Goal: Contribute content: Contribute content

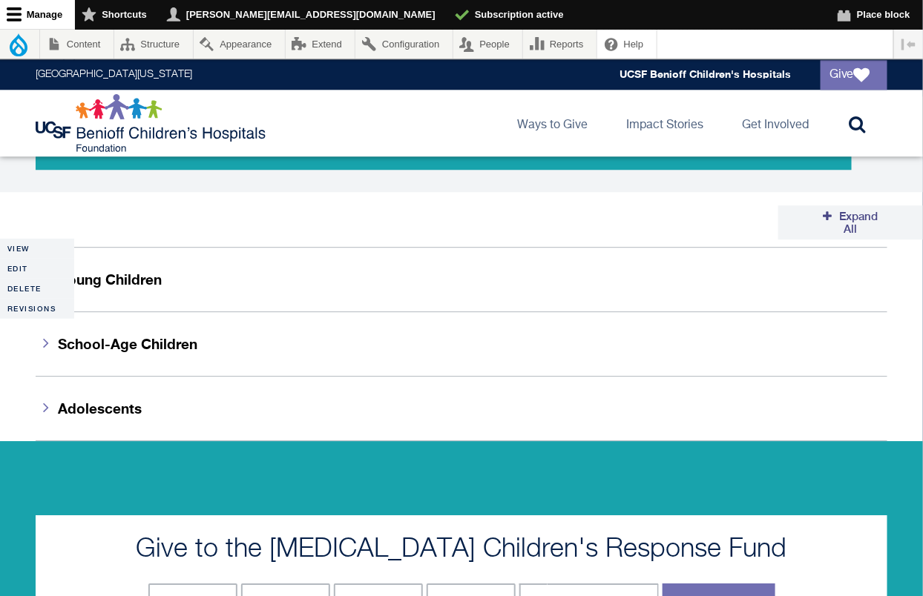
scroll to position [1109, 0]
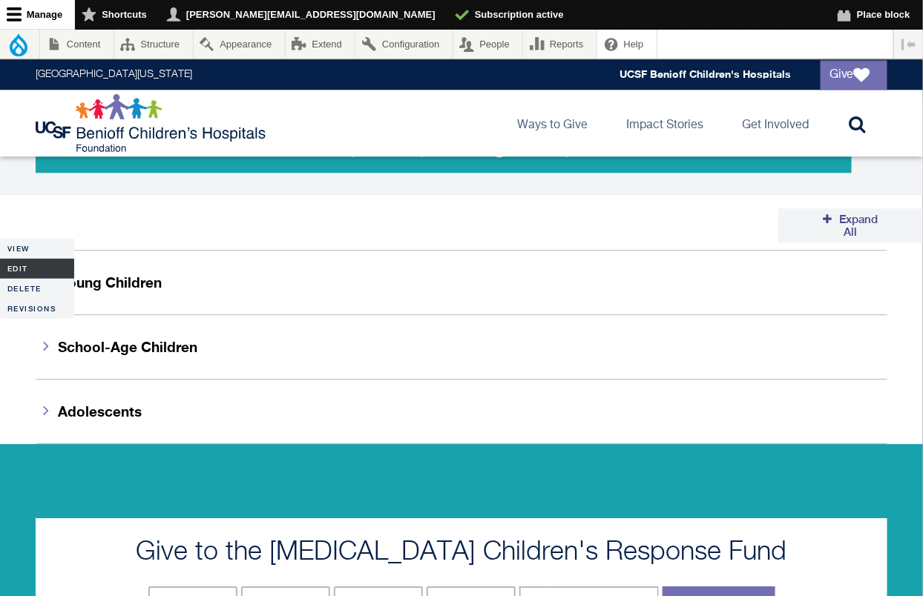
click at [27, 265] on link "Edit" at bounding box center [37, 269] width 74 height 20
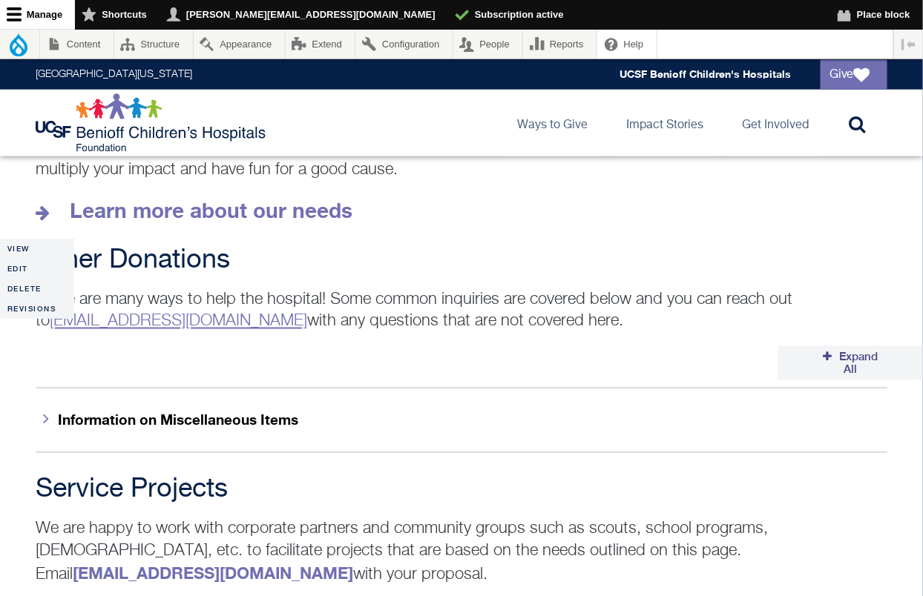
scroll to position [2249, 0]
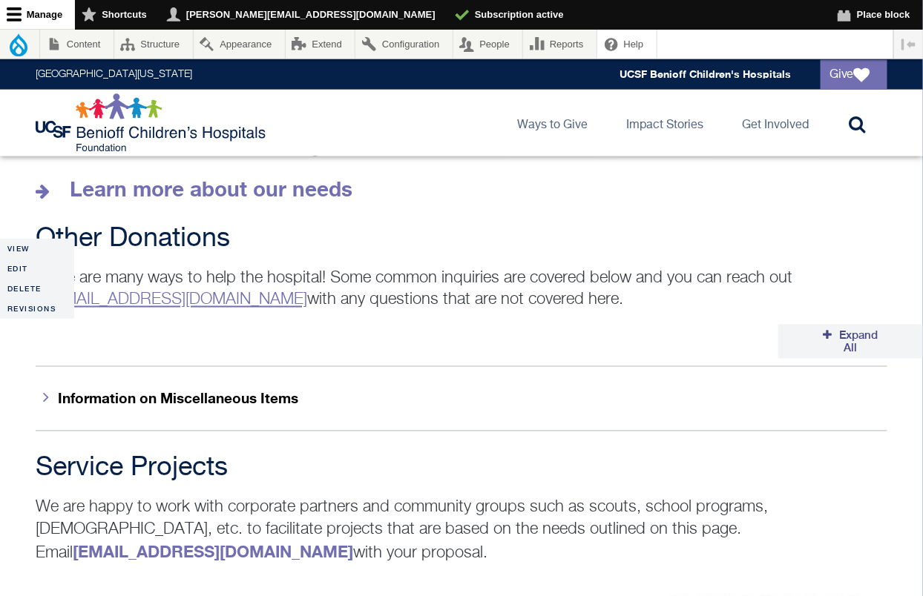
click at [829, 325] on button "Expand All" at bounding box center [850, 342] width 145 height 34
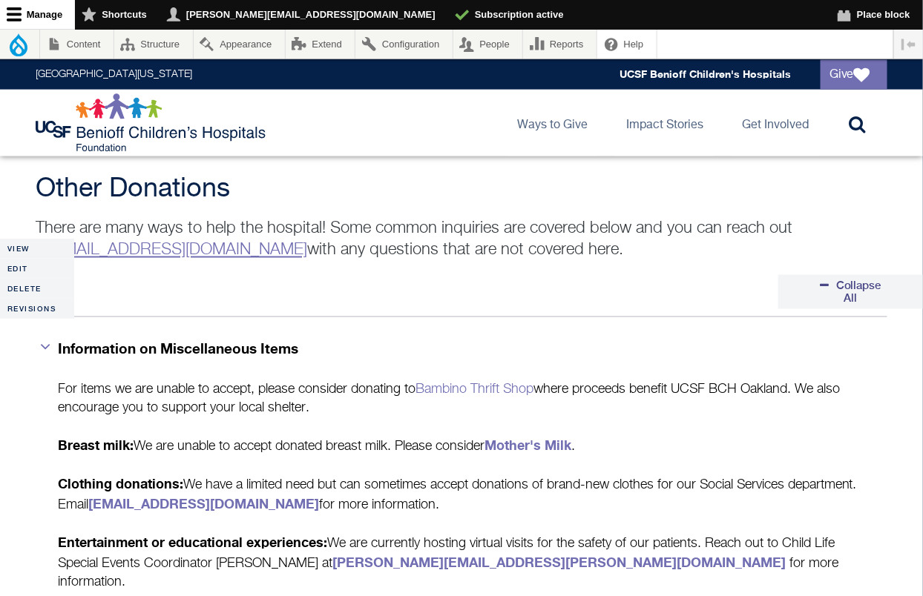
scroll to position [2310, 0]
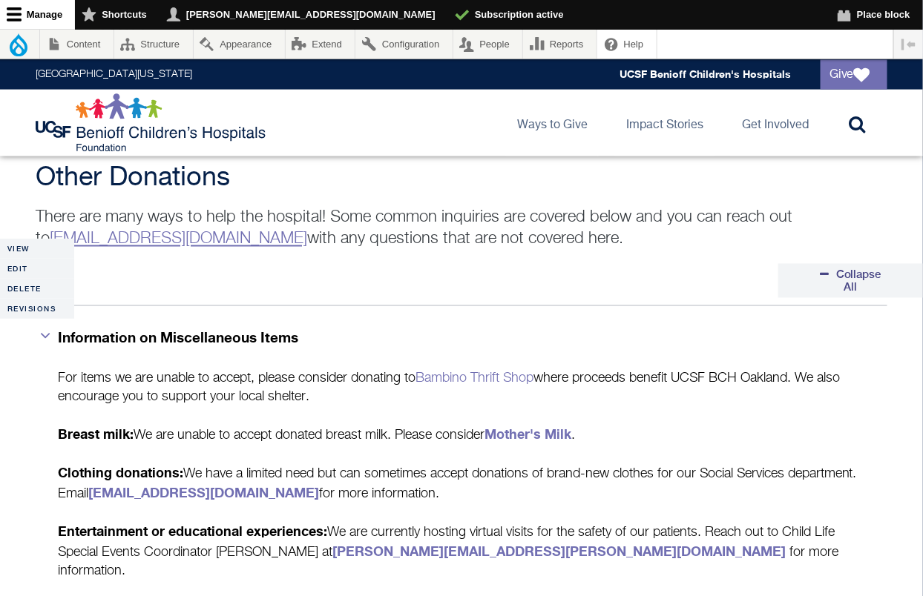
click at [827, 264] on button "Collapse All" at bounding box center [850, 281] width 145 height 34
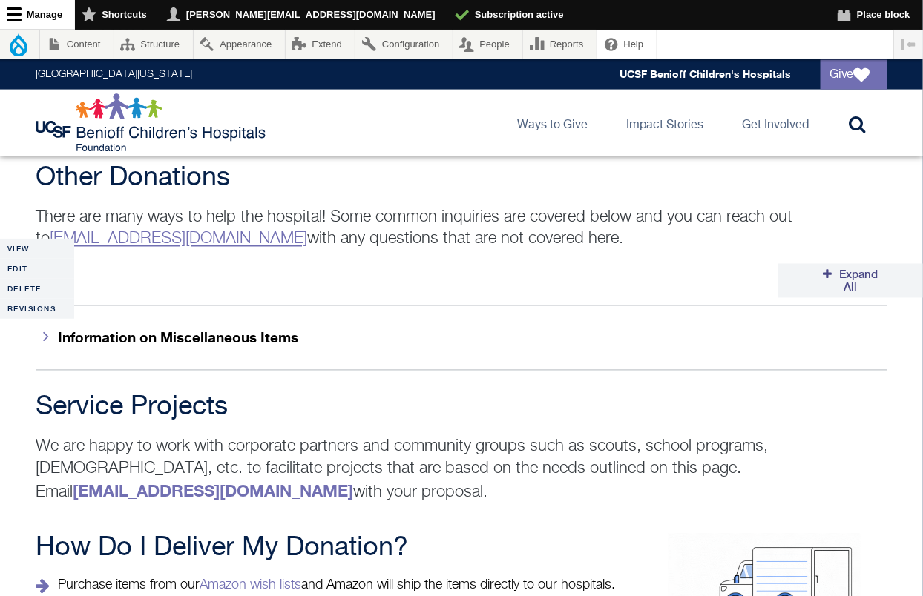
click at [827, 264] on button "Expand All" at bounding box center [850, 281] width 145 height 34
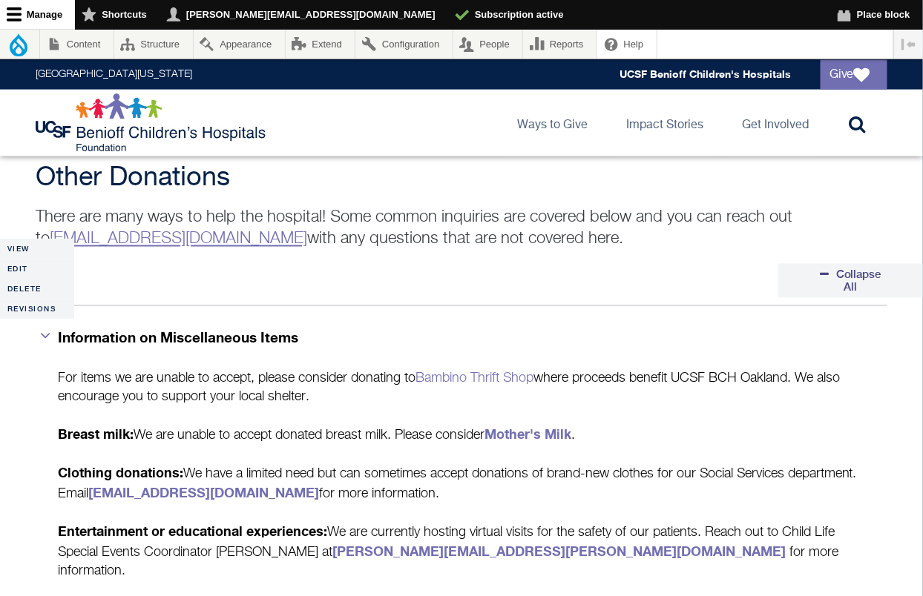
click at [827, 264] on button "Collapse All" at bounding box center [850, 281] width 145 height 34
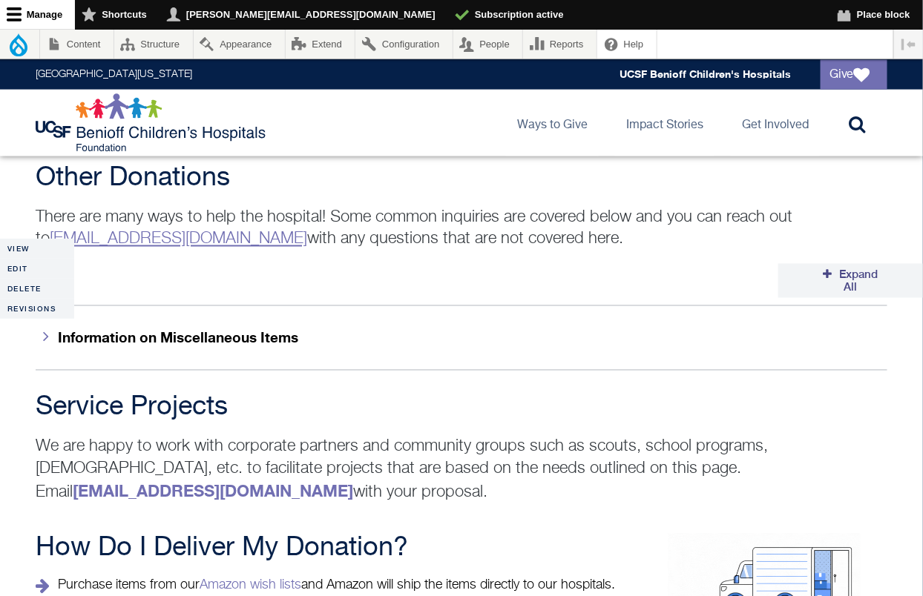
click at [826, 264] on button "Expand All" at bounding box center [850, 281] width 145 height 34
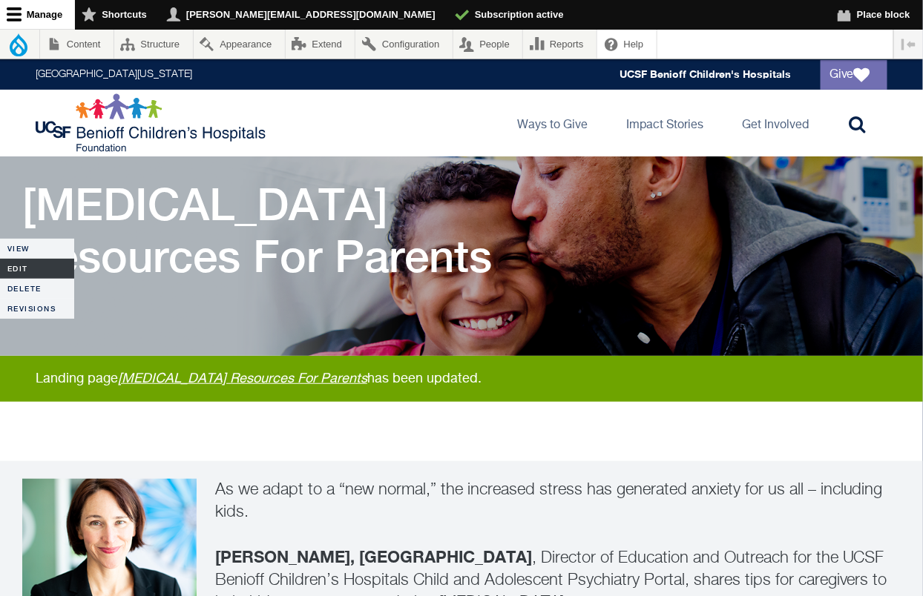
scroll to position [77, 0]
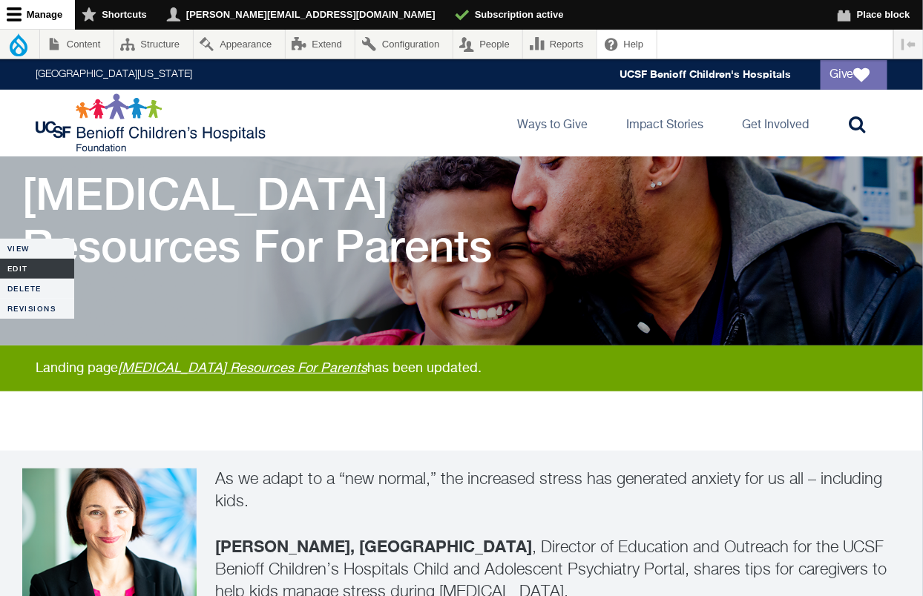
click at [26, 263] on link "Edit" at bounding box center [37, 269] width 74 height 20
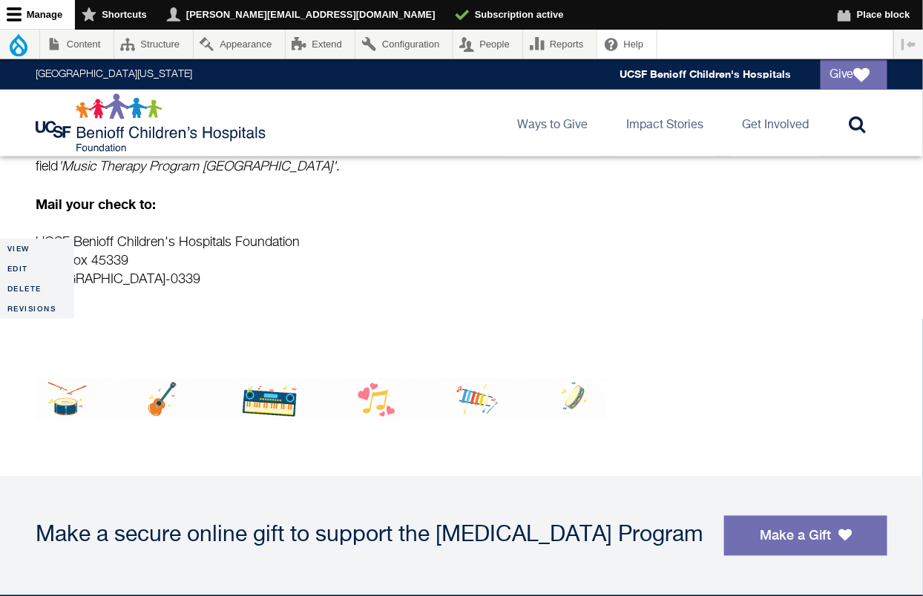
scroll to position [2143, 0]
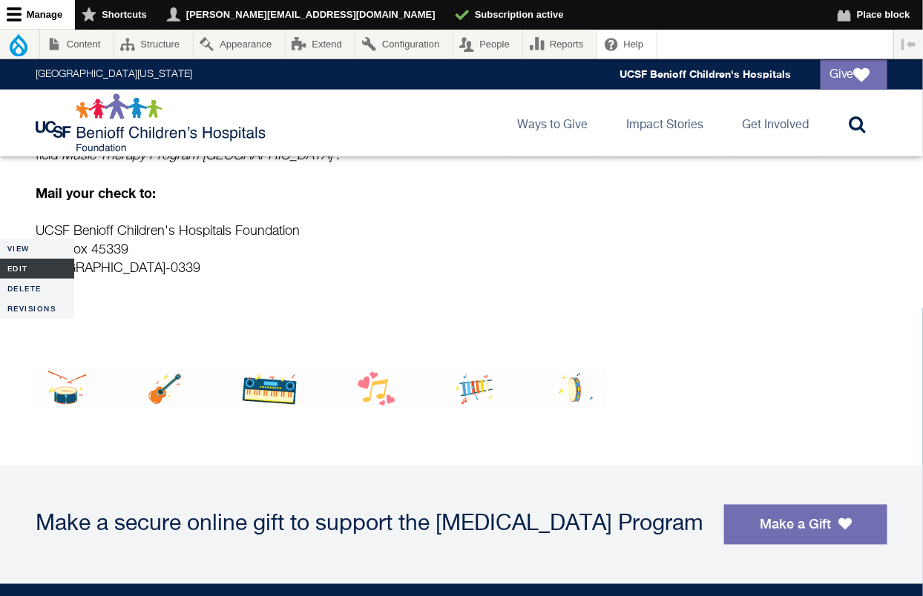
click at [22, 271] on link "Edit" at bounding box center [37, 269] width 74 height 20
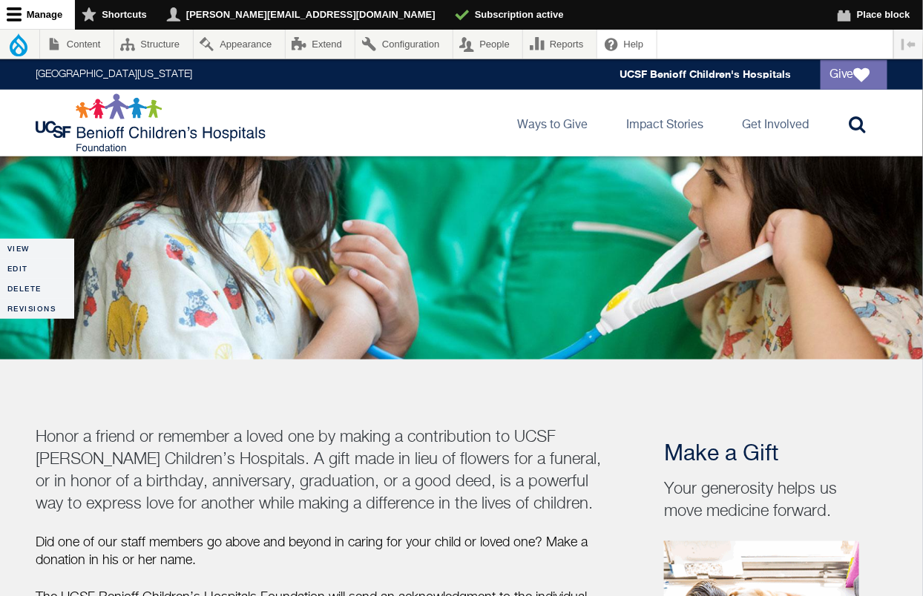
scroll to position [399, 0]
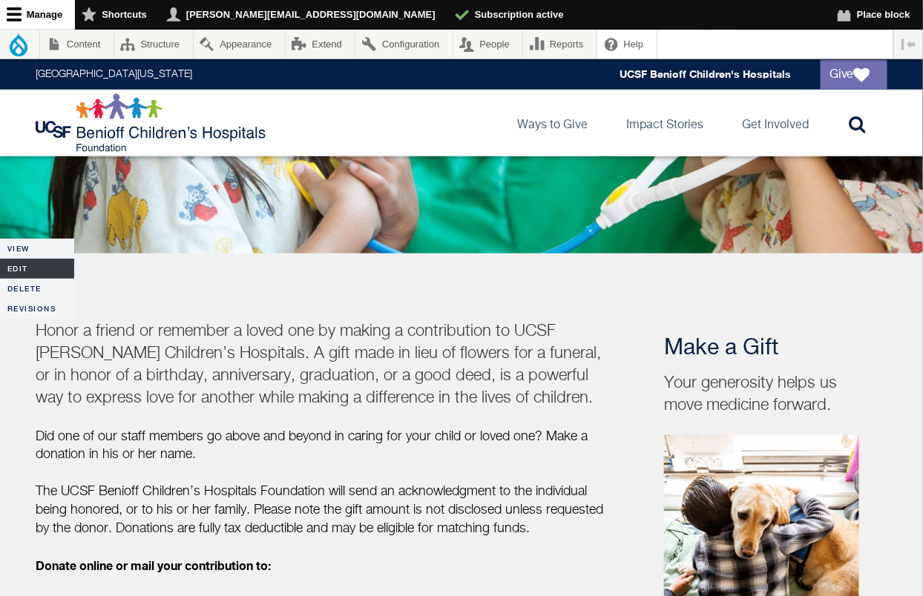
click at [18, 271] on link "Edit" at bounding box center [37, 269] width 74 height 20
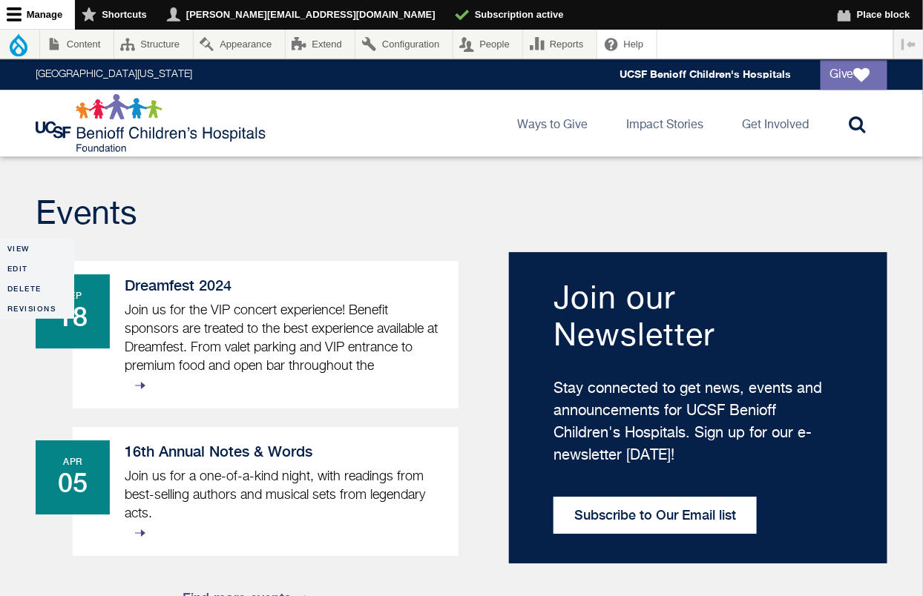
scroll to position [1237, 0]
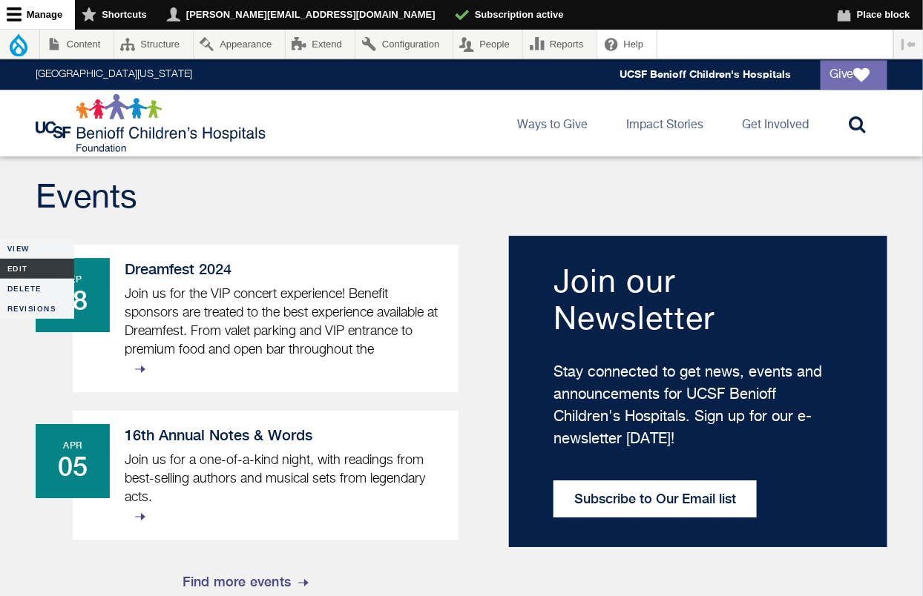
click at [27, 266] on link "Edit" at bounding box center [37, 269] width 74 height 20
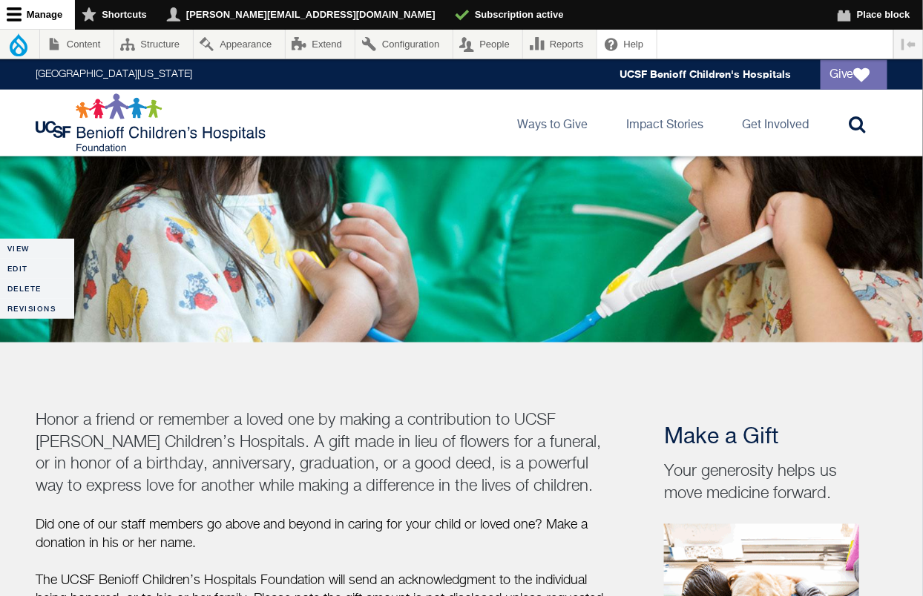
scroll to position [263, 0]
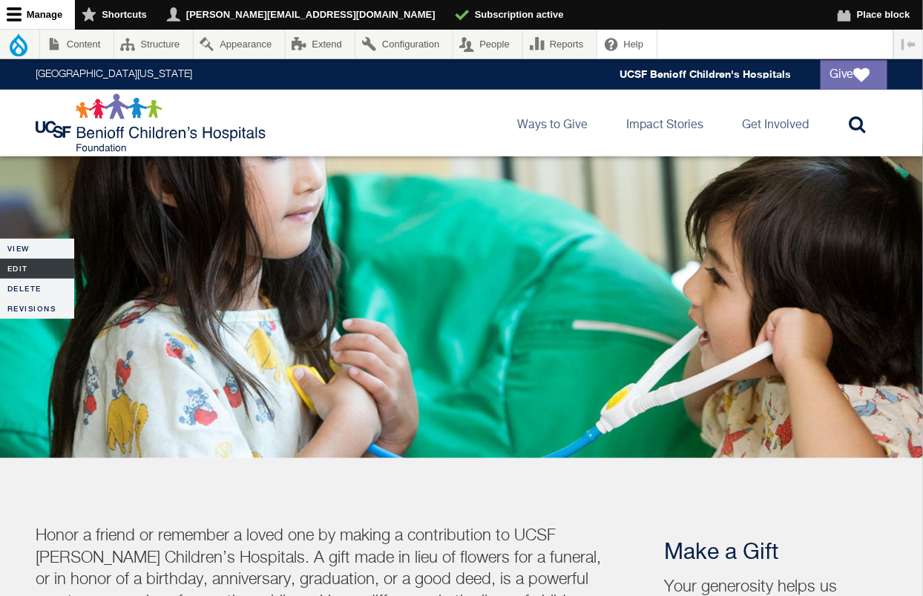
click at [11, 263] on link "Edit" at bounding box center [37, 269] width 74 height 20
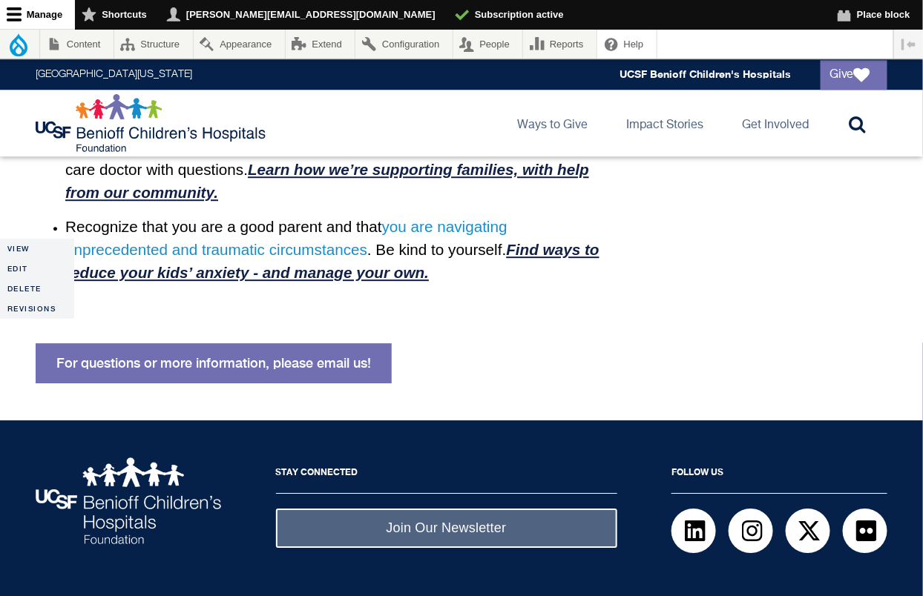
scroll to position [1212, 0]
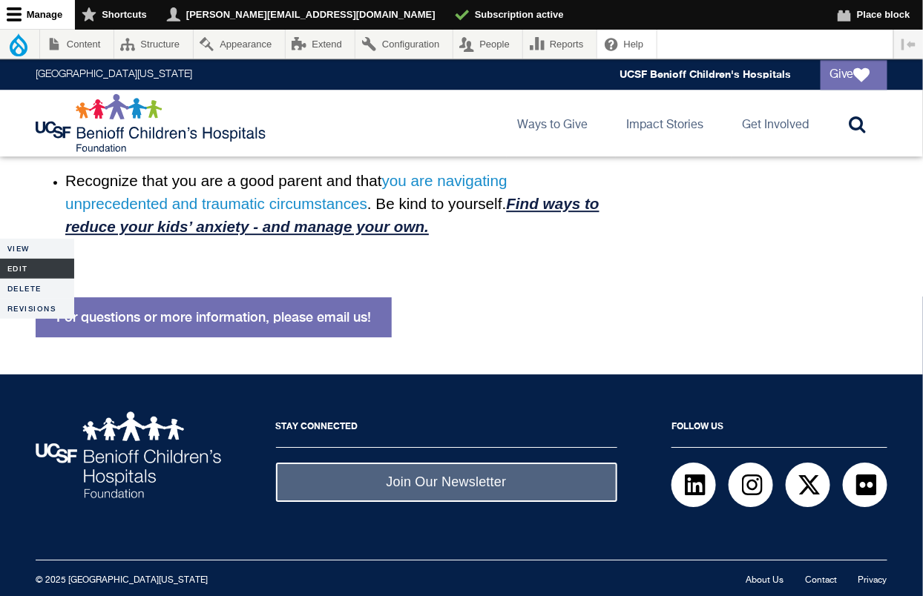
click at [23, 274] on link "Edit" at bounding box center [37, 269] width 74 height 20
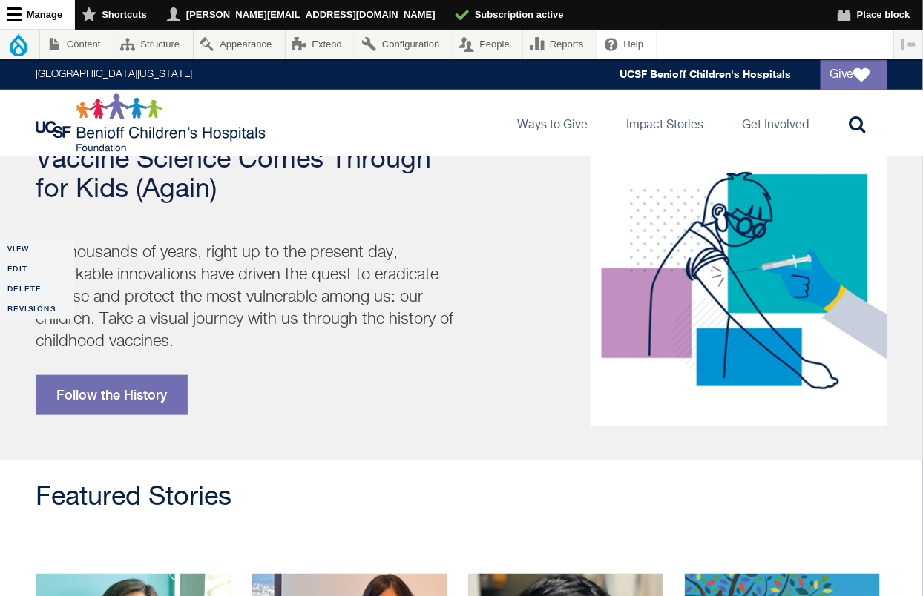
scroll to position [234, 0]
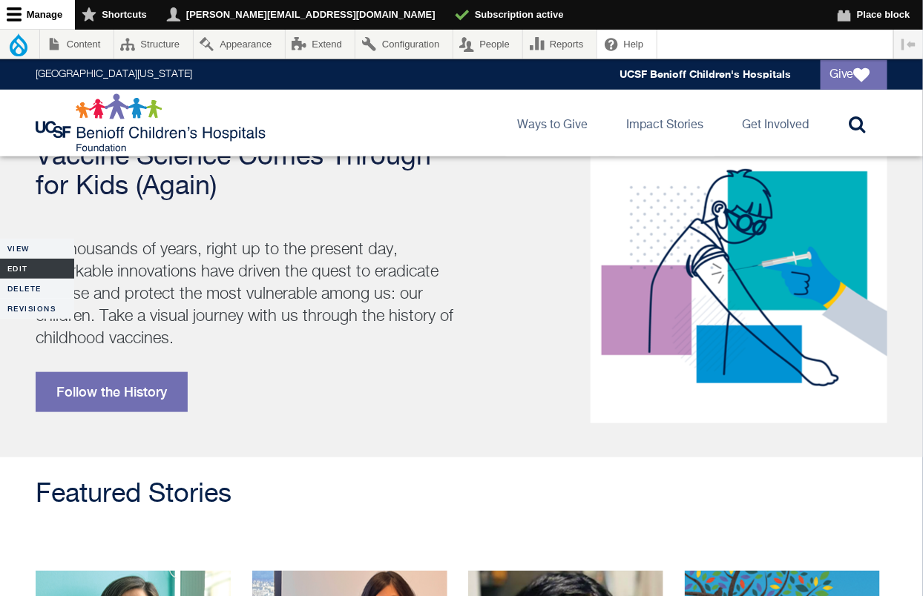
click at [17, 266] on link "Edit" at bounding box center [37, 269] width 74 height 20
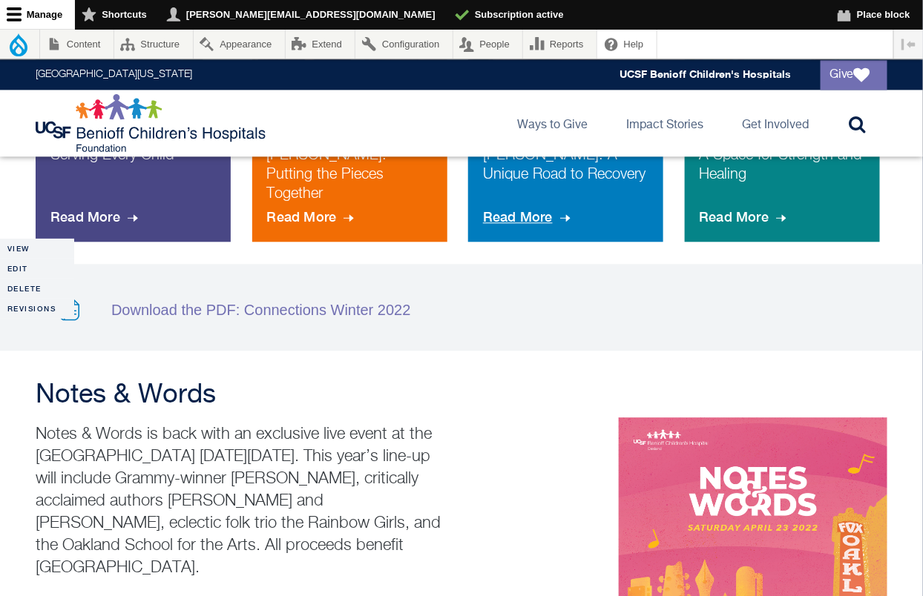
scroll to position [1020, 0]
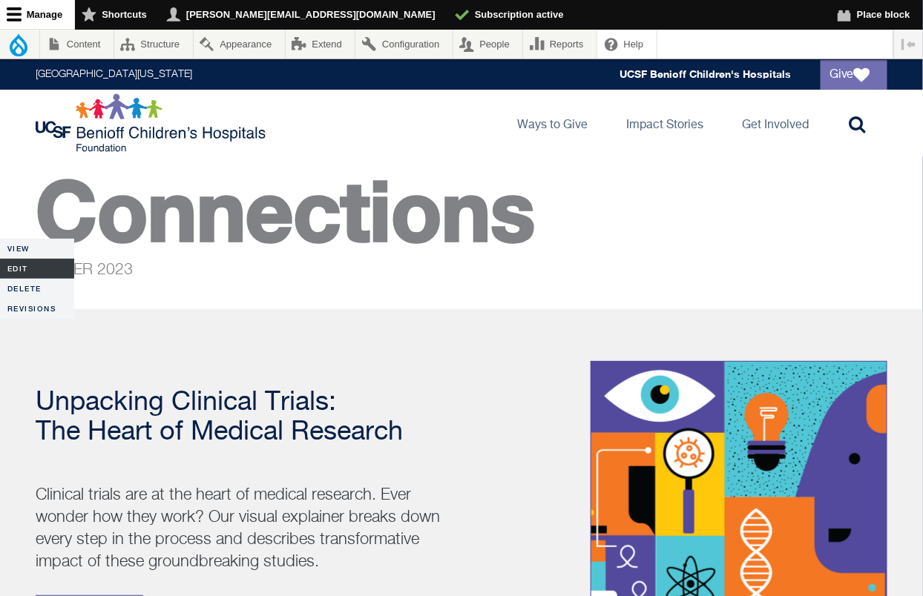
click at [31, 269] on link "Edit" at bounding box center [37, 269] width 74 height 20
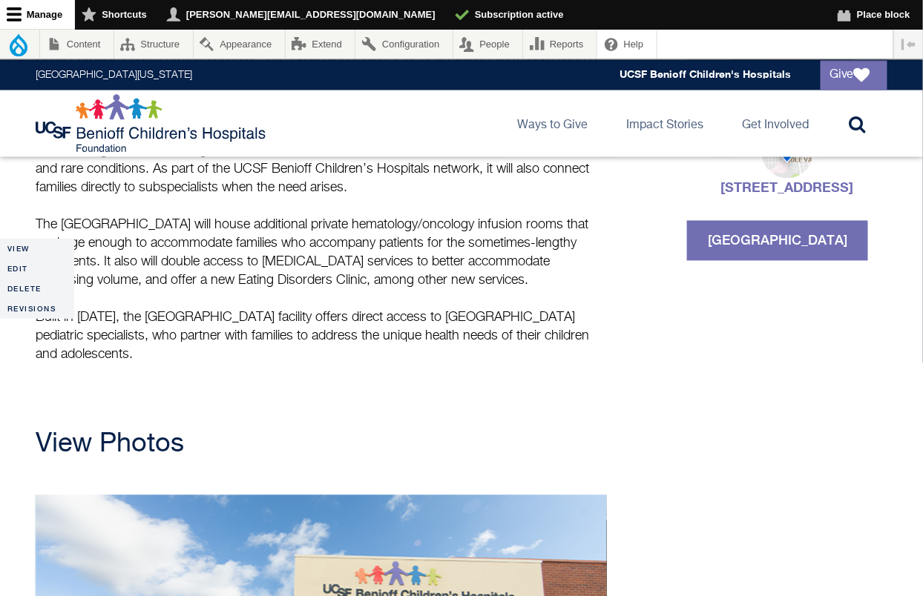
scroll to position [796, 0]
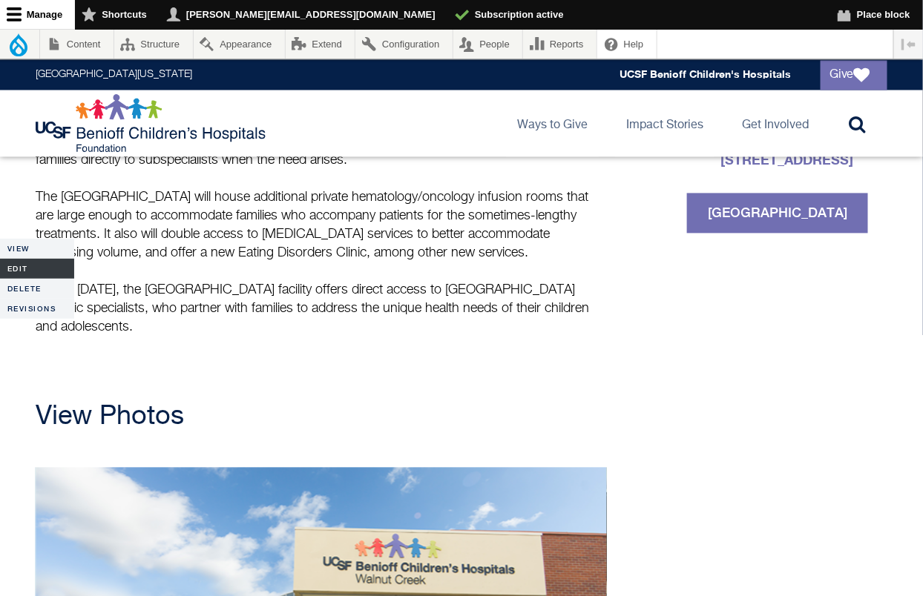
click at [30, 269] on link "Edit" at bounding box center [37, 269] width 74 height 20
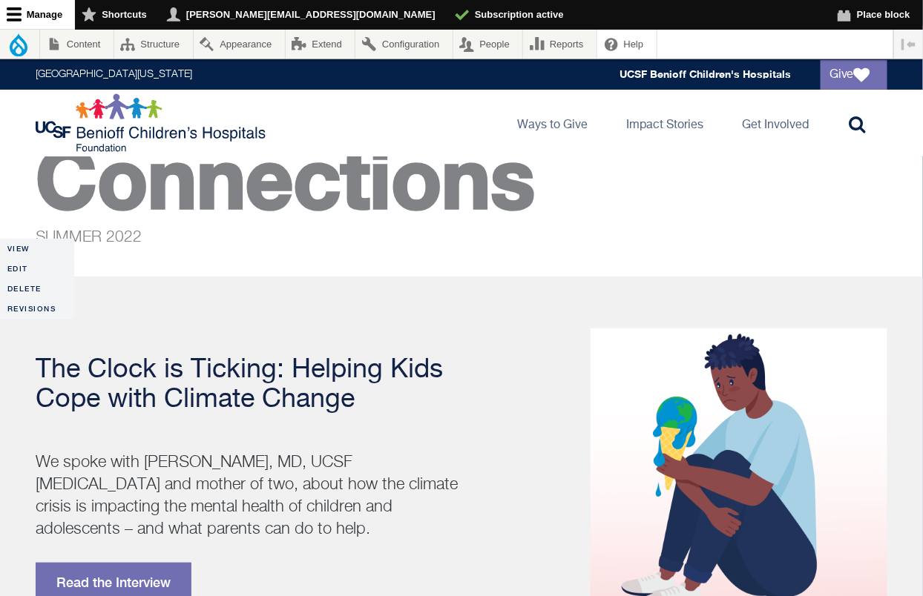
scroll to position [52, 0]
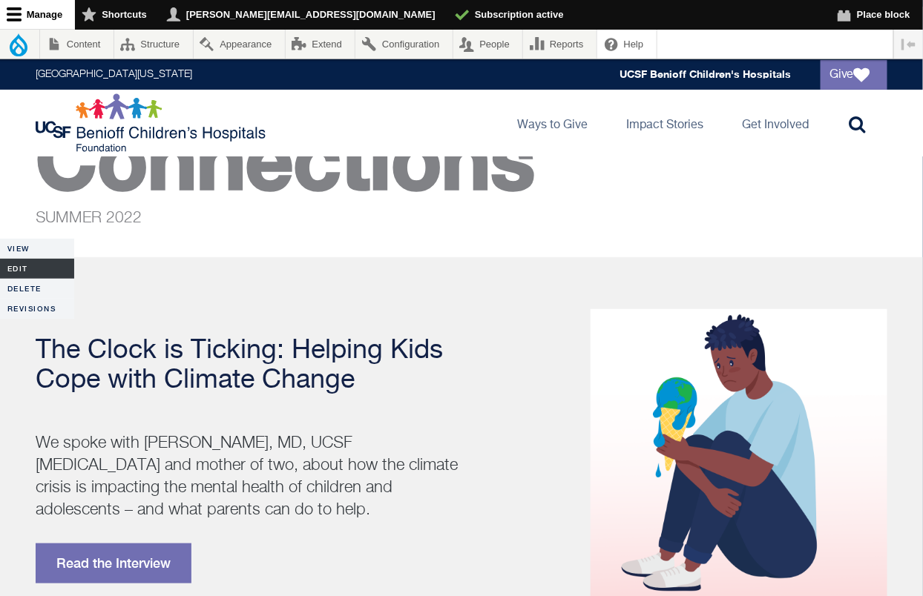
click at [30, 260] on link "Edit" at bounding box center [37, 269] width 74 height 20
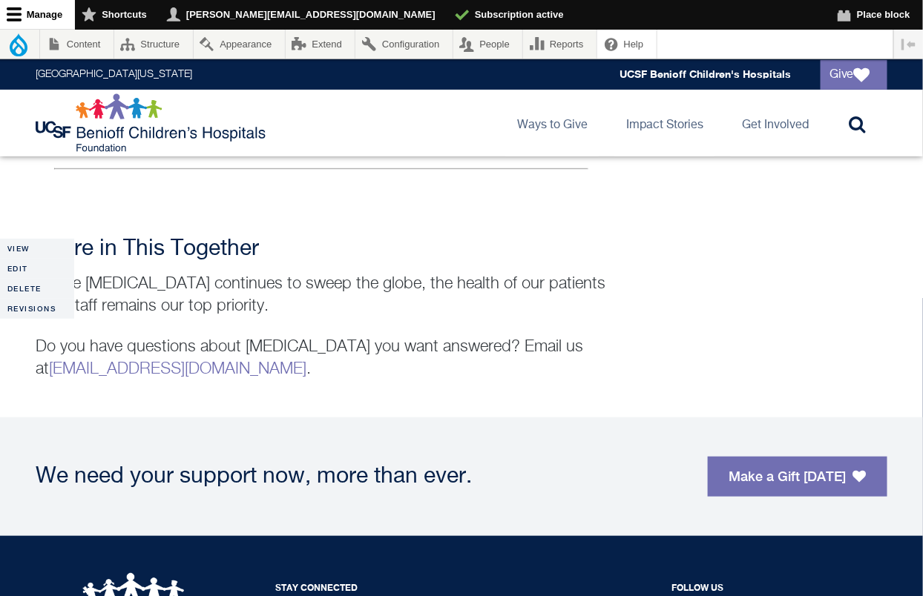
scroll to position [1916, 0]
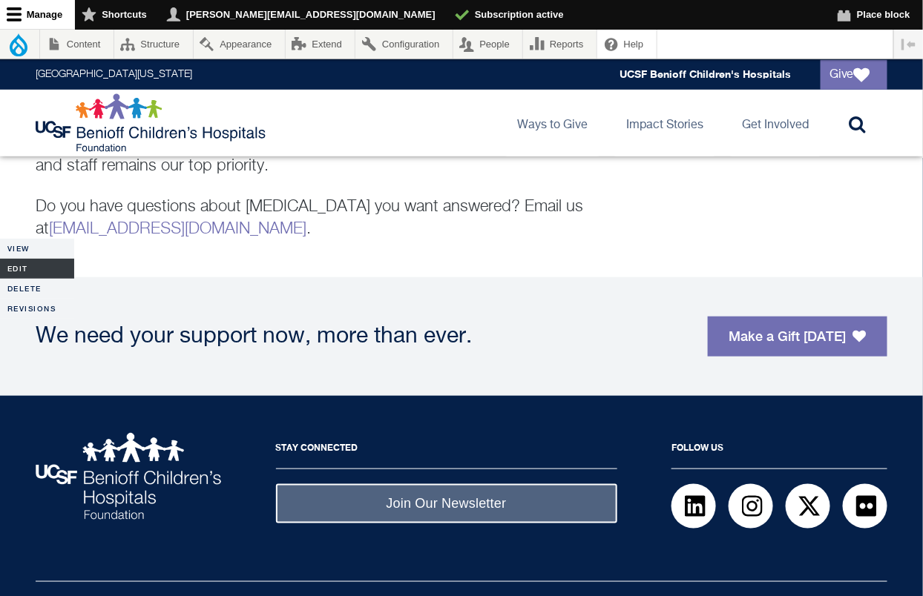
click at [38, 268] on link "Edit" at bounding box center [37, 269] width 74 height 20
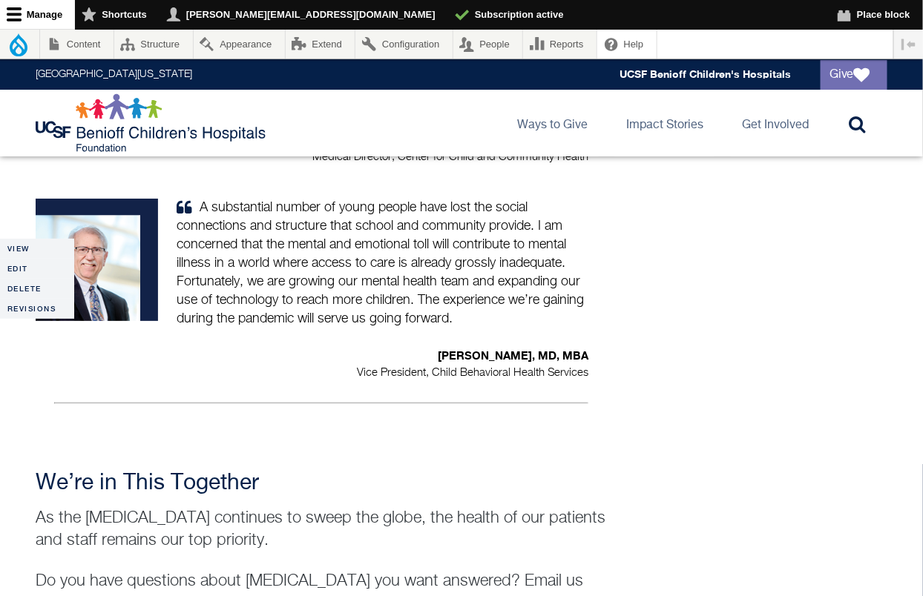
scroll to position [1660, 0]
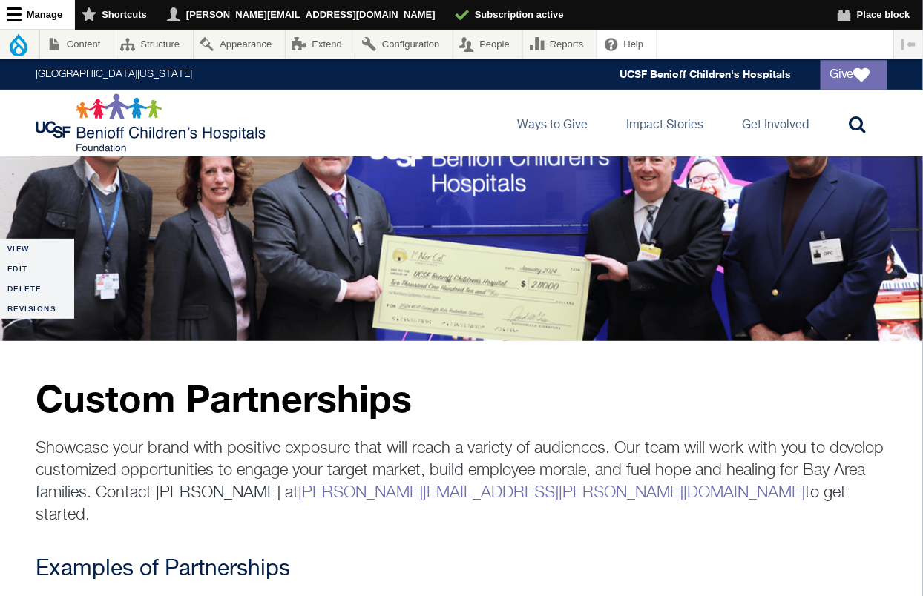
scroll to position [74, 0]
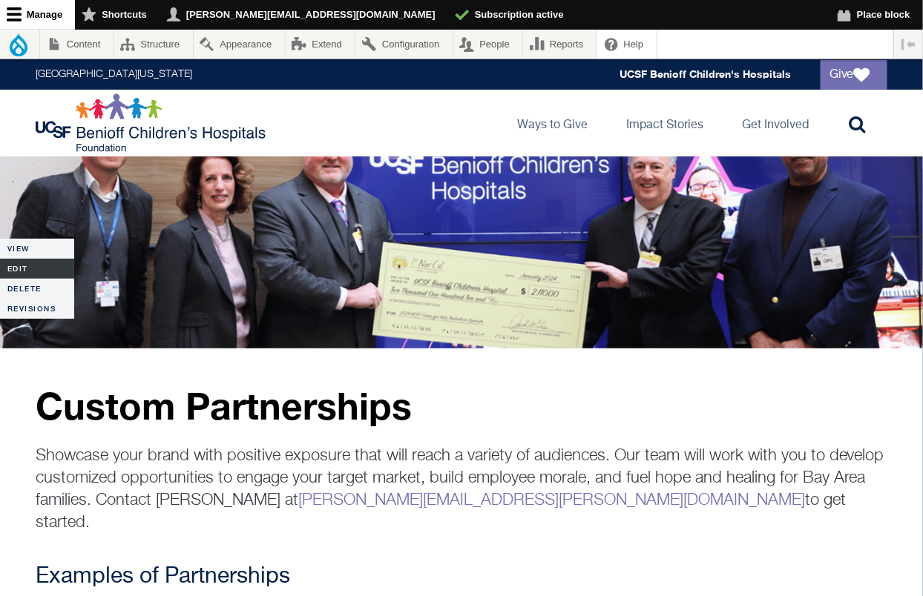
click at [36, 263] on link "Edit" at bounding box center [37, 269] width 74 height 20
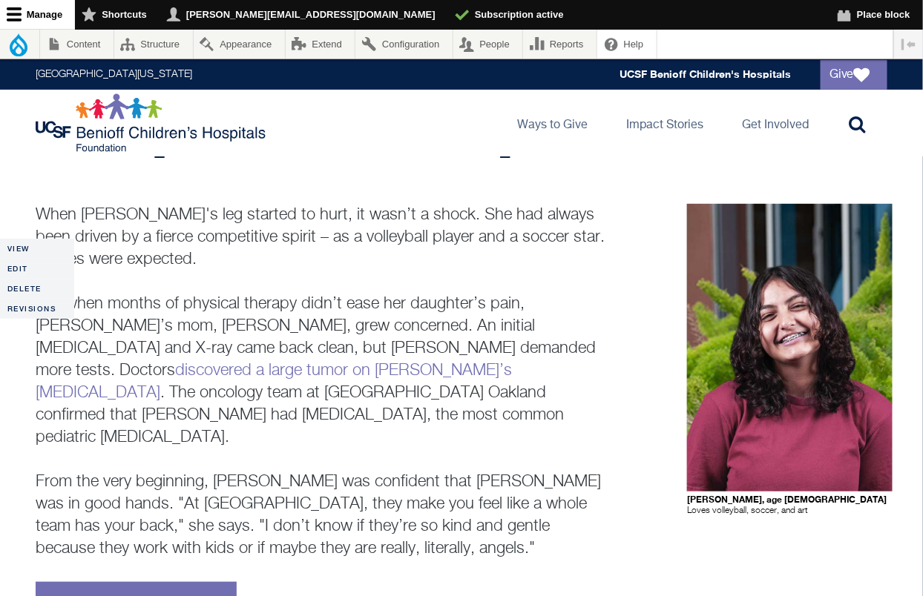
scroll to position [60, 0]
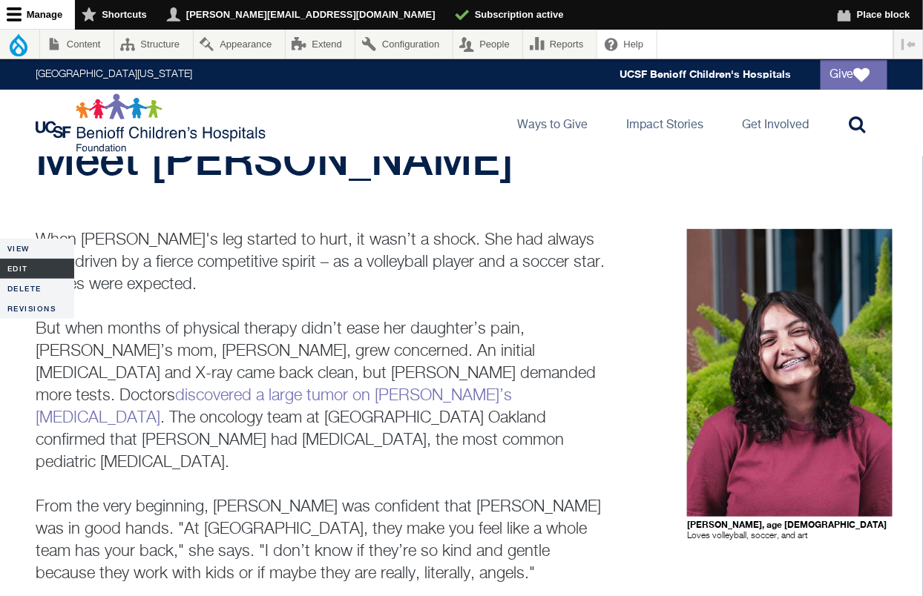
click at [22, 274] on link "Edit" at bounding box center [37, 269] width 74 height 20
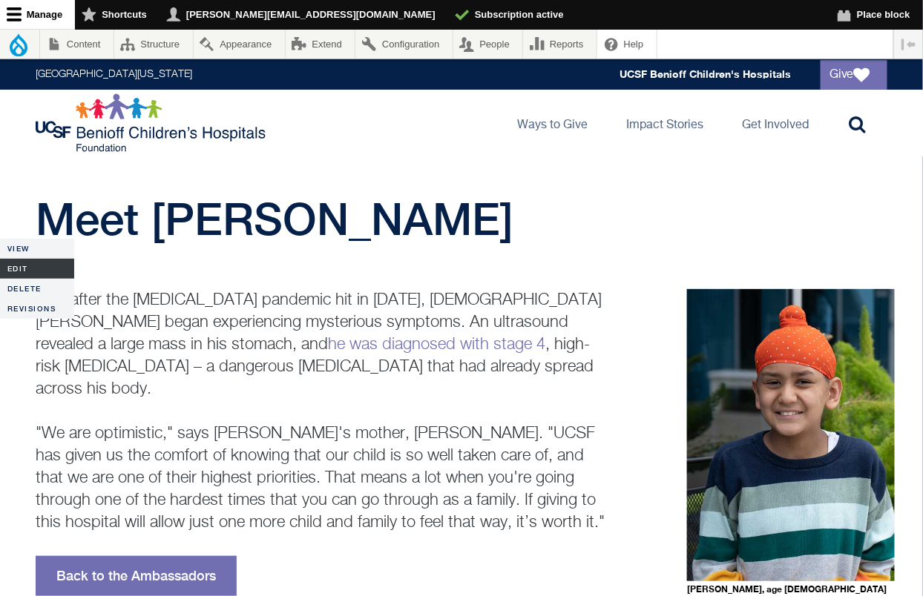
click at [27, 272] on link "Edit" at bounding box center [37, 269] width 74 height 20
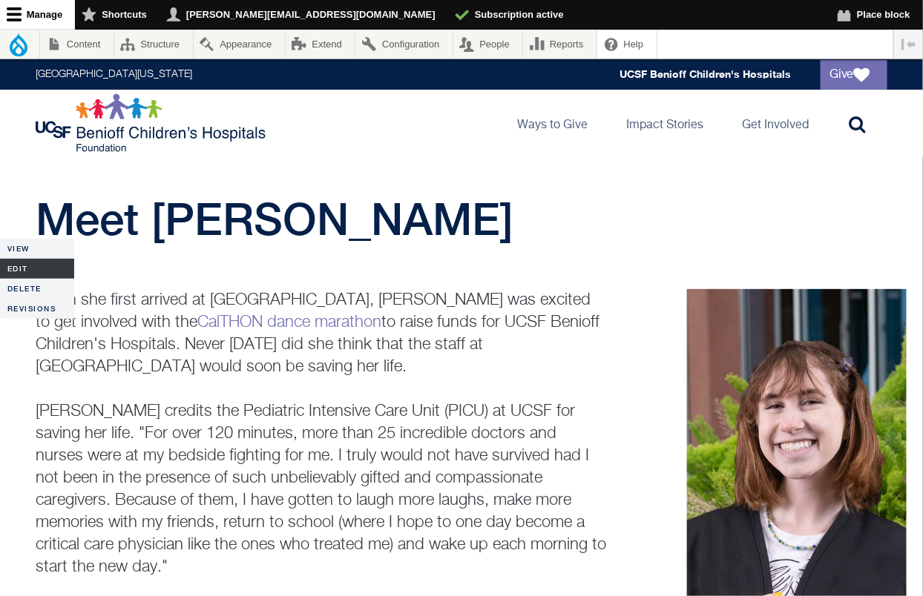
click at [17, 270] on link "Edit" at bounding box center [37, 269] width 74 height 20
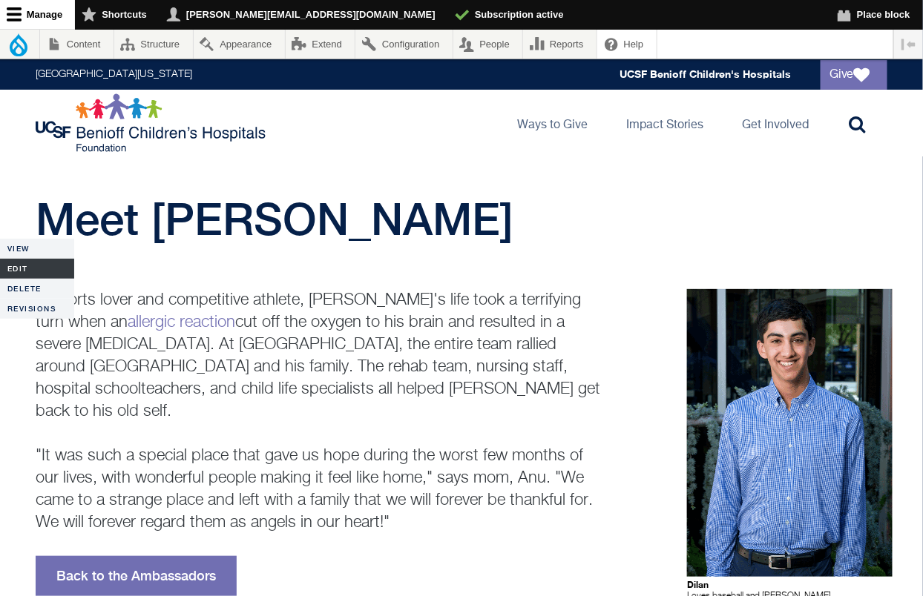
click at [33, 265] on link "Edit" at bounding box center [37, 269] width 74 height 20
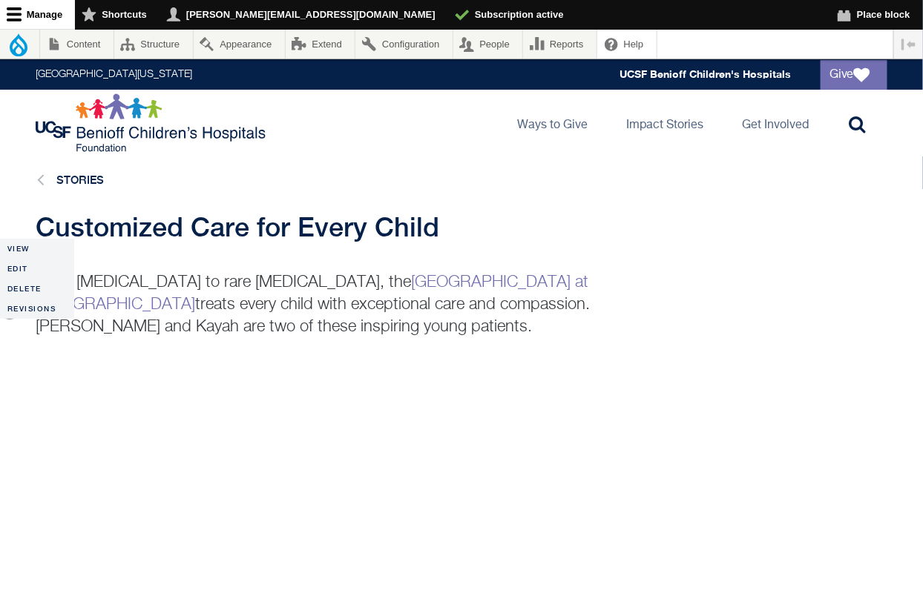
scroll to position [6, 0]
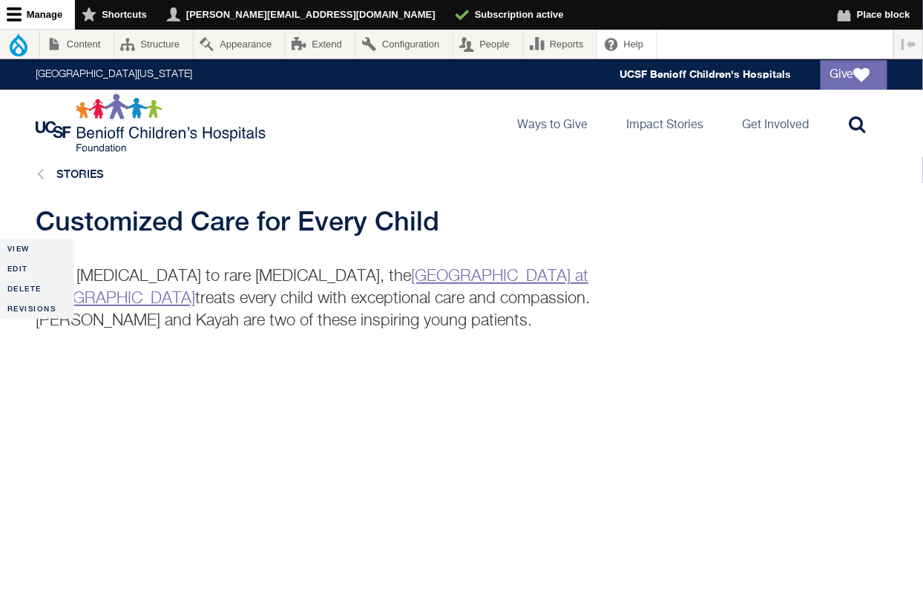
click at [379, 273] on link "Craniofacial Center at UCSF Benioff Children’s Hospital Oakland" at bounding box center [312, 288] width 553 height 39
click at [16, 263] on link "Edit" at bounding box center [37, 269] width 74 height 20
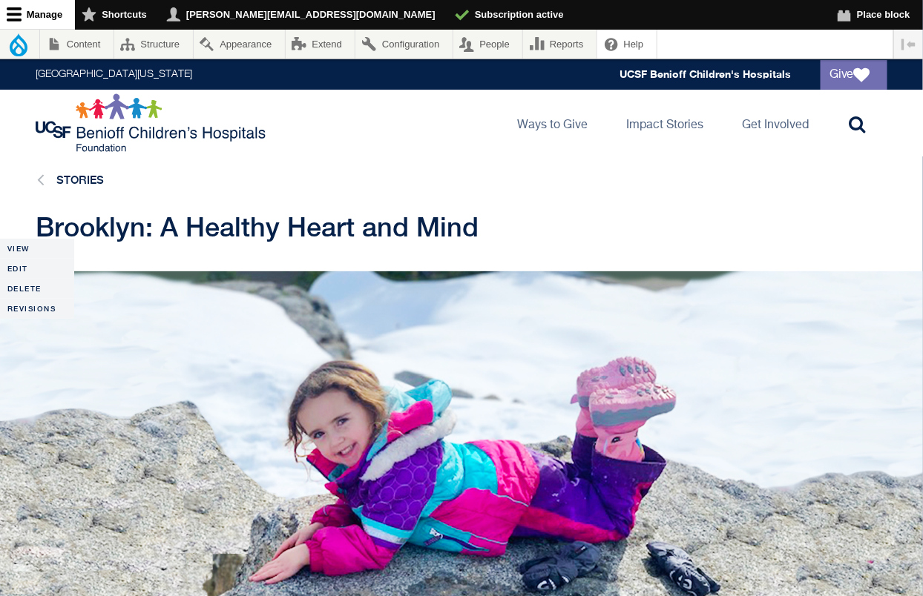
scroll to position [326, 0]
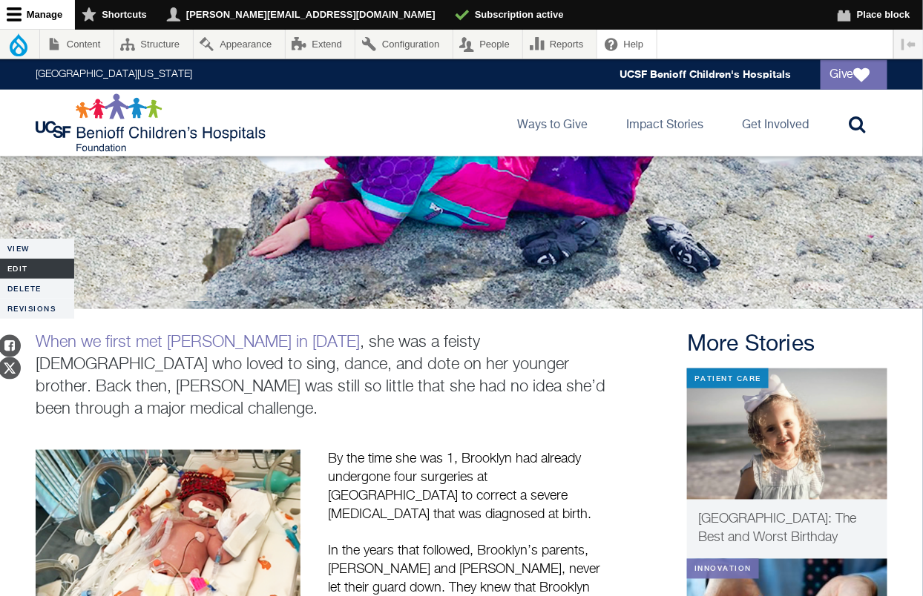
click at [37, 269] on link "Edit" at bounding box center [37, 269] width 74 height 20
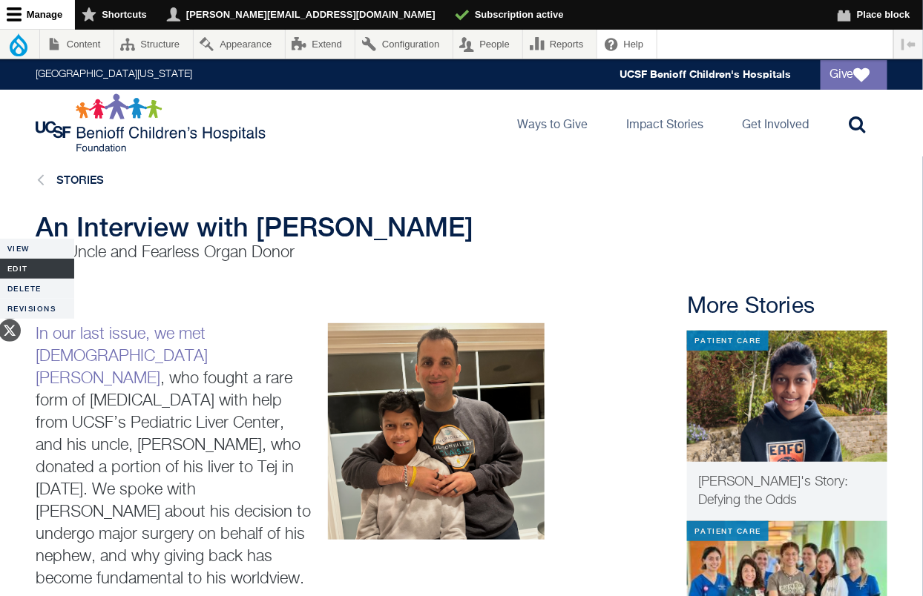
click at [13, 268] on link "Edit" at bounding box center [37, 269] width 74 height 20
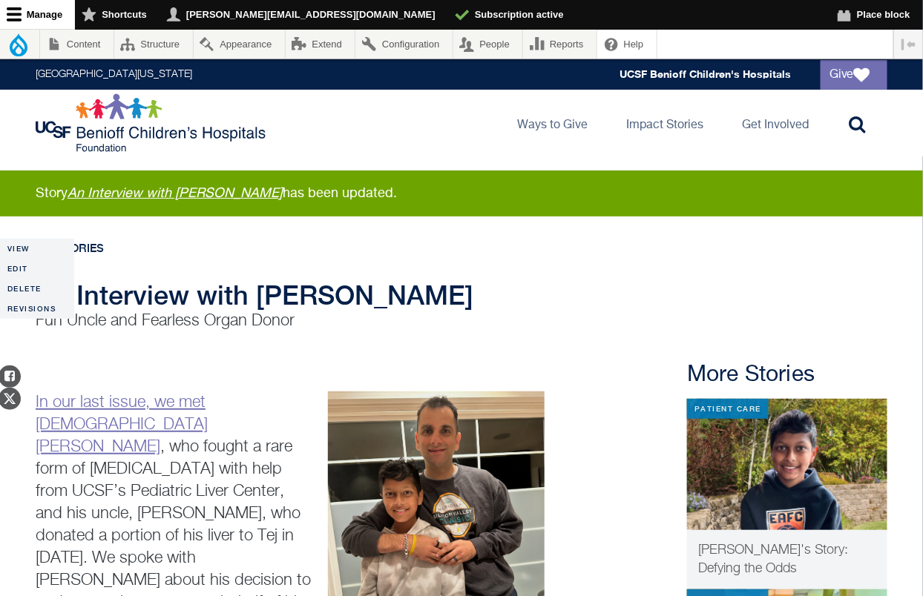
scroll to position [14, 0]
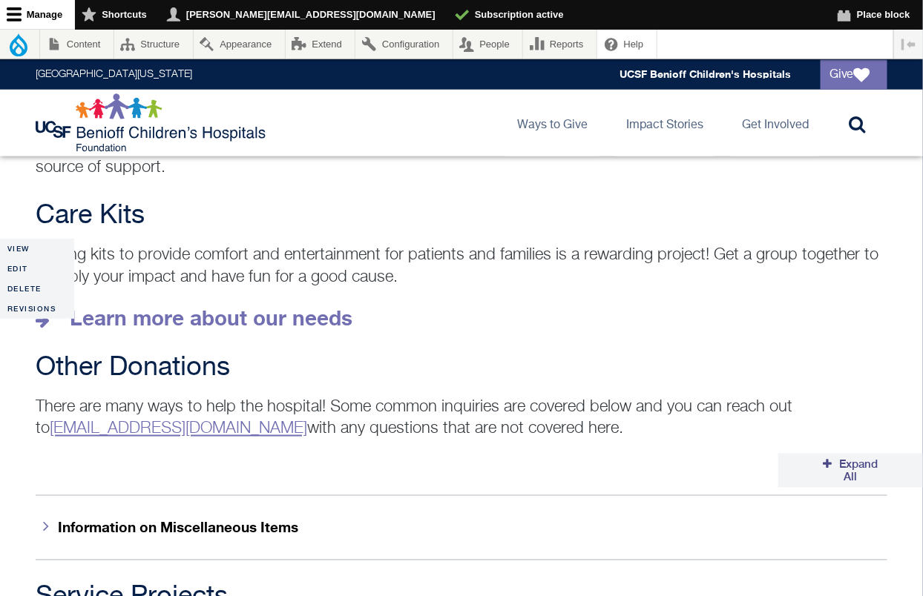
scroll to position [2128, 0]
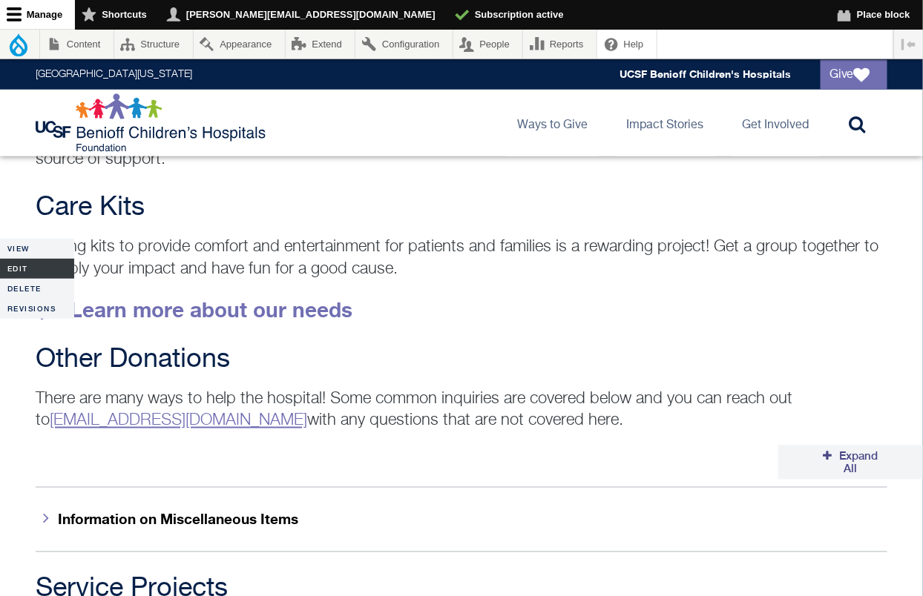
click at [21, 263] on link "Edit" at bounding box center [37, 269] width 74 height 20
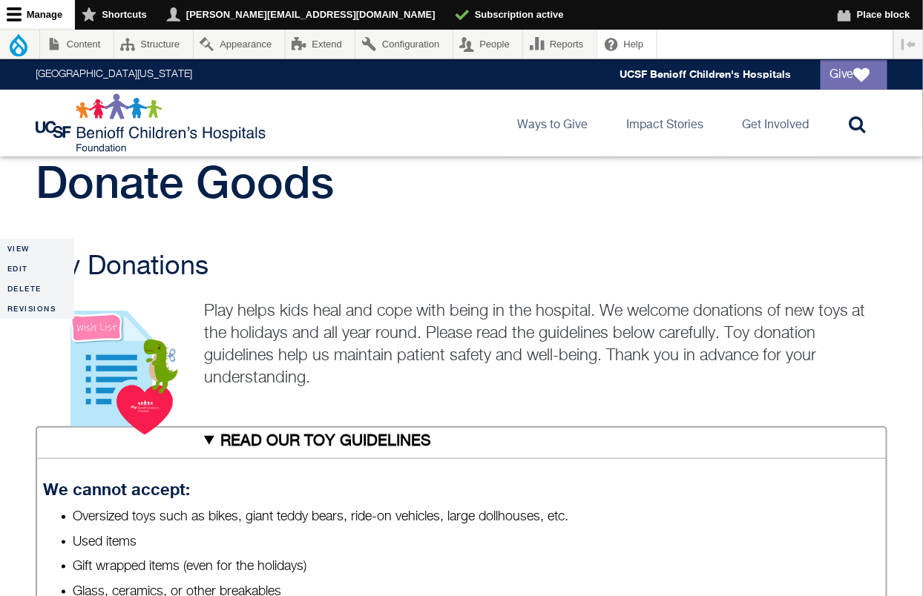
scroll to position [51, 0]
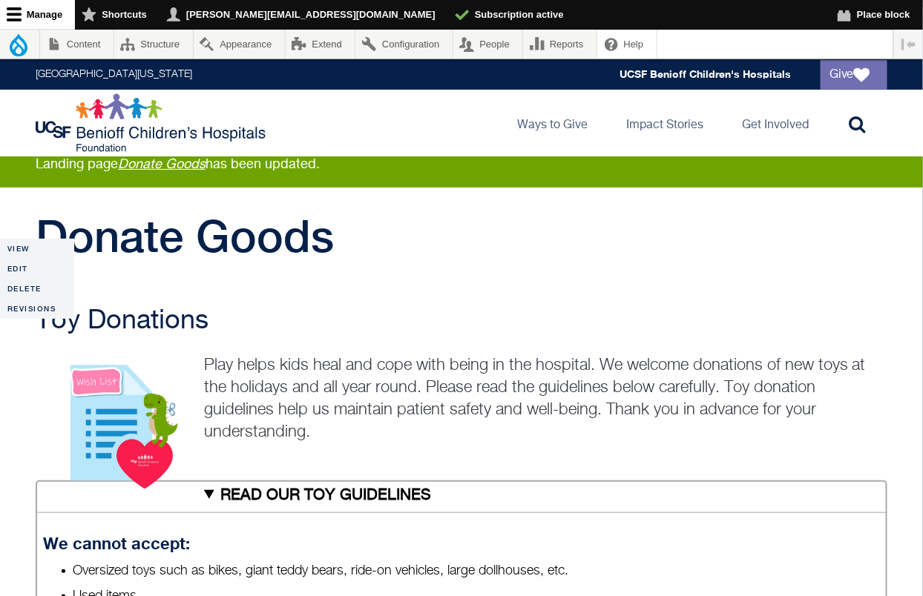
click at [209, 496] on summary "READ OUR TOY GUIDELINES" at bounding box center [462, 497] width 852 height 33
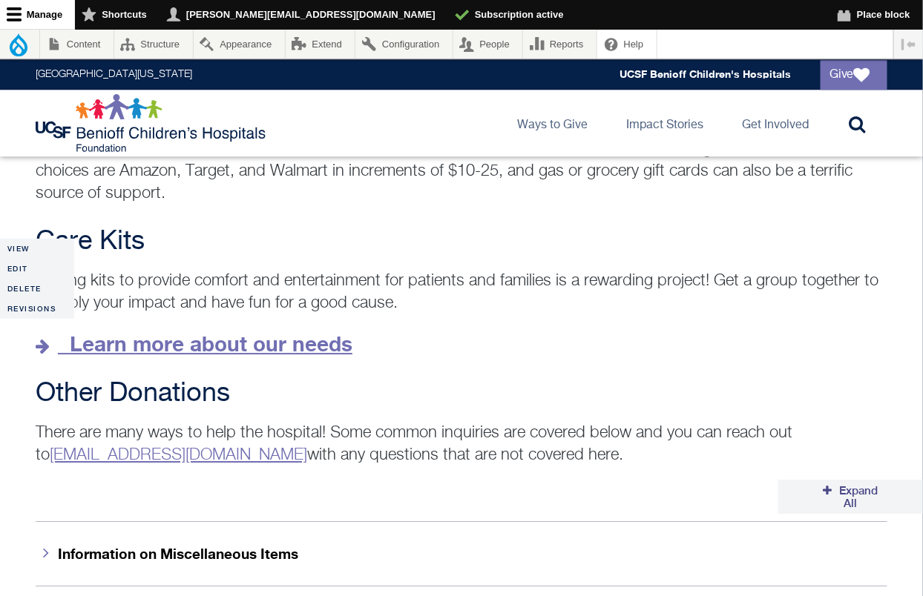
scroll to position [1197, 0]
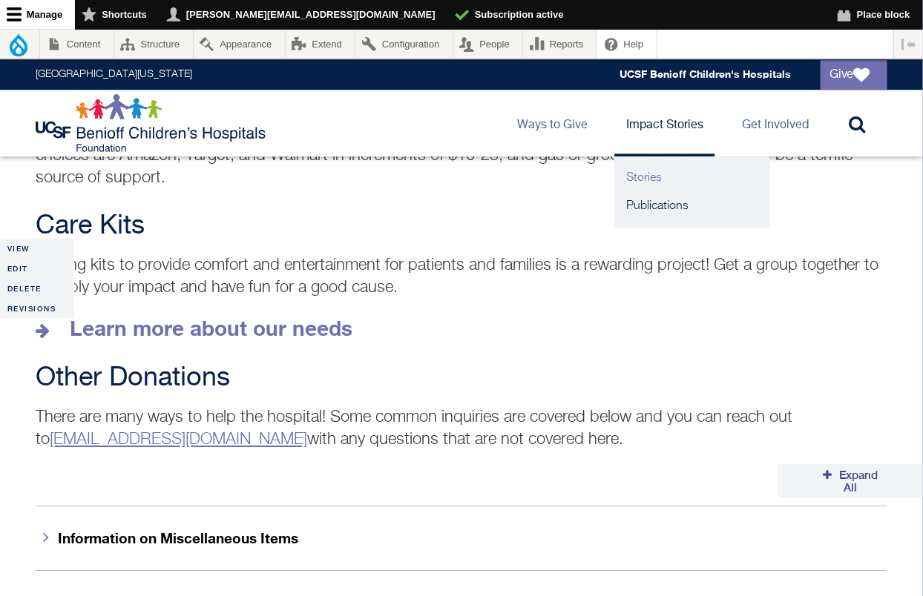
click at [636, 175] on link "Stories" at bounding box center [692, 178] width 156 height 28
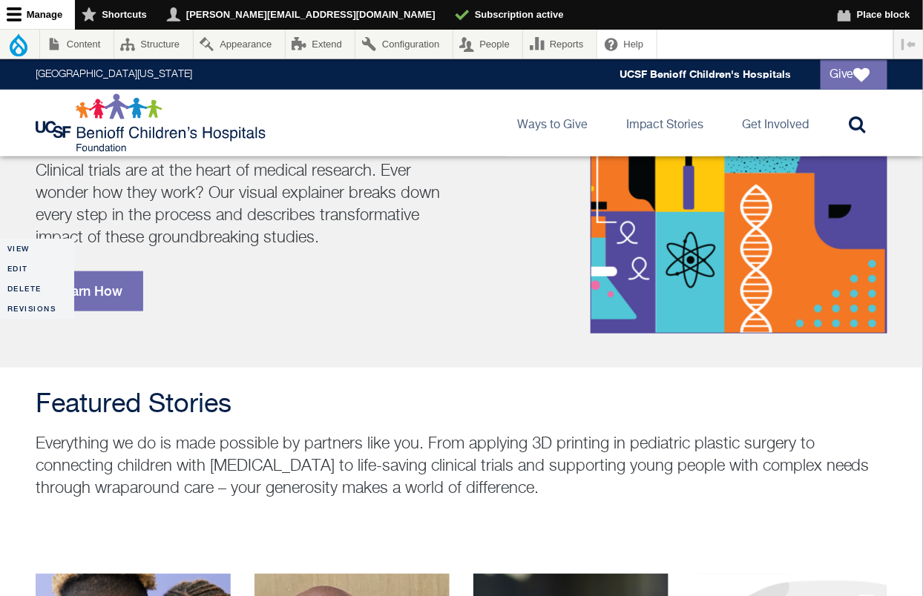
scroll to position [157, 0]
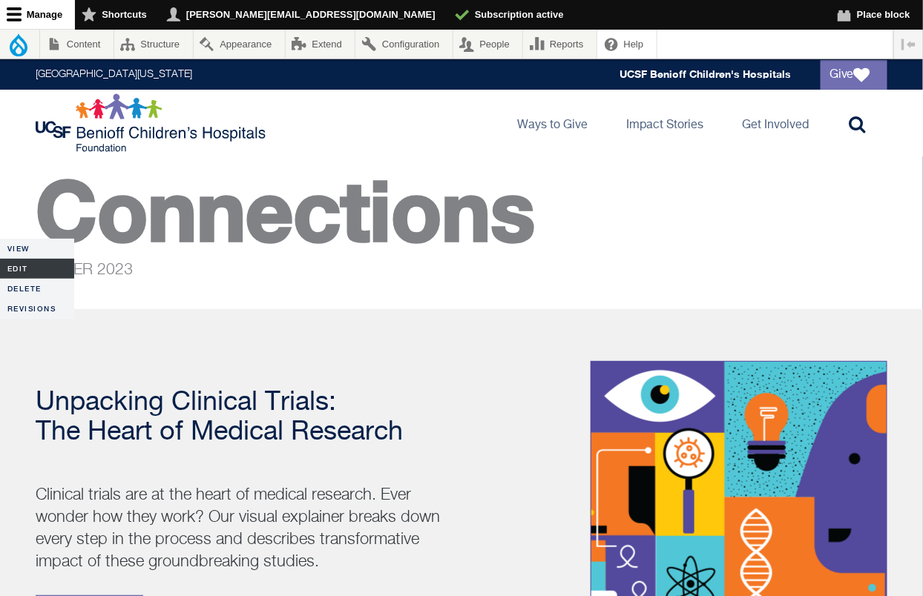
click at [18, 263] on link "Edit" at bounding box center [37, 269] width 74 height 20
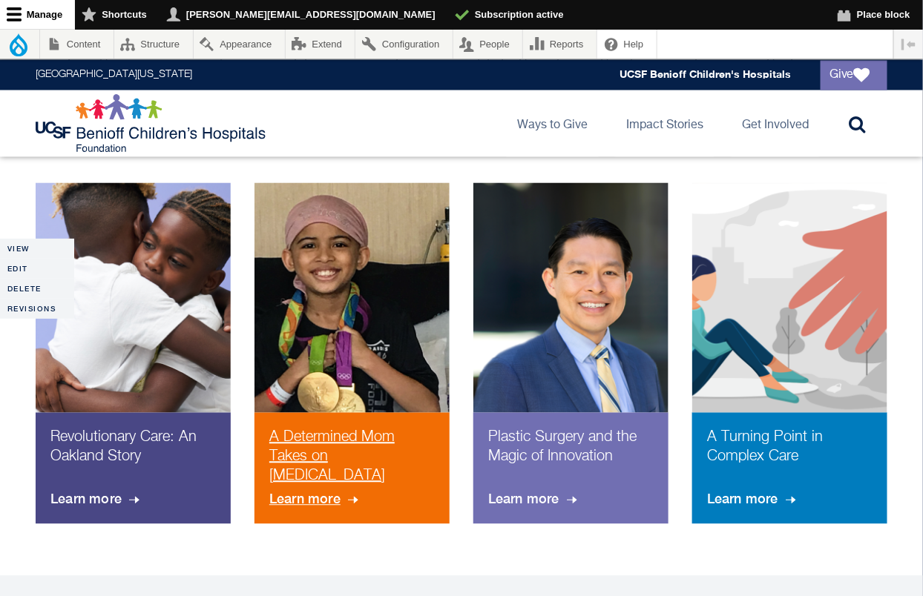
scroll to position [782, 0]
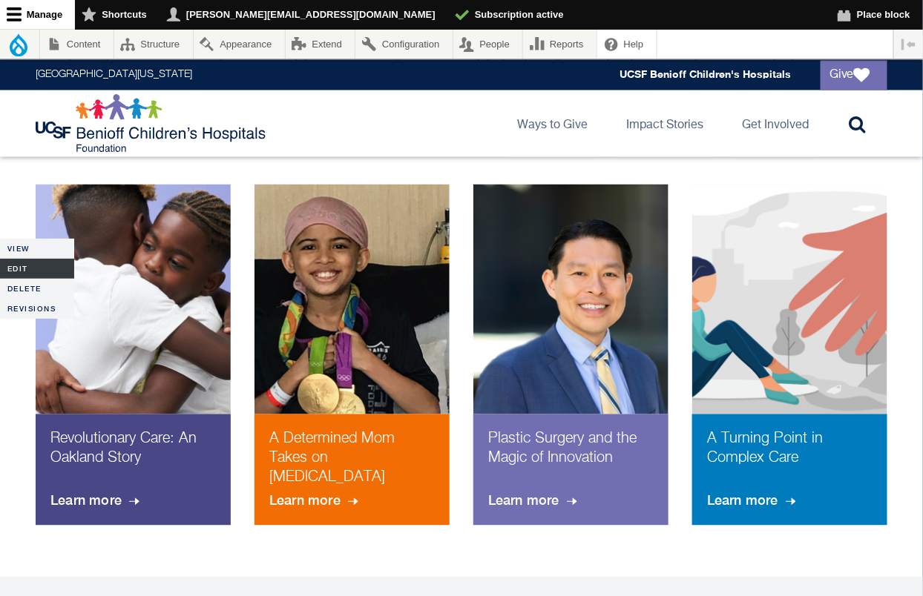
click at [24, 268] on link "Edit" at bounding box center [37, 269] width 74 height 20
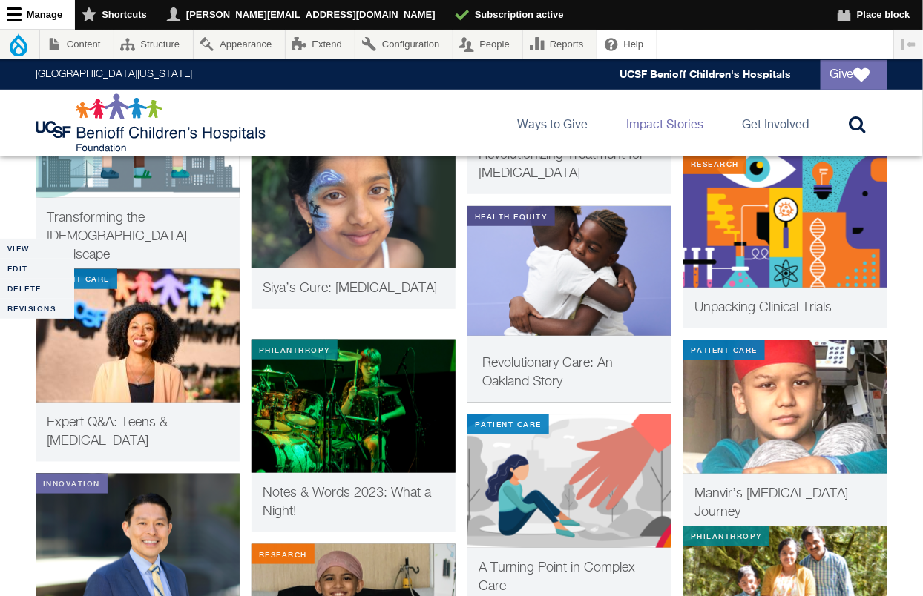
scroll to position [1880, 0]
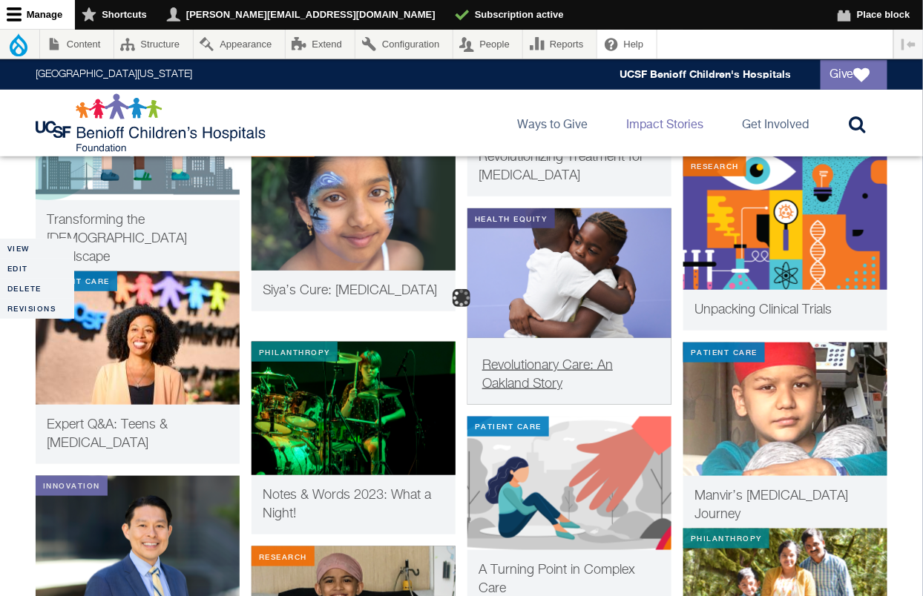
click at [536, 383] on span "Revolutionary Care: An Oakland Story" at bounding box center [547, 375] width 131 height 32
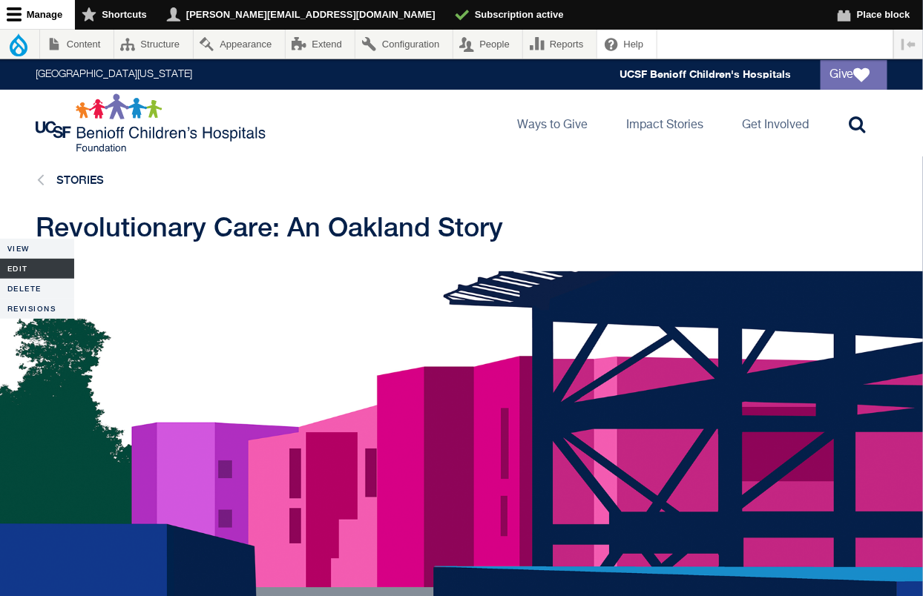
click at [22, 268] on link "Edit" at bounding box center [37, 269] width 74 height 20
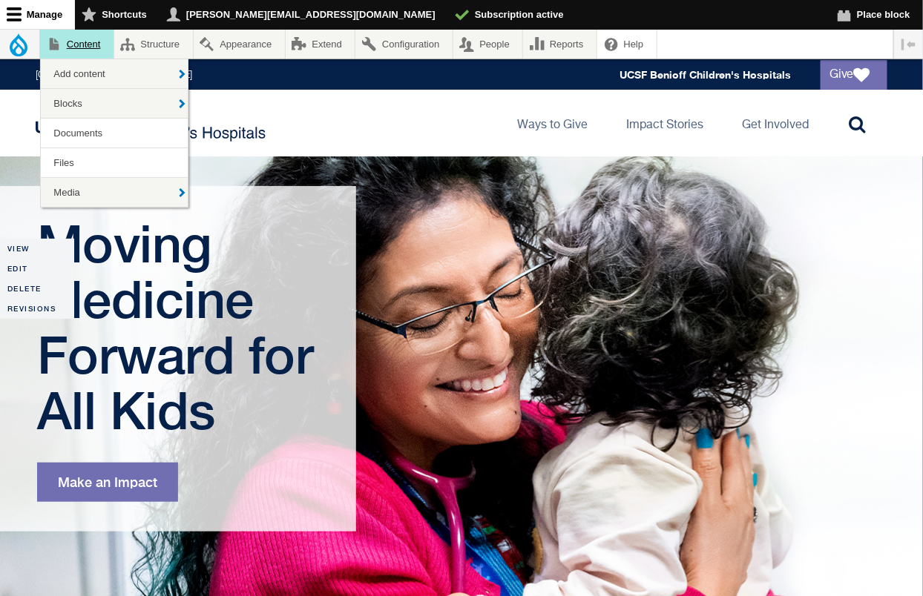
click at [87, 47] on link "Content" at bounding box center [76, 44] width 73 height 29
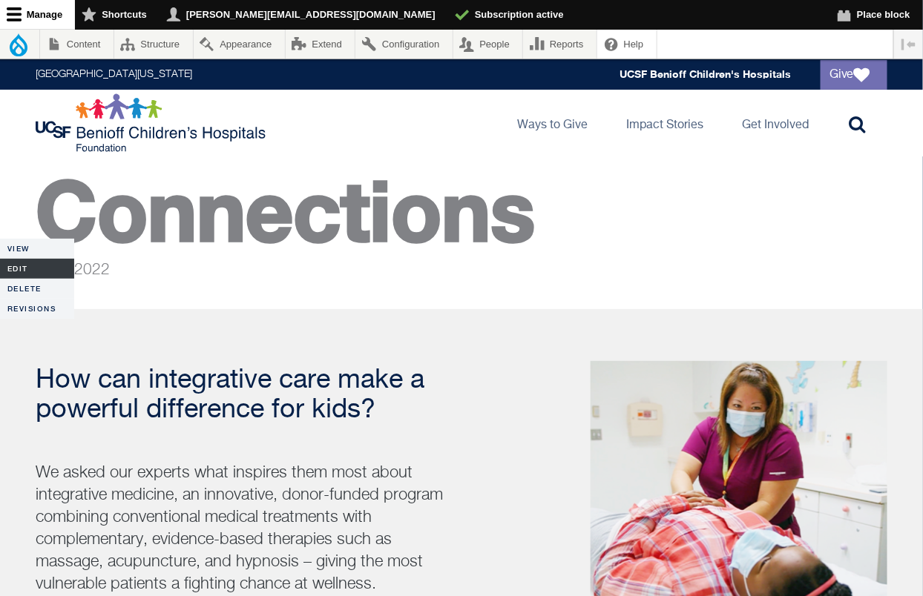
click at [21, 271] on link "Edit" at bounding box center [37, 269] width 74 height 20
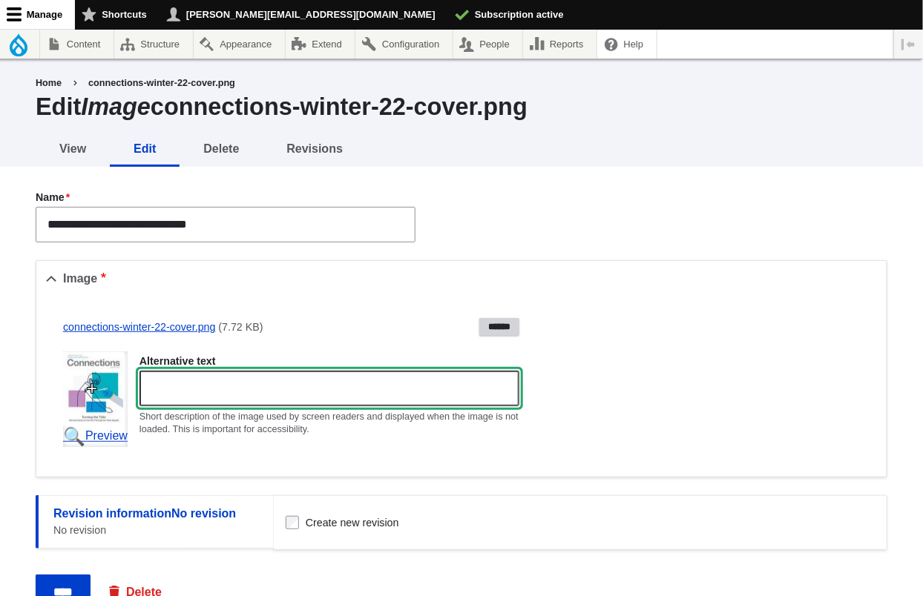
click at [190, 393] on input "Alternative text" at bounding box center [329, 389] width 380 height 36
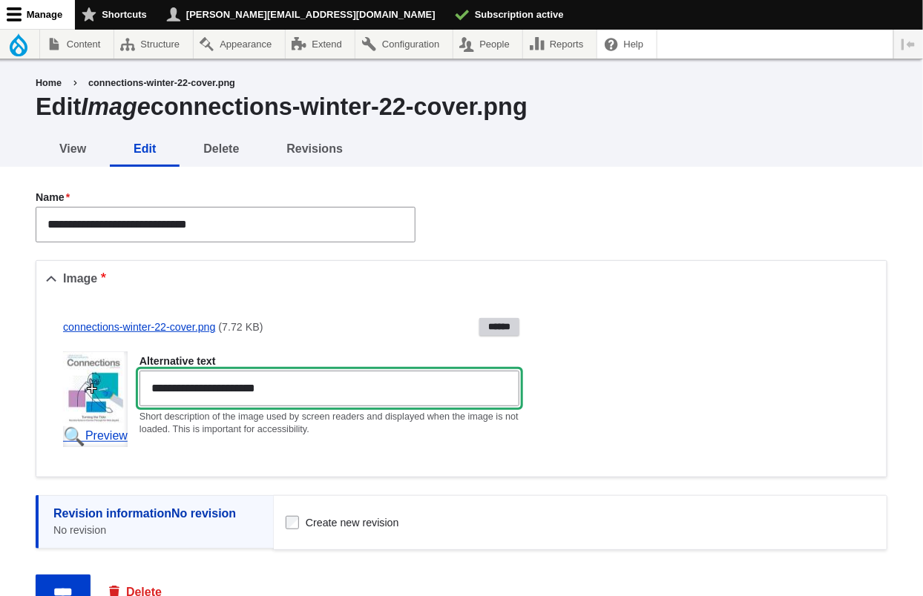
scroll to position [86, 0]
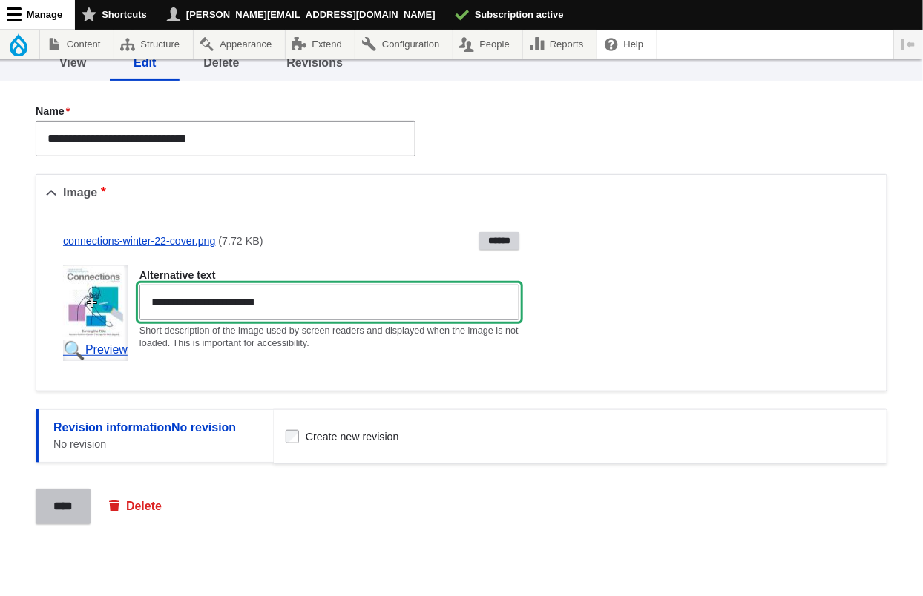
type input "**********"
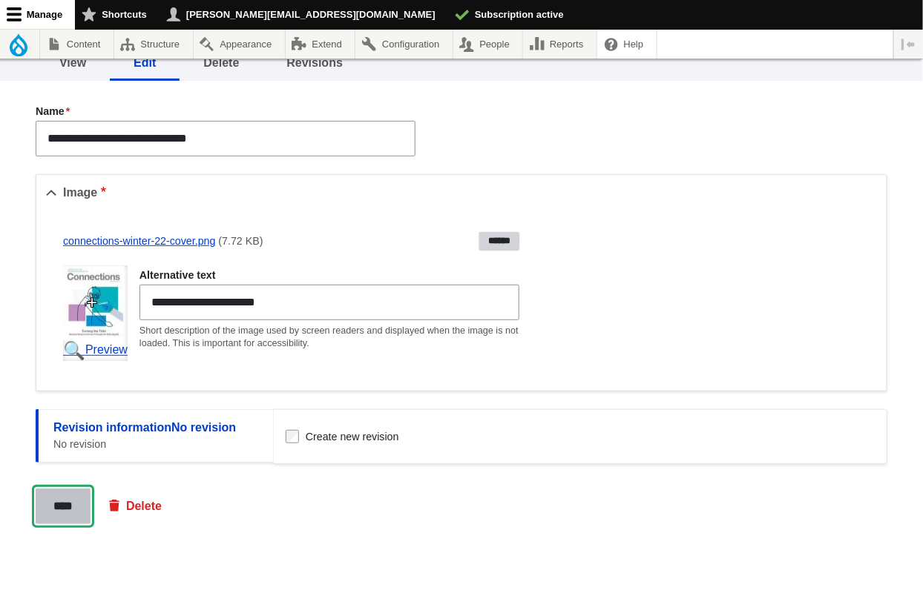
click at [74, 507] on input "****" at bounding box center [63, 507] width 55 height 36
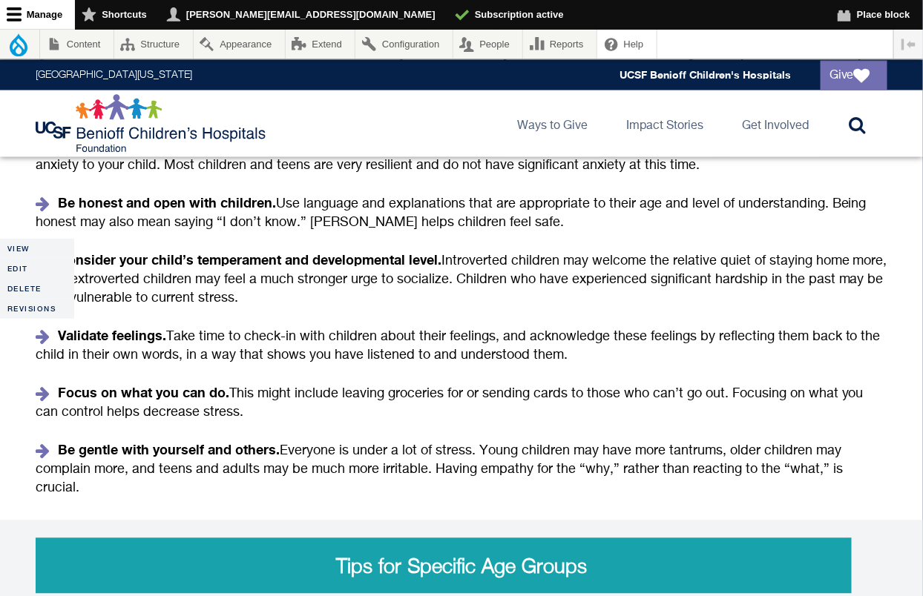
scroll to position [1011, 0]
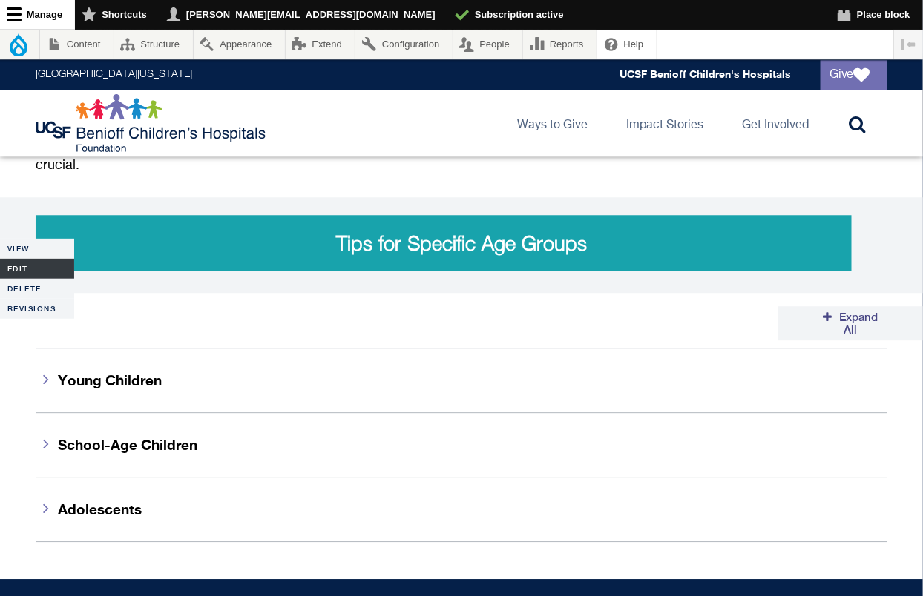
click at [24, 263] on link "Edit" at bounding box center [37, 269] width 74 height 20
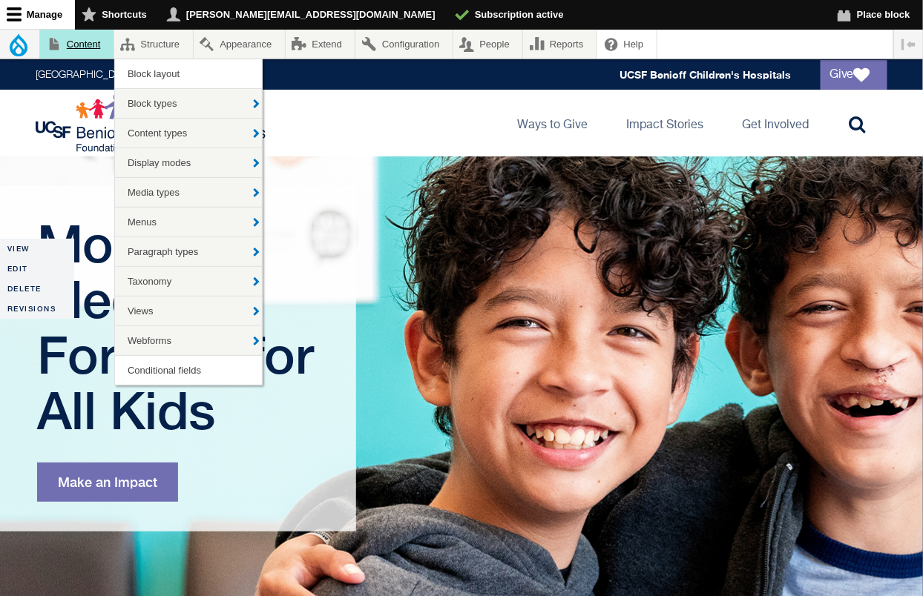
click at [77, 36] on link "Content" at bounding box center [76, 44] width 73 height 29
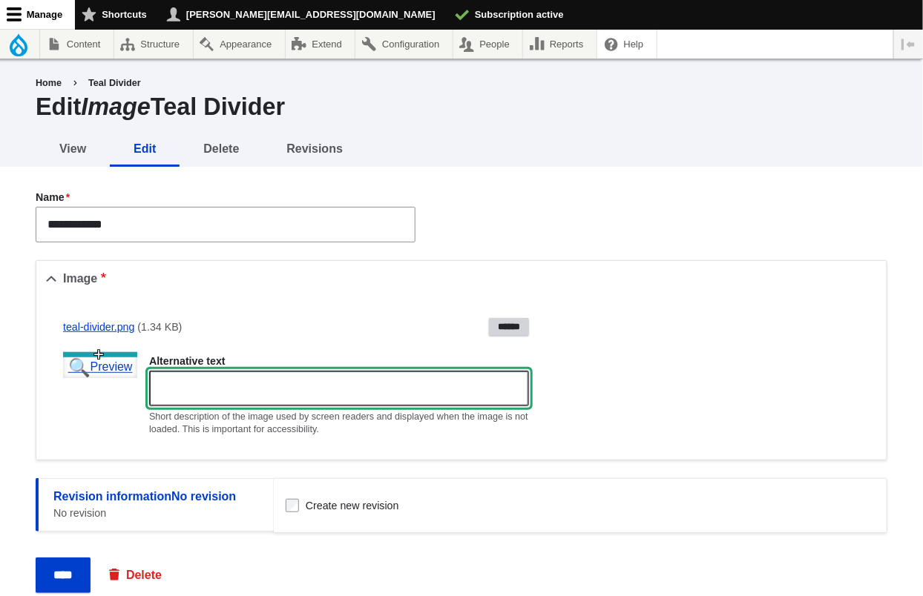
click at [217, 385] on input "Alternative text" at bounding box center [339, 389] width 380 height 36
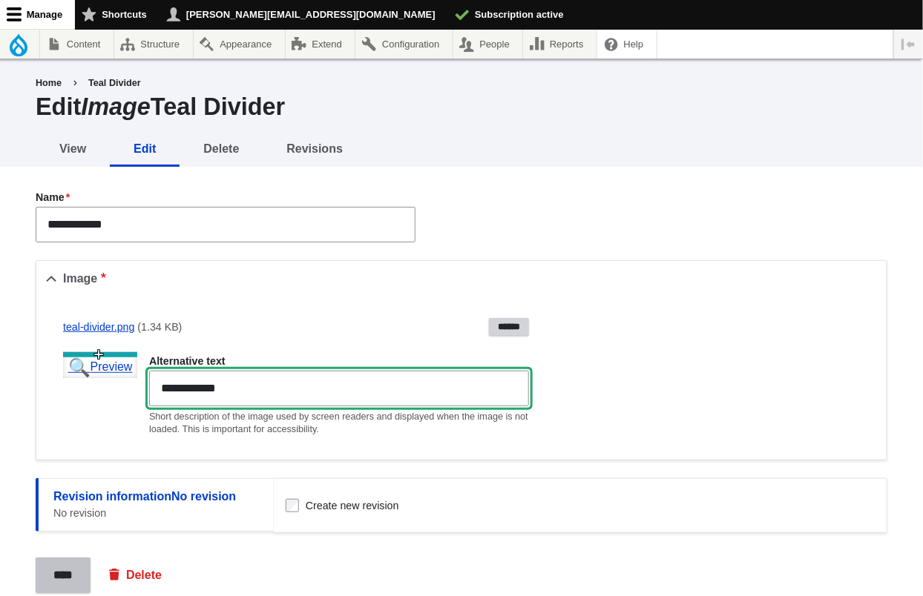
type input "**********"
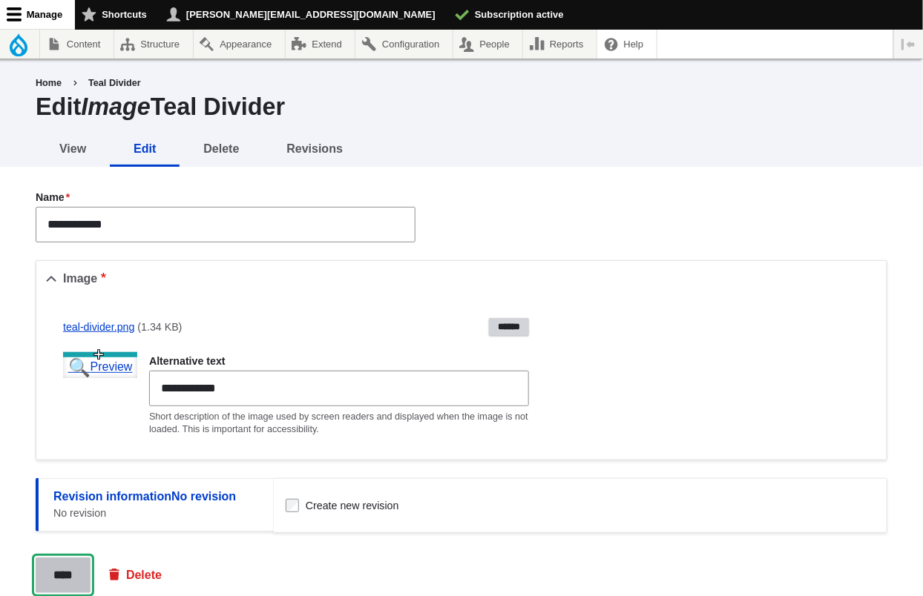
click at [58, 577] on input "****" at bounding box center [63, 576] width 55 height 36
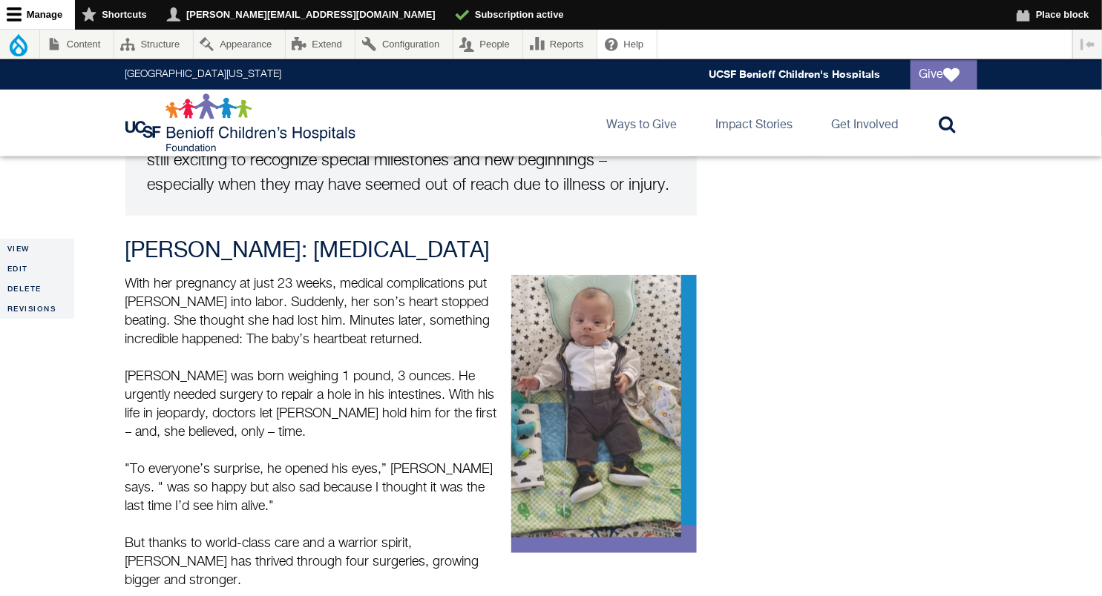
scroll to position [802, 0]
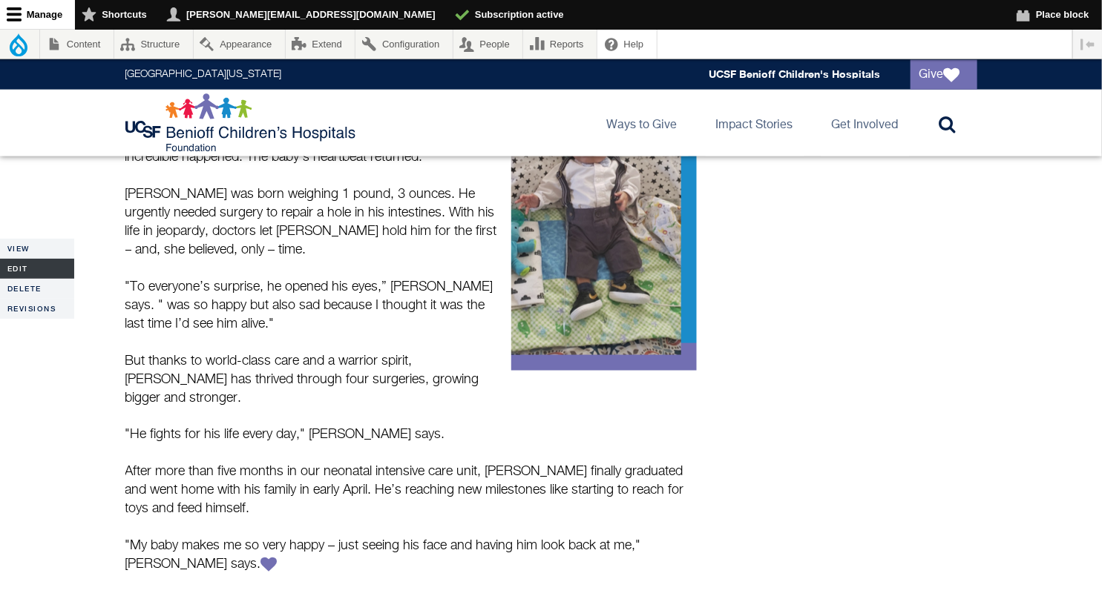
click at [20, 270] on link "Edit" at bounding box center [37, 269] width 74 height 20
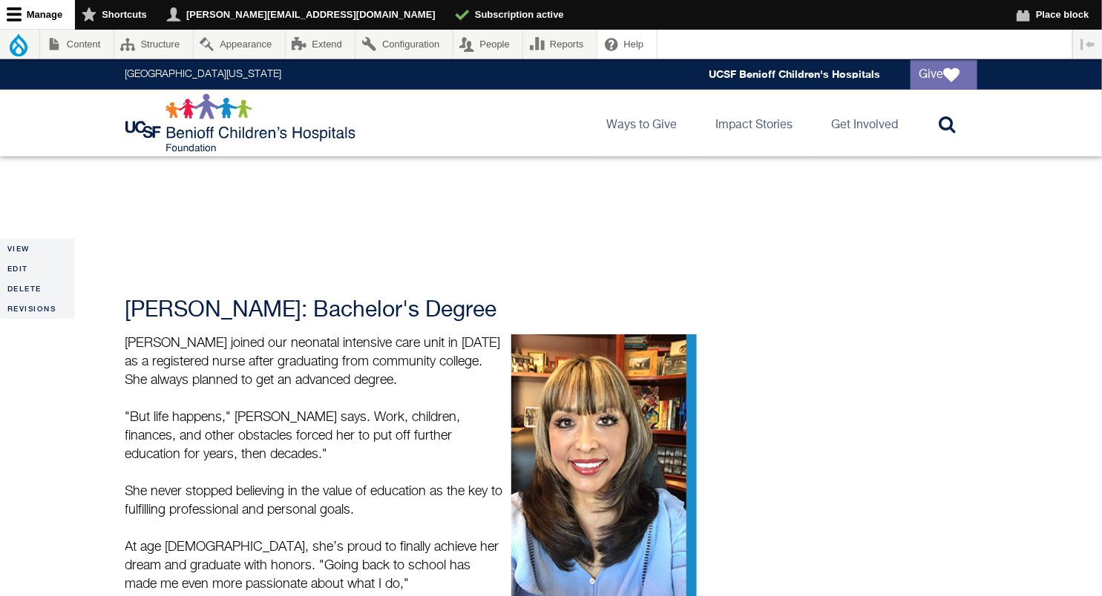
scroll to position [2848, 0]
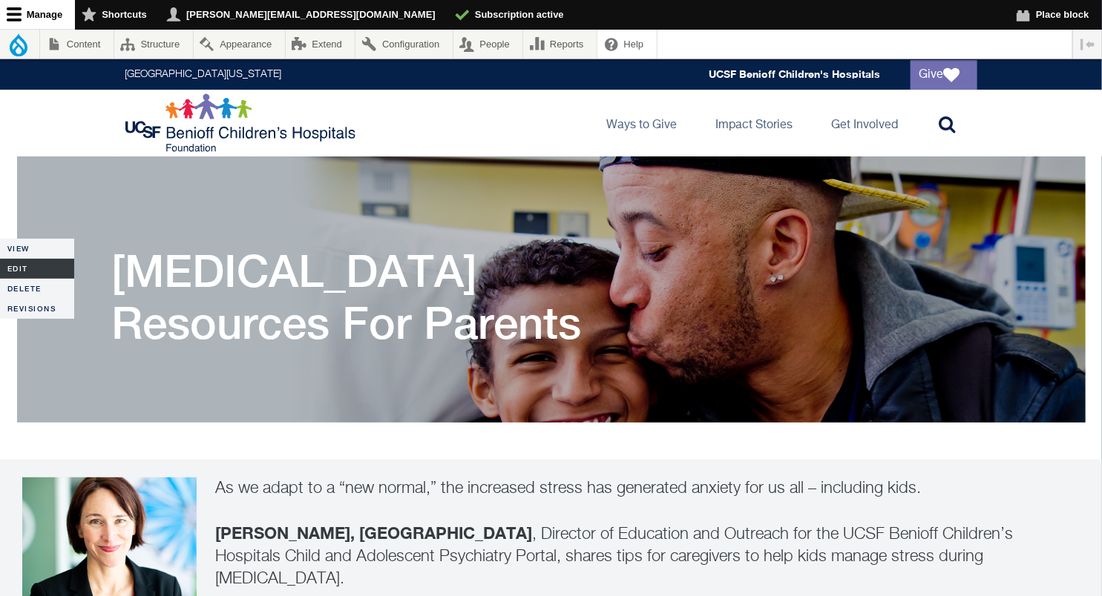
click at [26, 266] on link "Edit" at bounding box center [37, 269] width 74 height 20
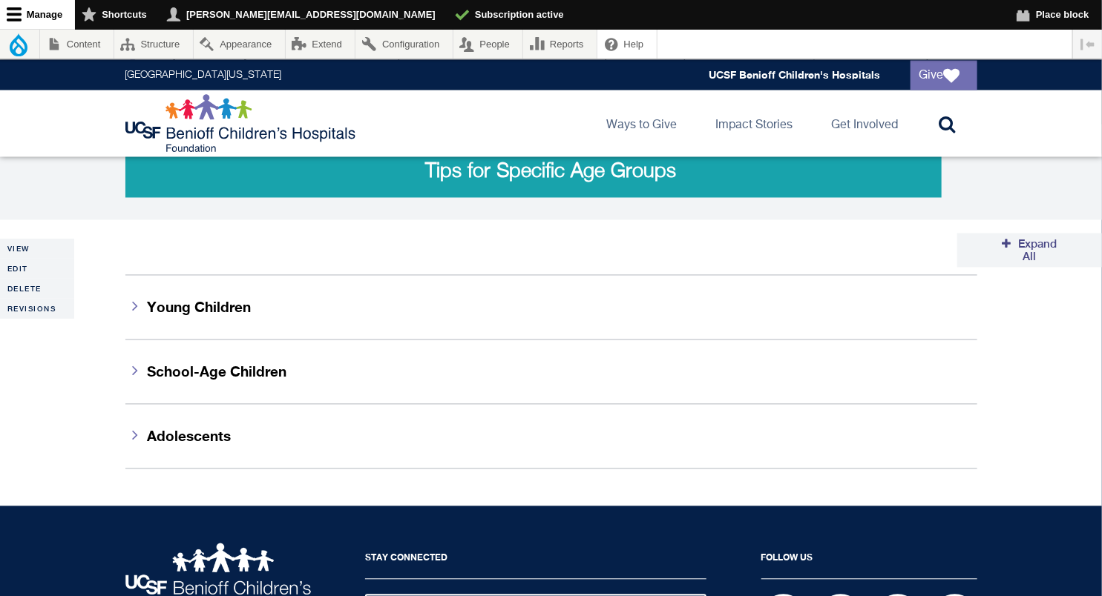
scroll to position [1220, 0]
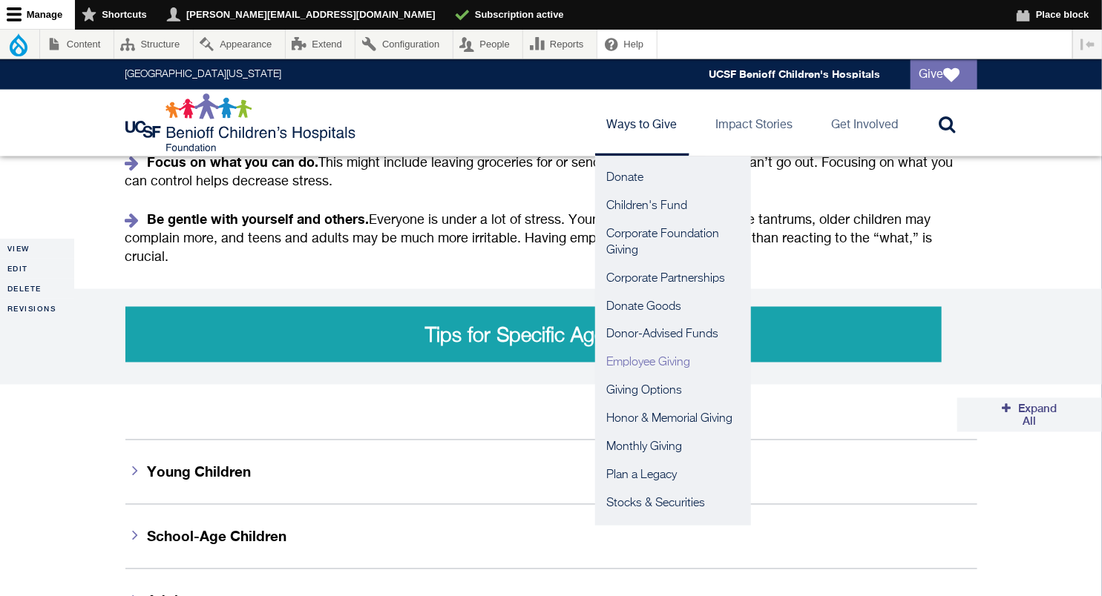
scroll to position [906, 0]
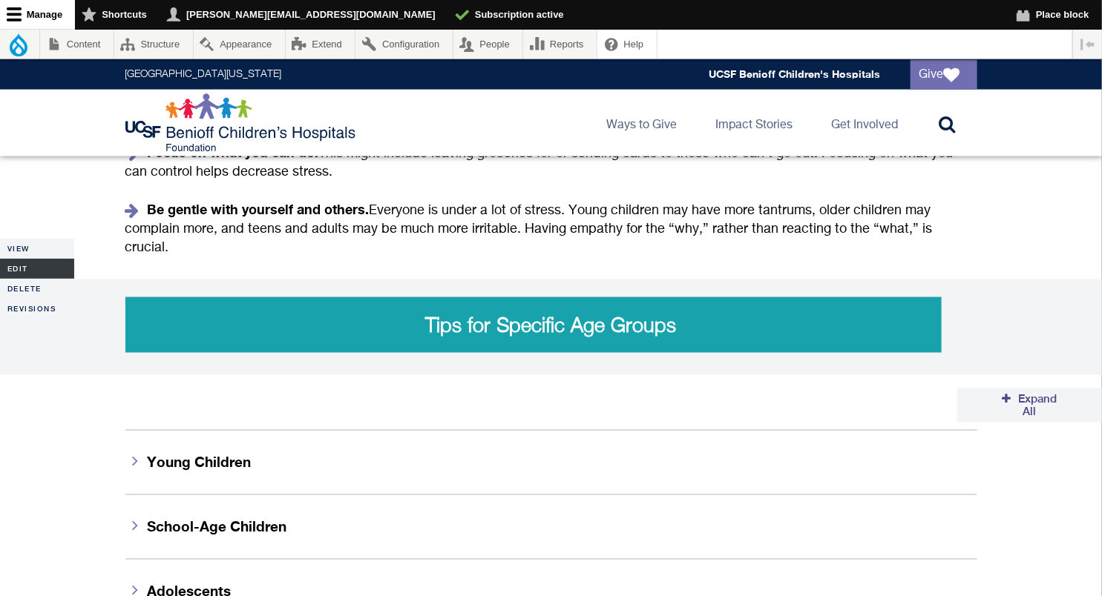
click at [27, 265] on link "Edit" at bounding box center [37, 269] width 74 height 20
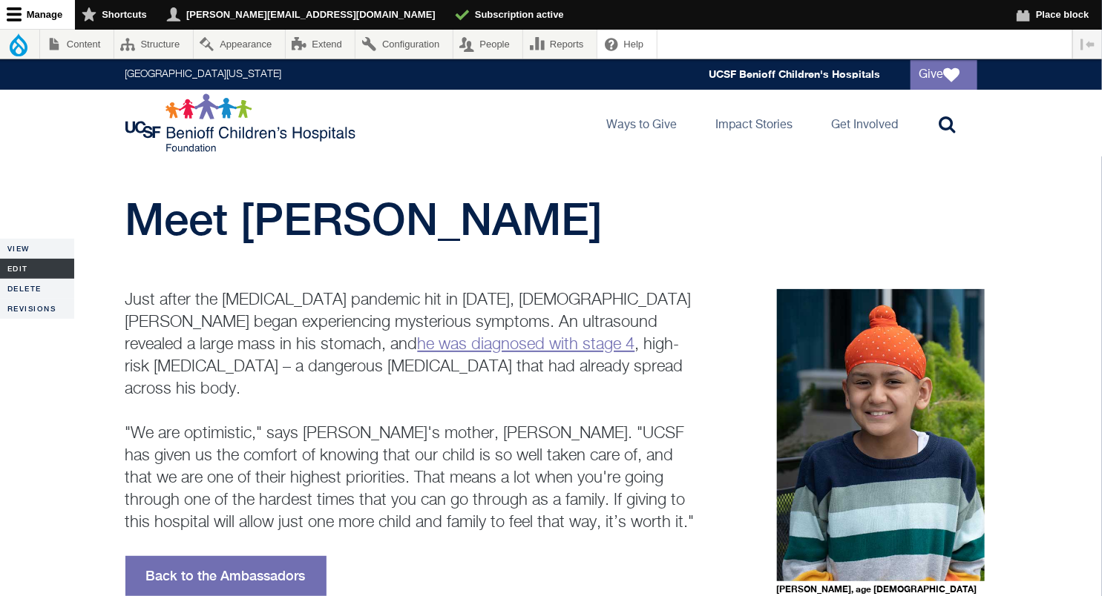
click at [24, 274] on link "Edit" at bounding box center [37, 269] width 74 height 20
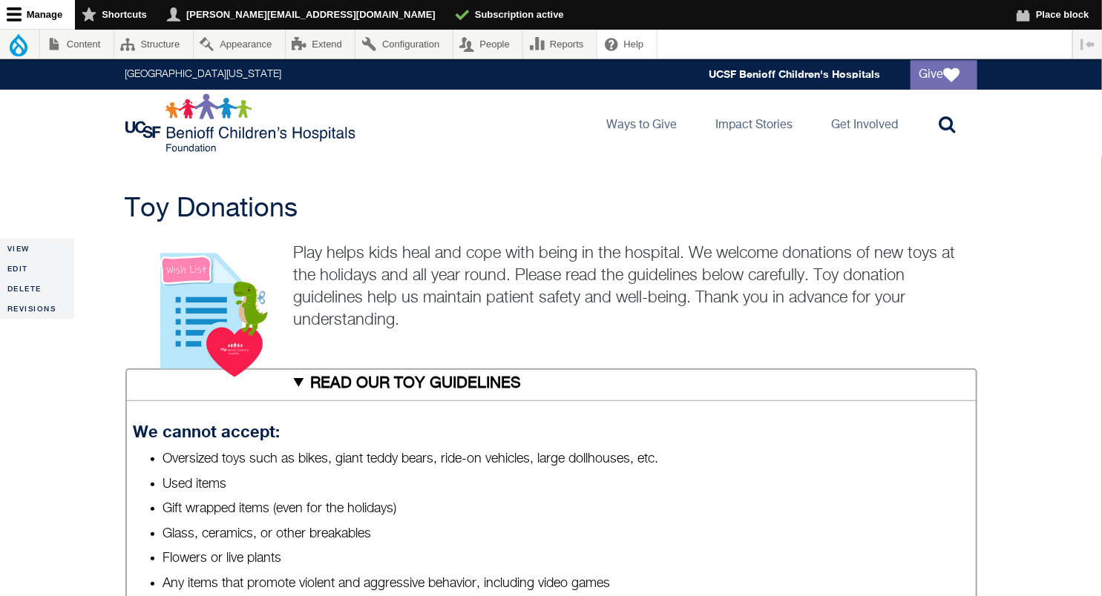
scroll to position [108, 0]
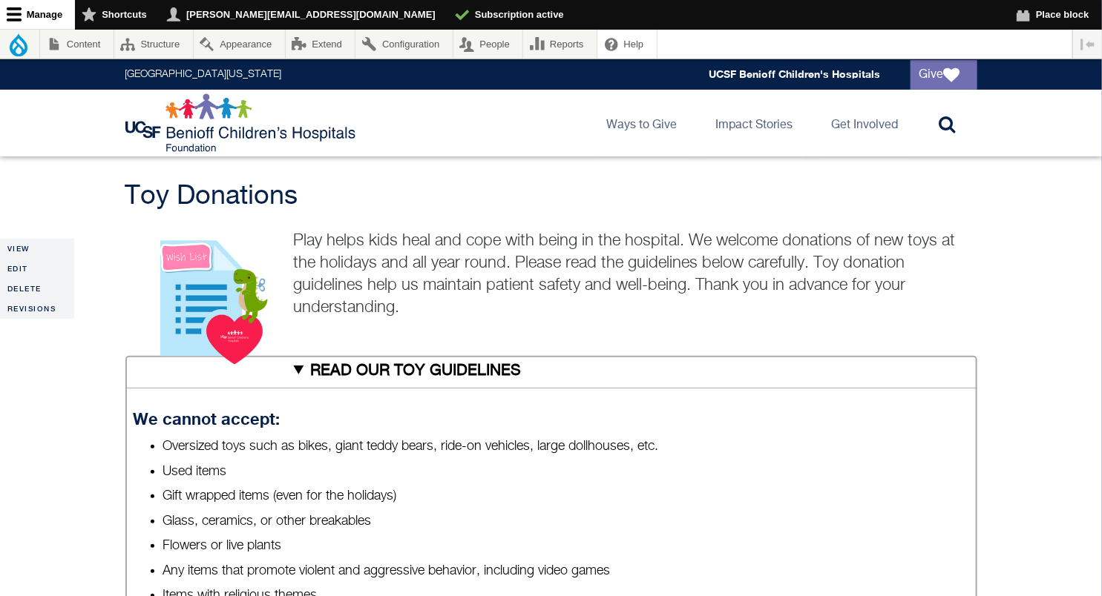
click at [294, 368] on summary "READ OUR TOY GUIDELINES" at bounding box center [551, 372] width 852 height 33
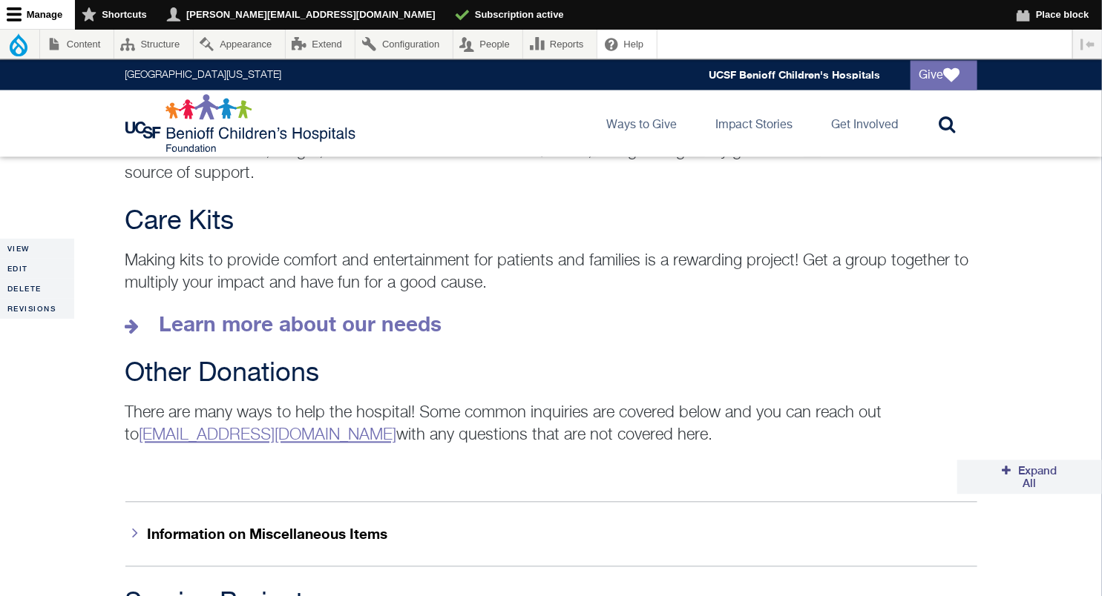
scroll to position [1153, 0]
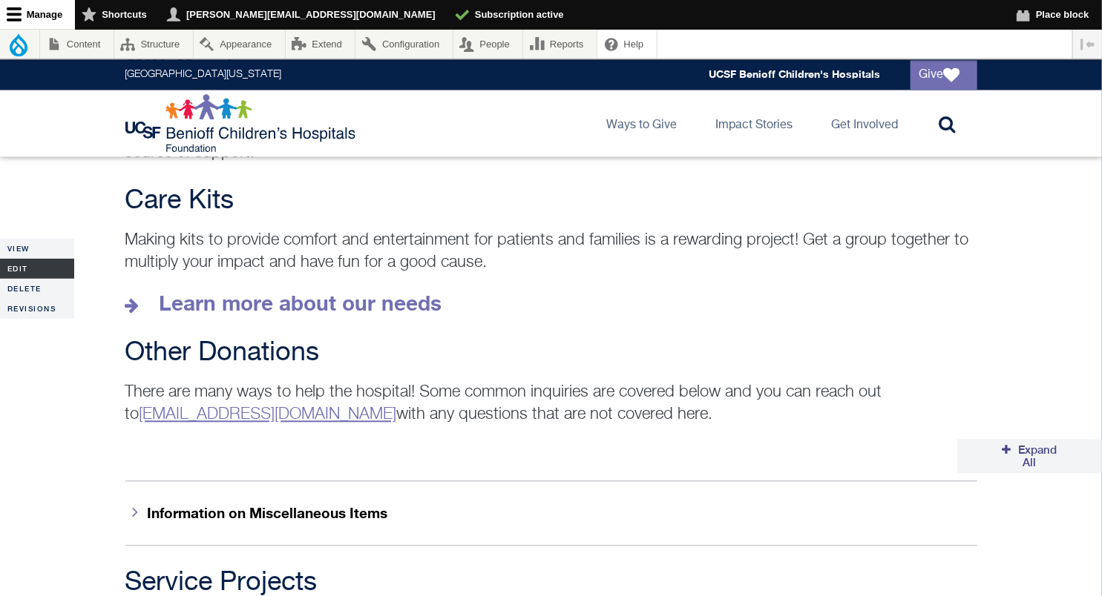
click at [22, 266] on link "Edit" at bounding box center [37, 269] width 74 height 20
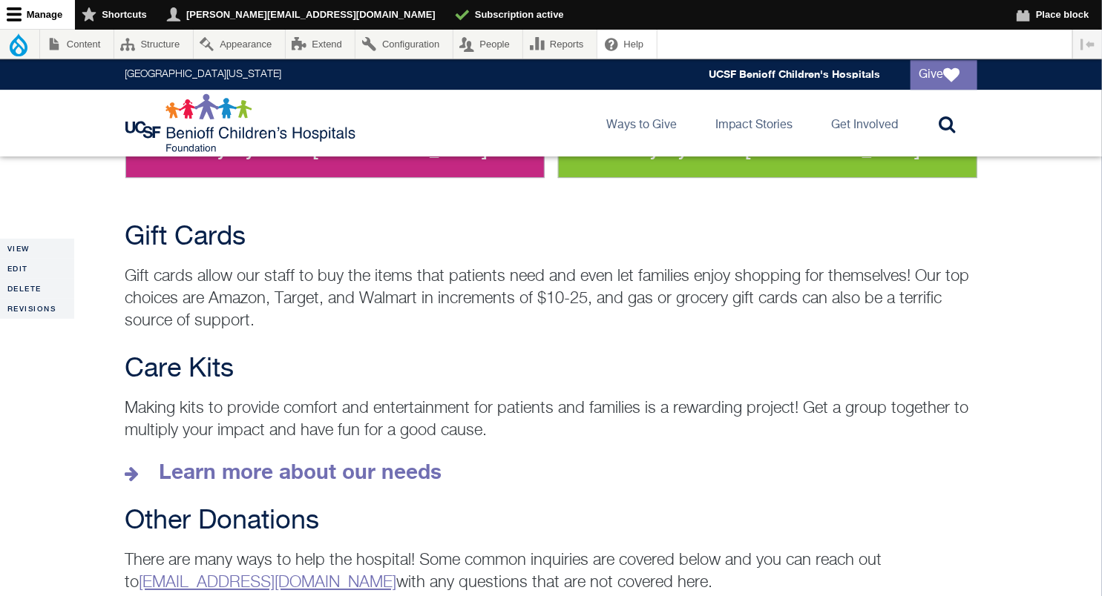
scroll to position [2055, 0]
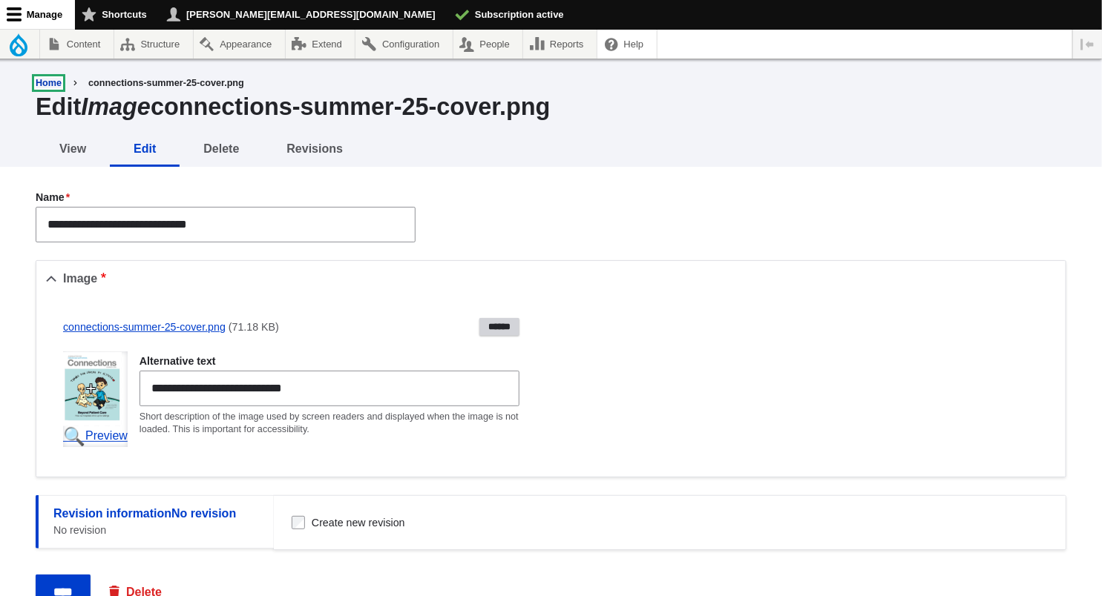
click at [48, 82] on link "Home" at bounding box center [49, 83] width 26 height 10
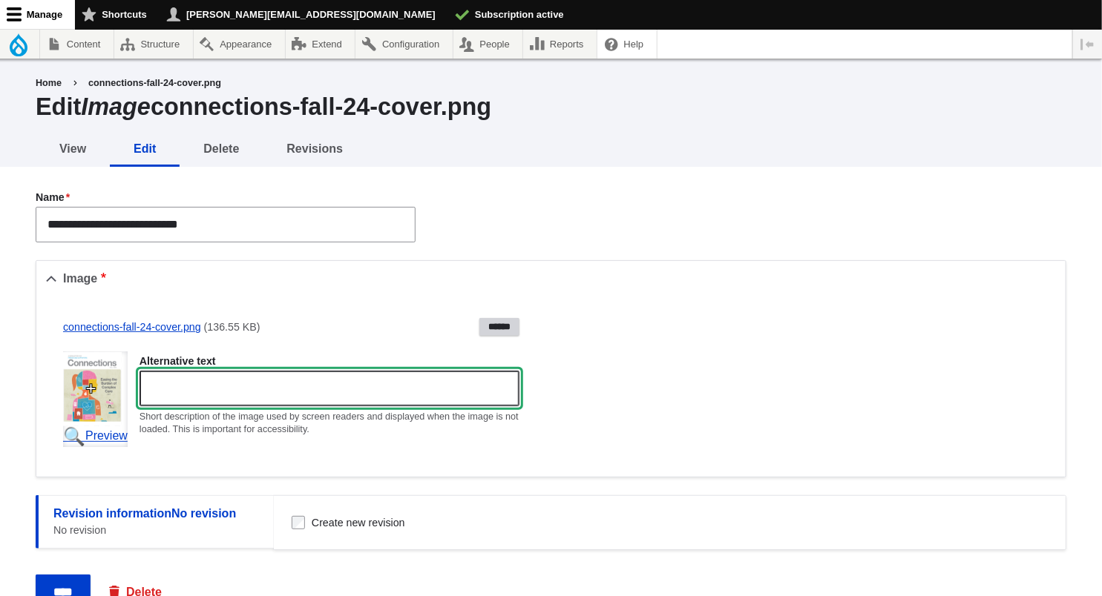
click at [274, 384] on input "Alternative text" at bounding box center [329, 389] width 380 height 36
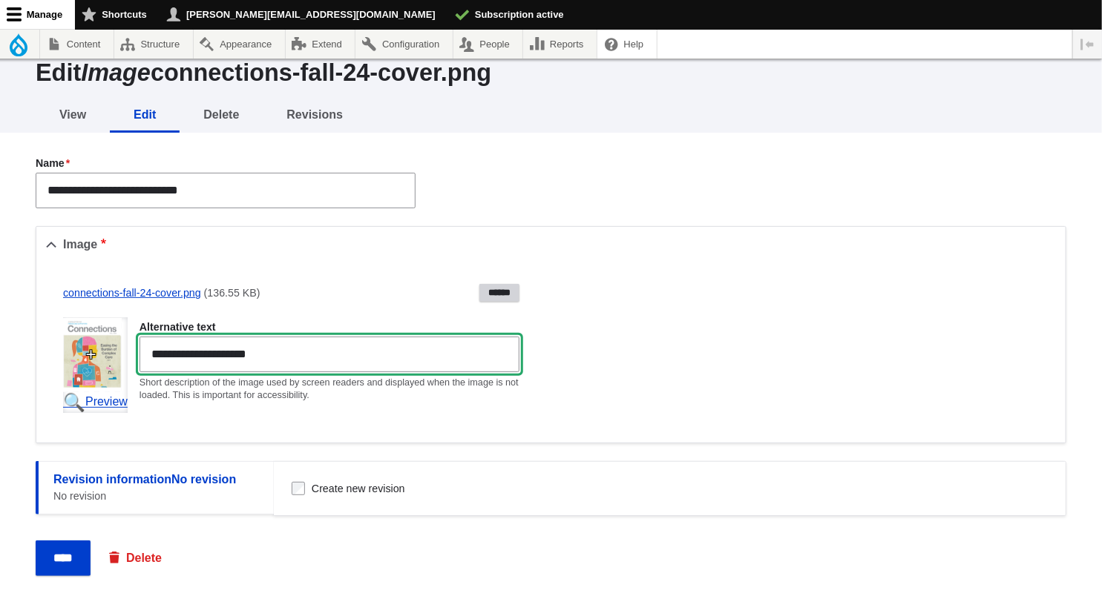
scroll to position [88, 0]
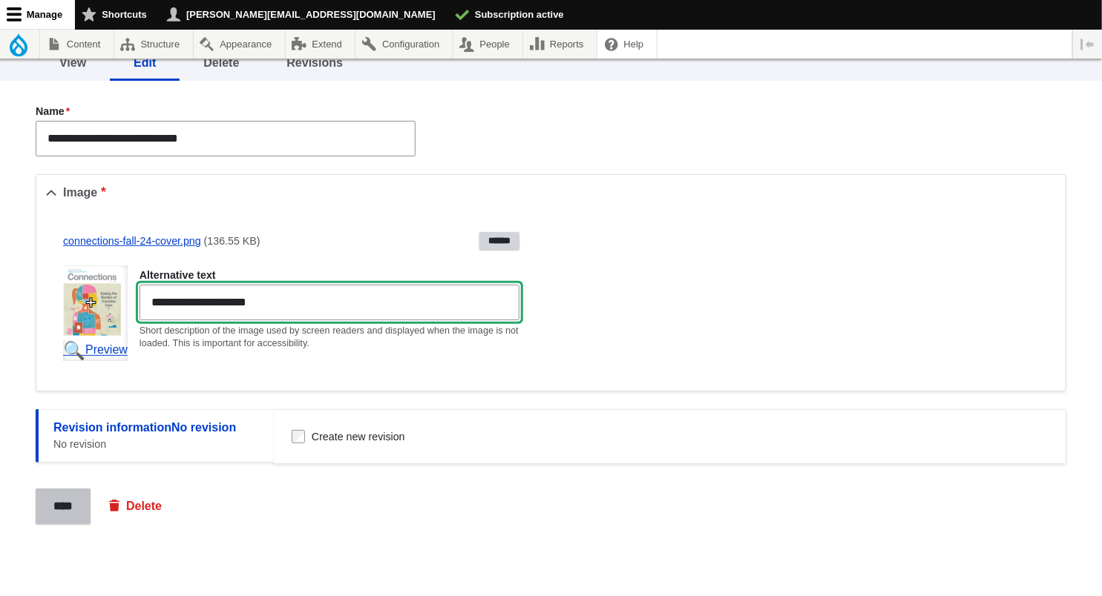
type input "**********"
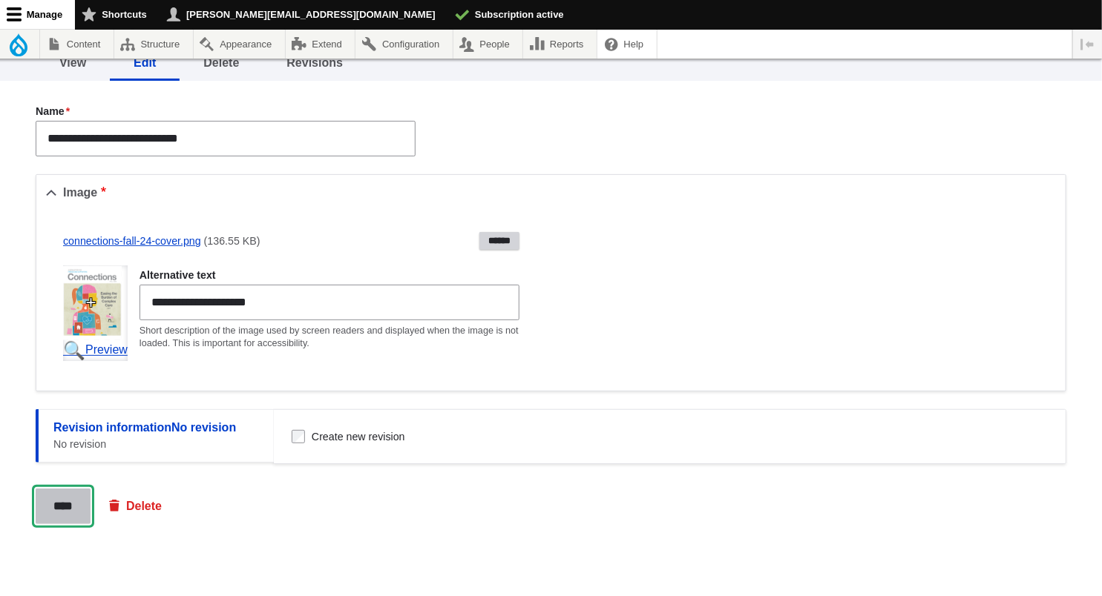
click at [69, 497] on input "****" at bounding box center [63, 507] width 55 height 36
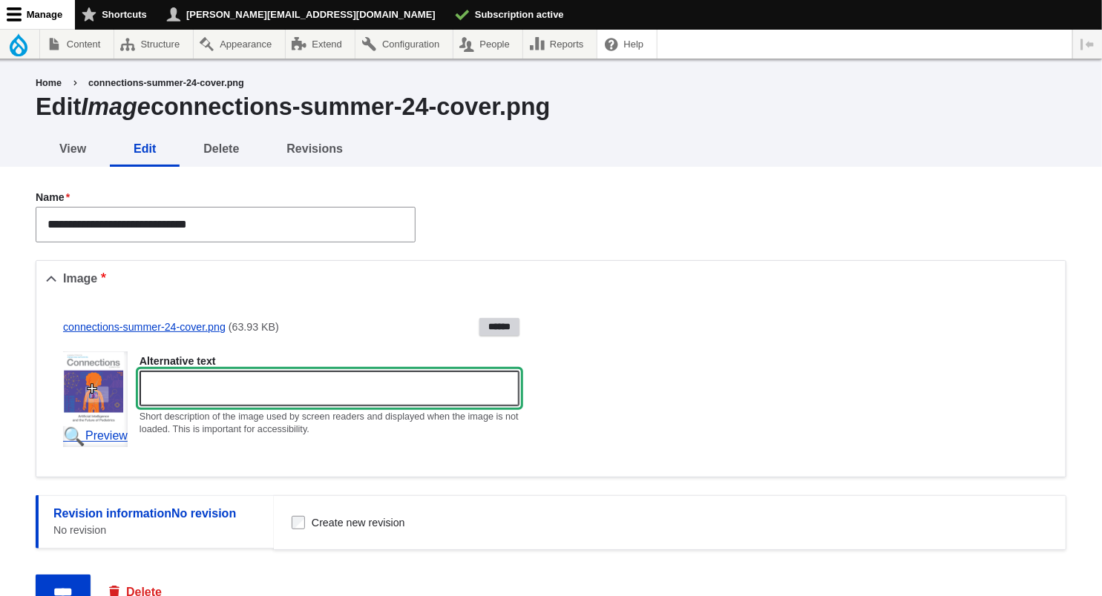
click at [242, 388] on input "Alternative text" at bounding box center [329, 389] width 380 height 36
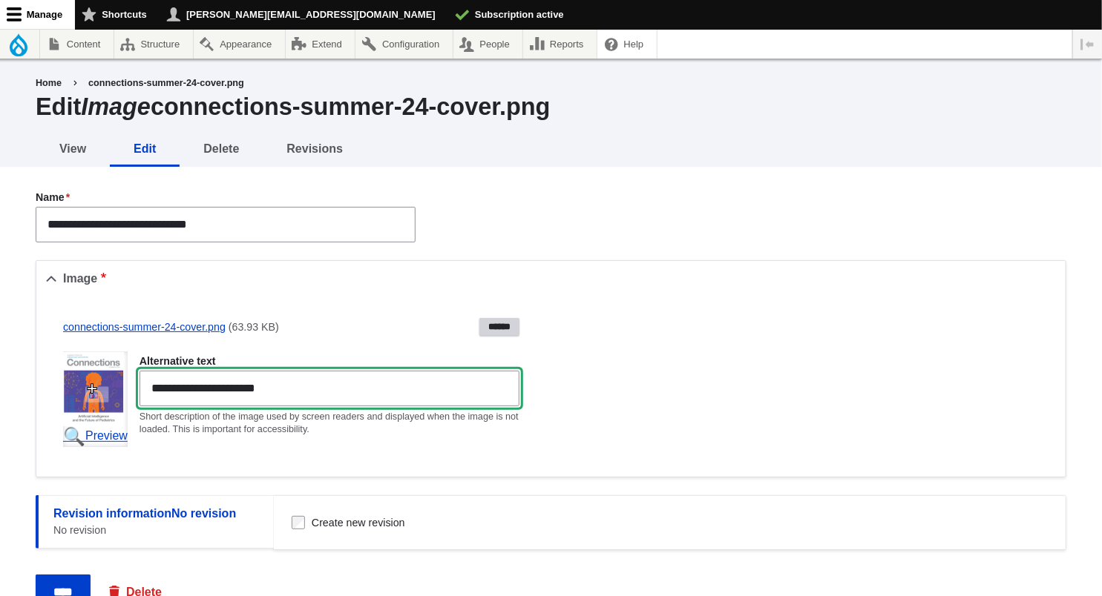
scroll to position [68, 0]
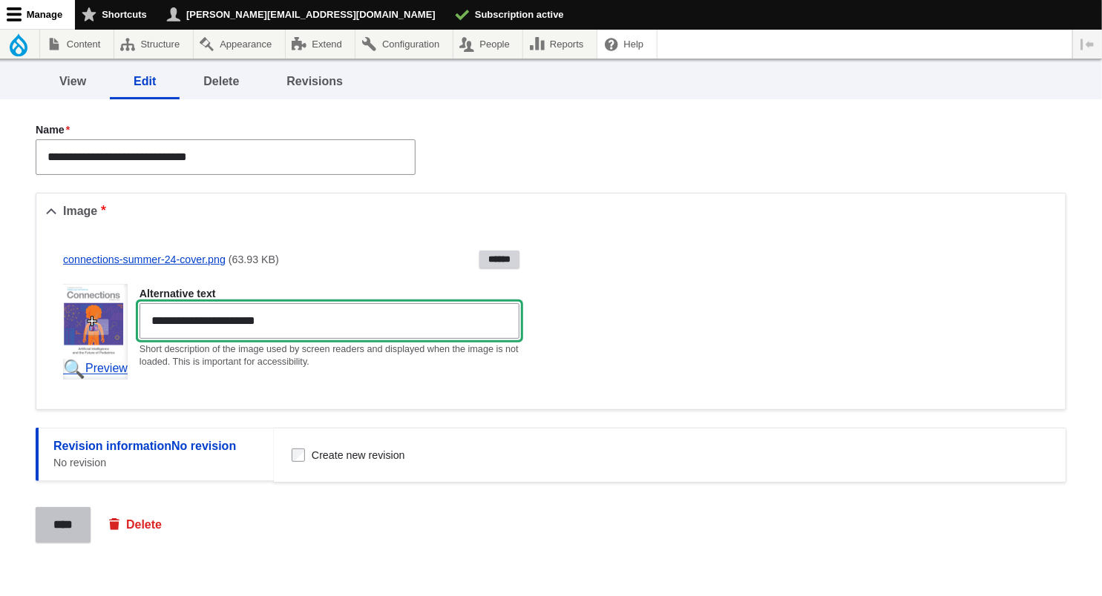
type input "**********"
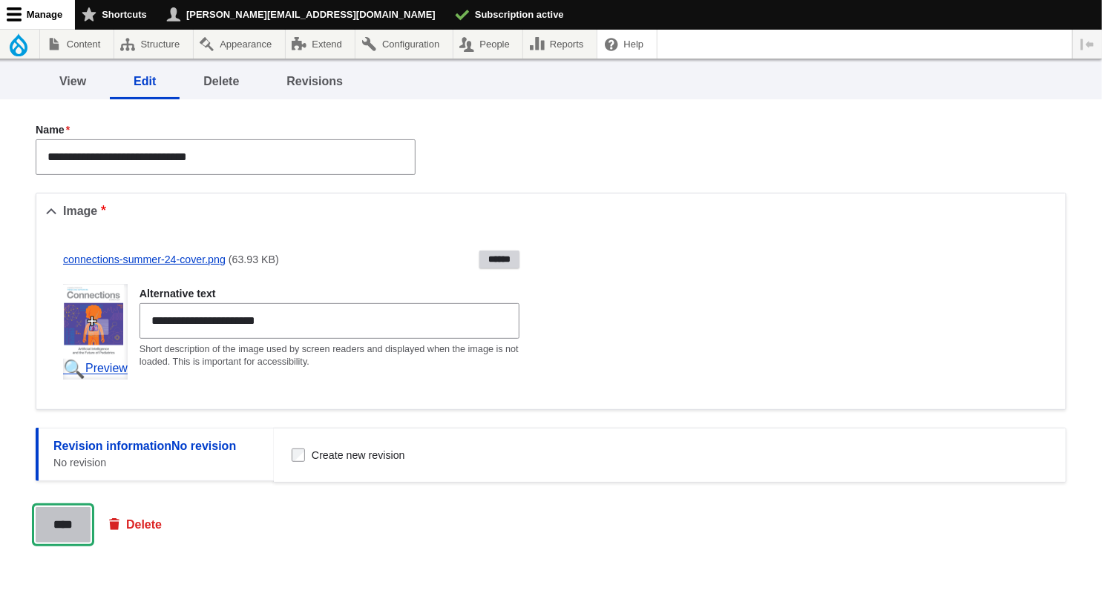
click at [72, 525] on input "****" at bounding box center [63, 525] width 55 height 36
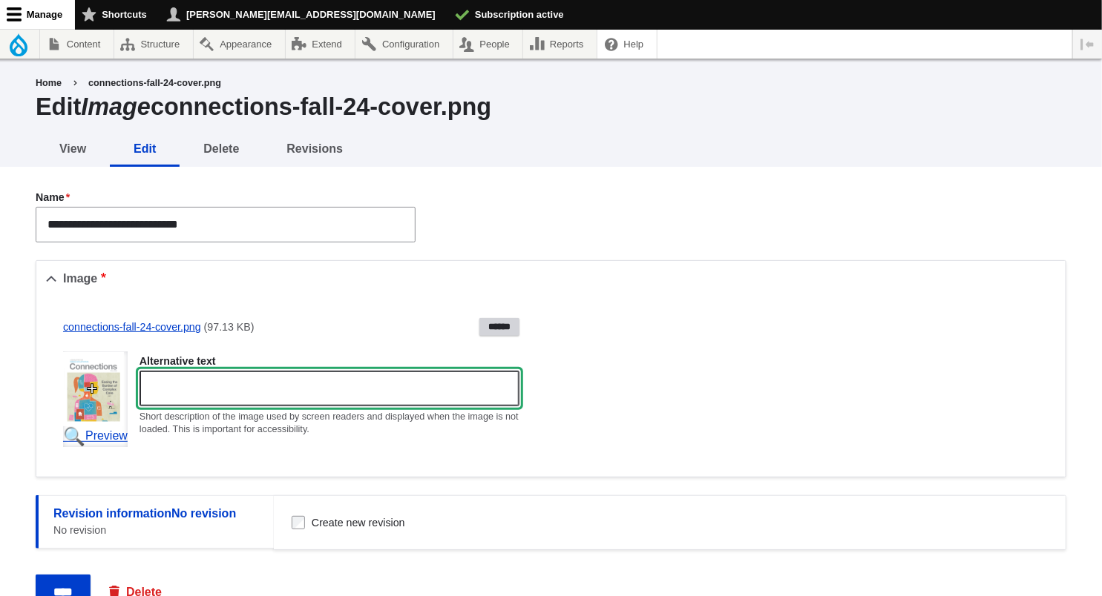
click at [260, 388] on input "Alternative text" at bounding box center [329, 389] width 380 height 36
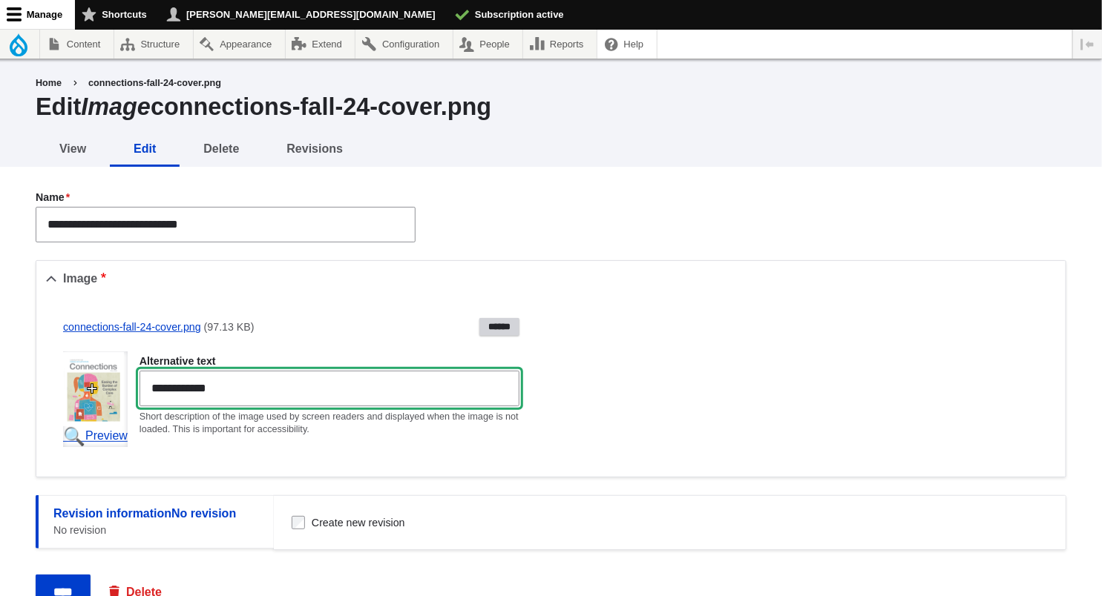
type input "**********"
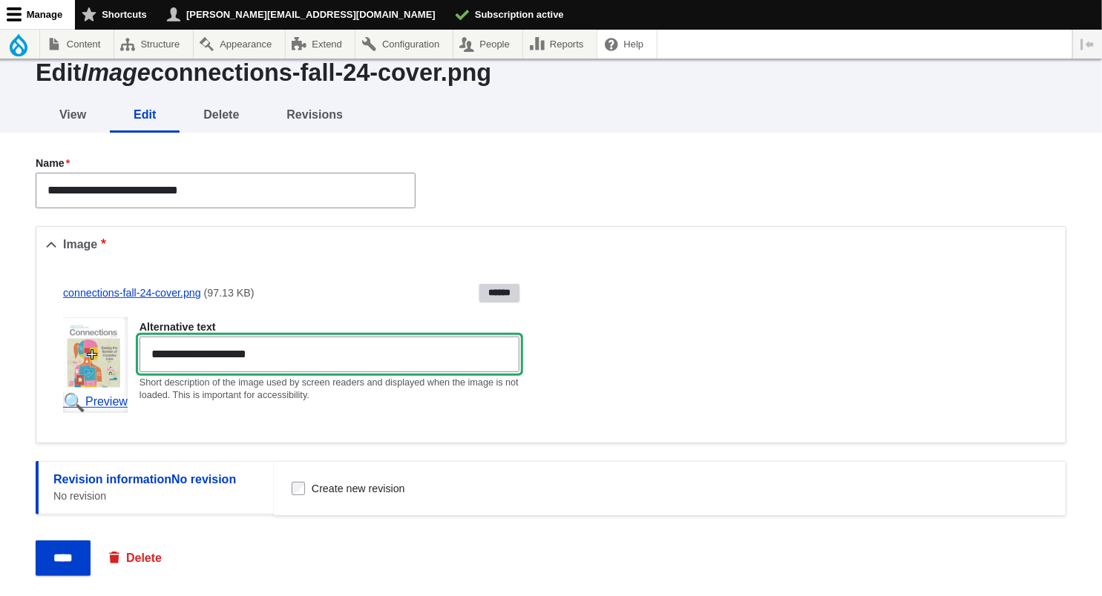
scroll to position [88, 0]
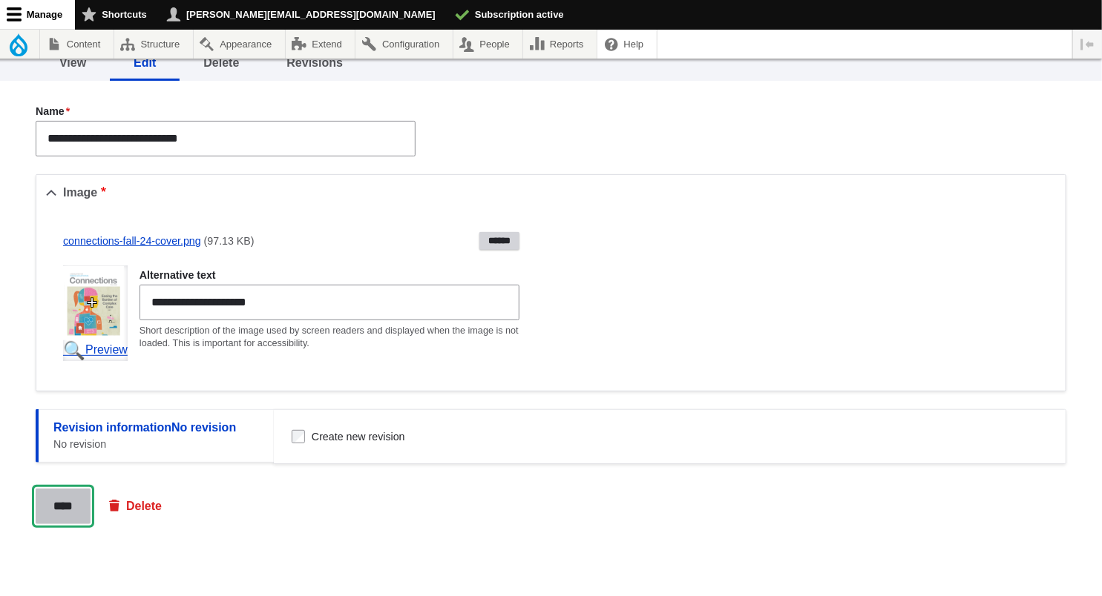
click at [73, 504] on input "****" at bounding box center [63, 507] width 55 height 36
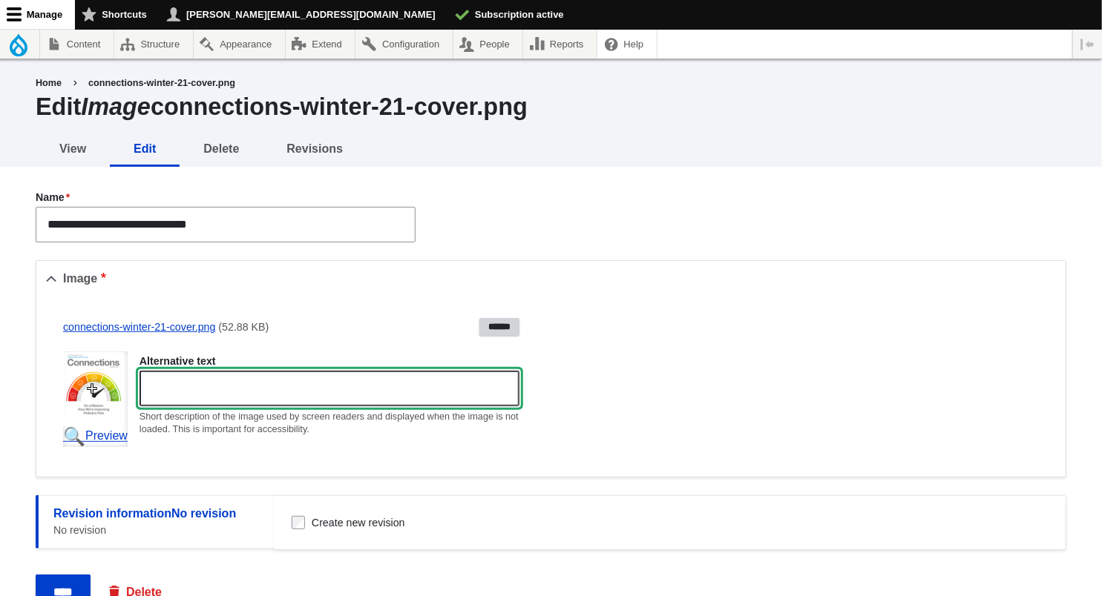
click at [243, 390] on input "Alternative text" at bounding box center [329, 389] width 380 height 36
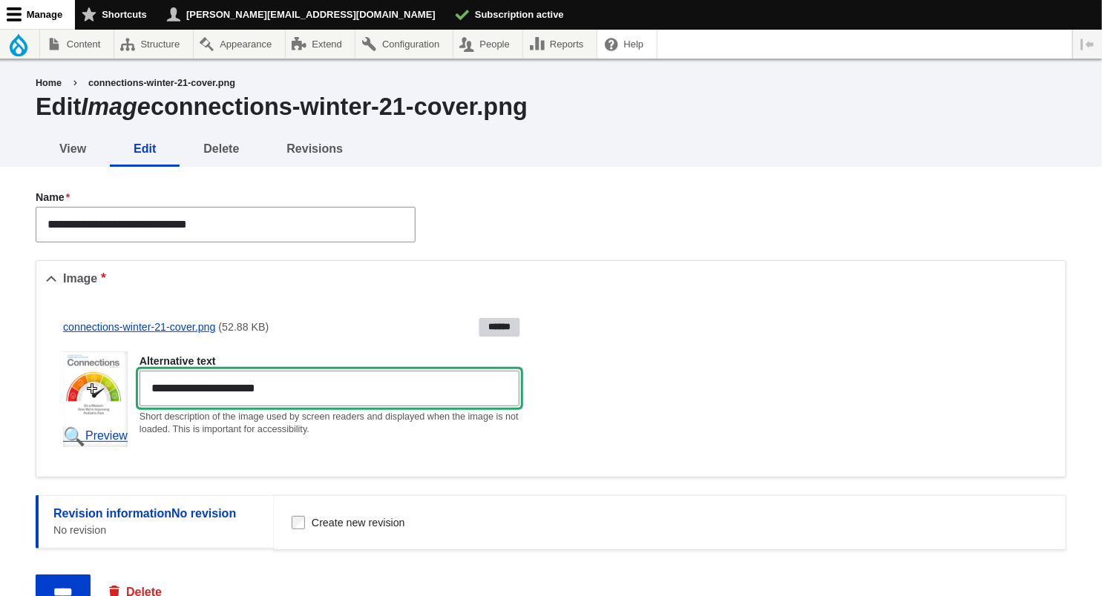
scroll to position [82, 0]
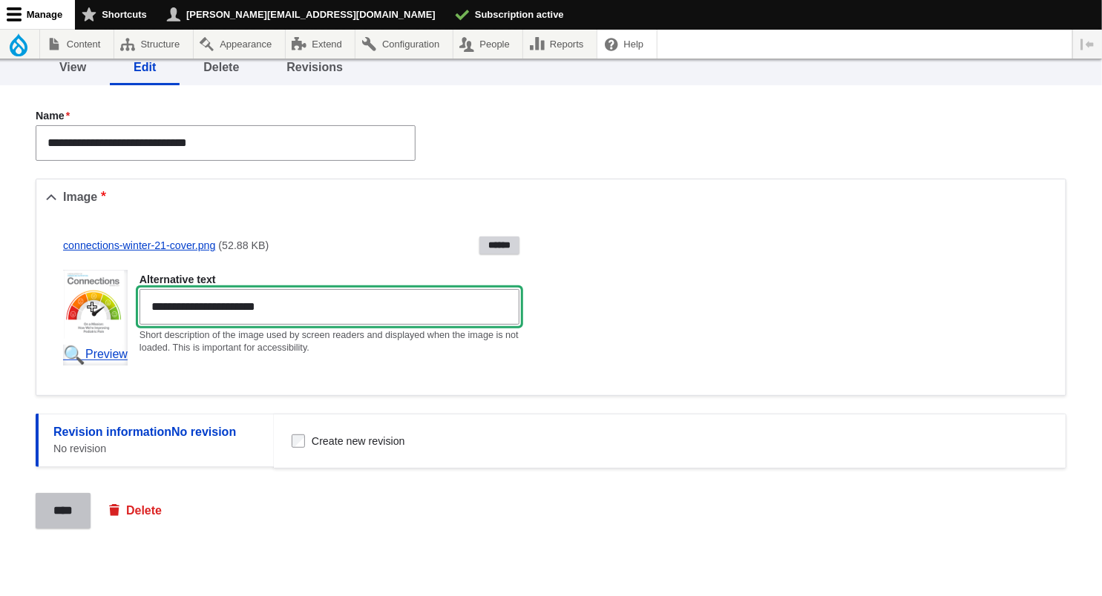
type input "**********"
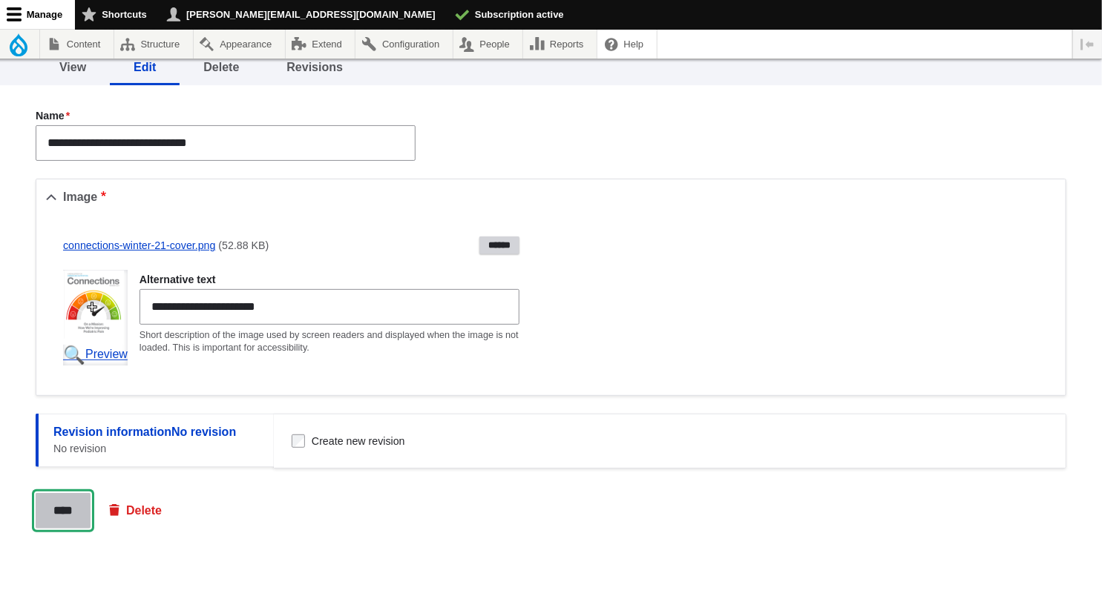
click at [60, 509] on input "****" at bounding box center [63, 511] width 55 height 36
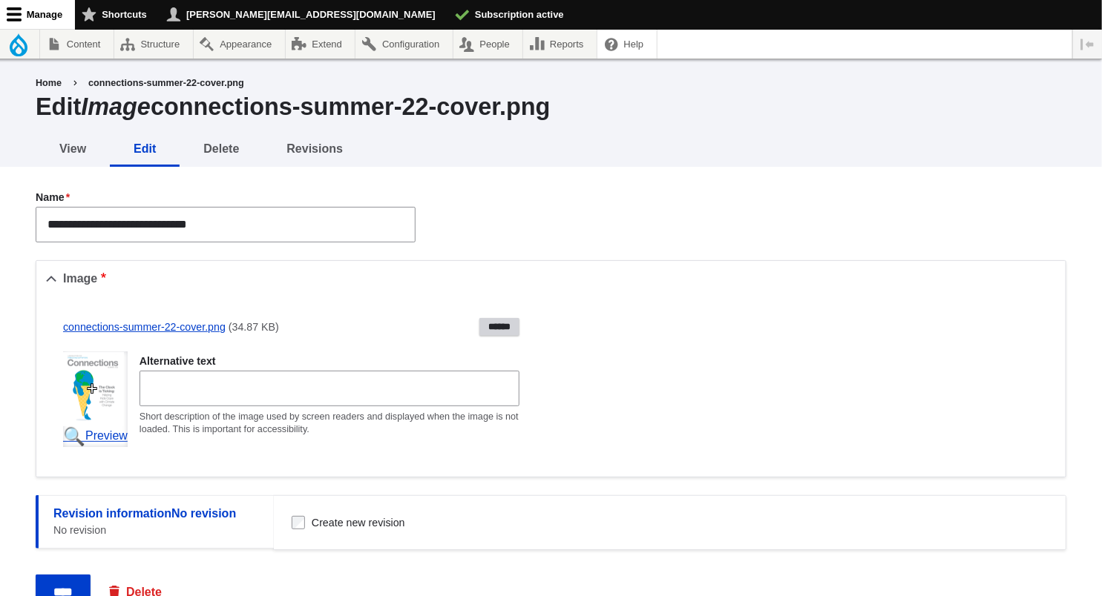
click at [221, 369] on div "Alternative text Short description of the image used by screen readers and disp…" at bounding box center [329, 396] width 380 height 82
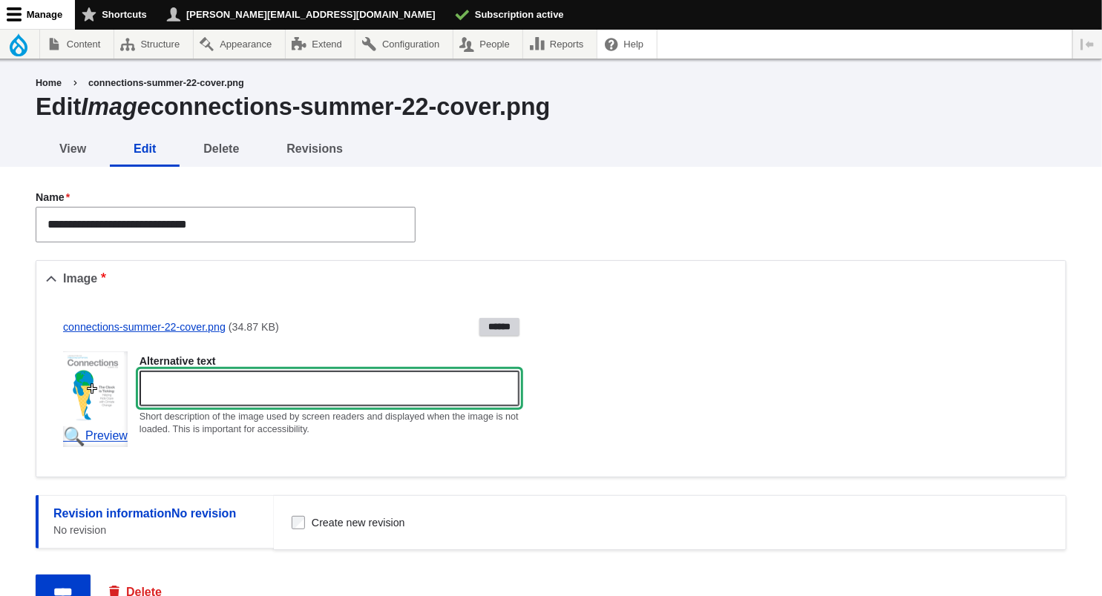
click at [230, 376] on input "Alternative text" at bounding box center [329, 389] width 380 height 36
type input "*"
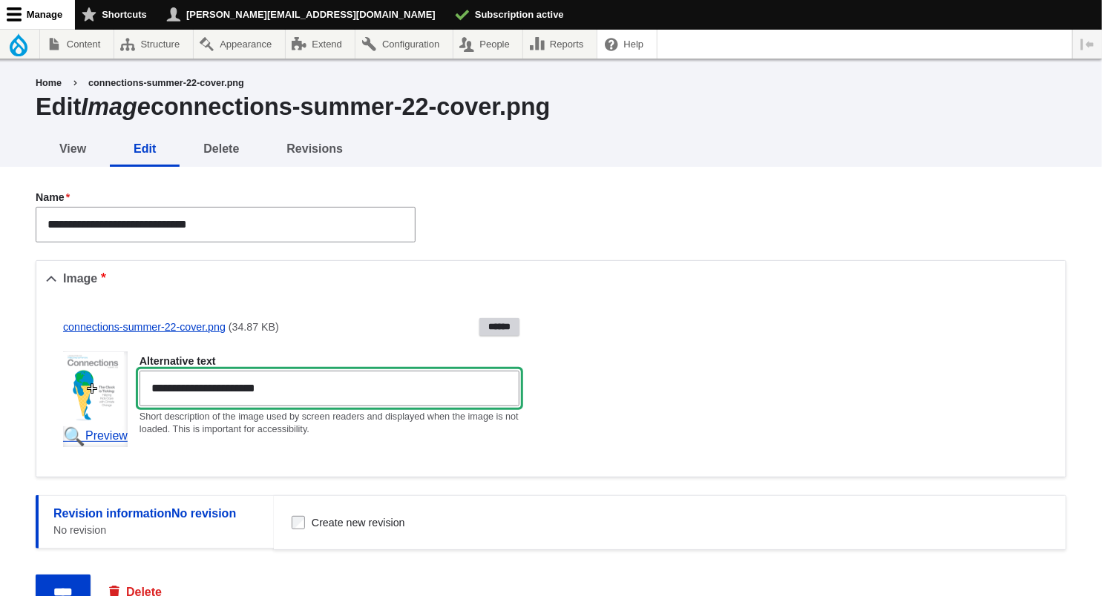
scroll to position [88, 0]
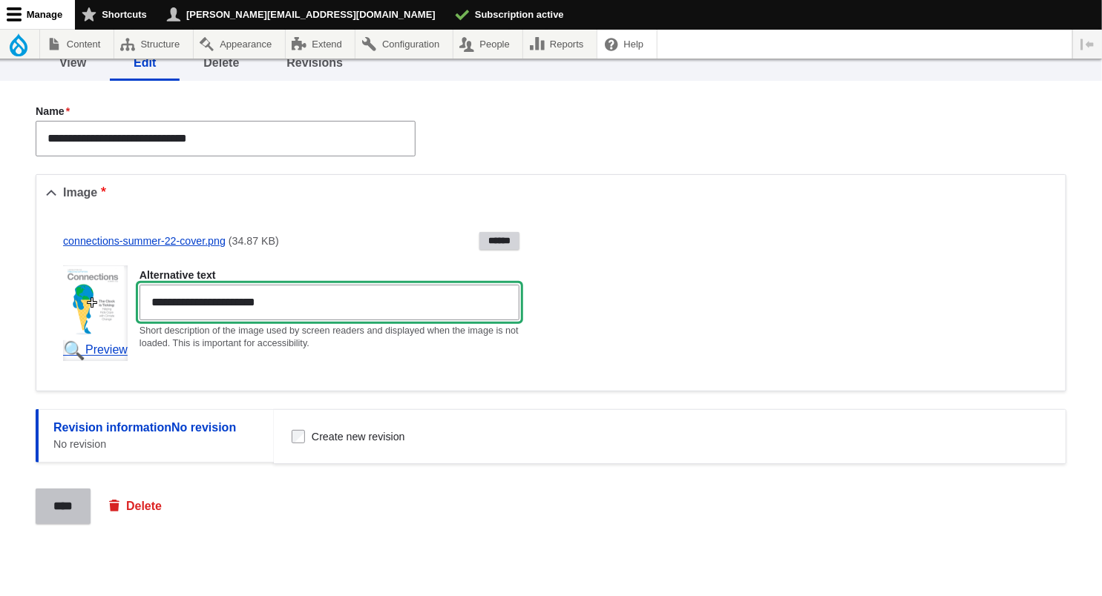
type input "**********"
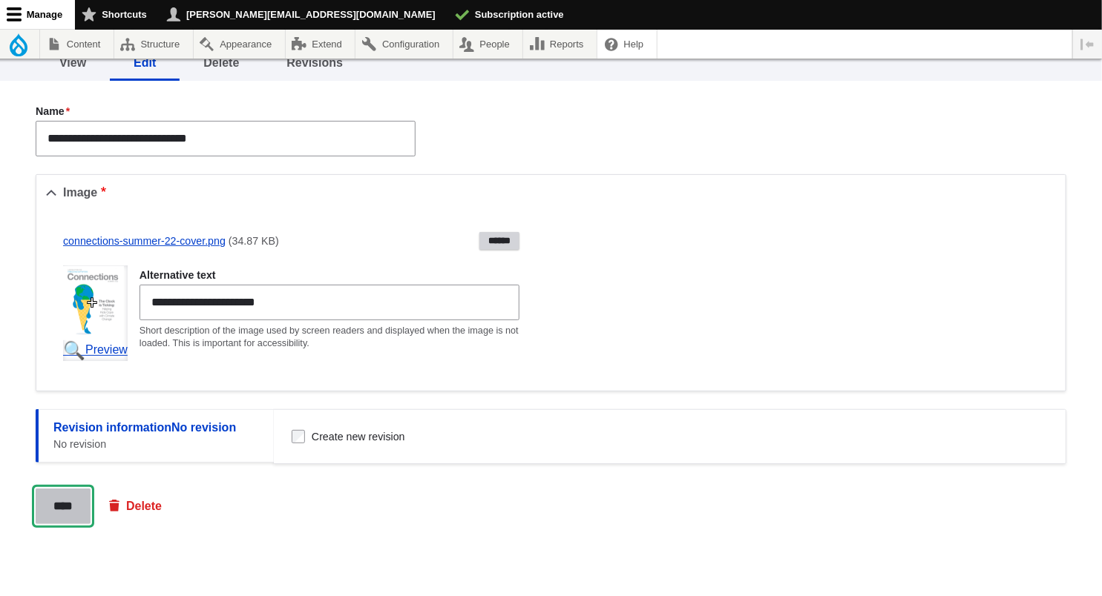
click at [66, 507] on input "****" at bounding box center [63, 507] width 55 height 36
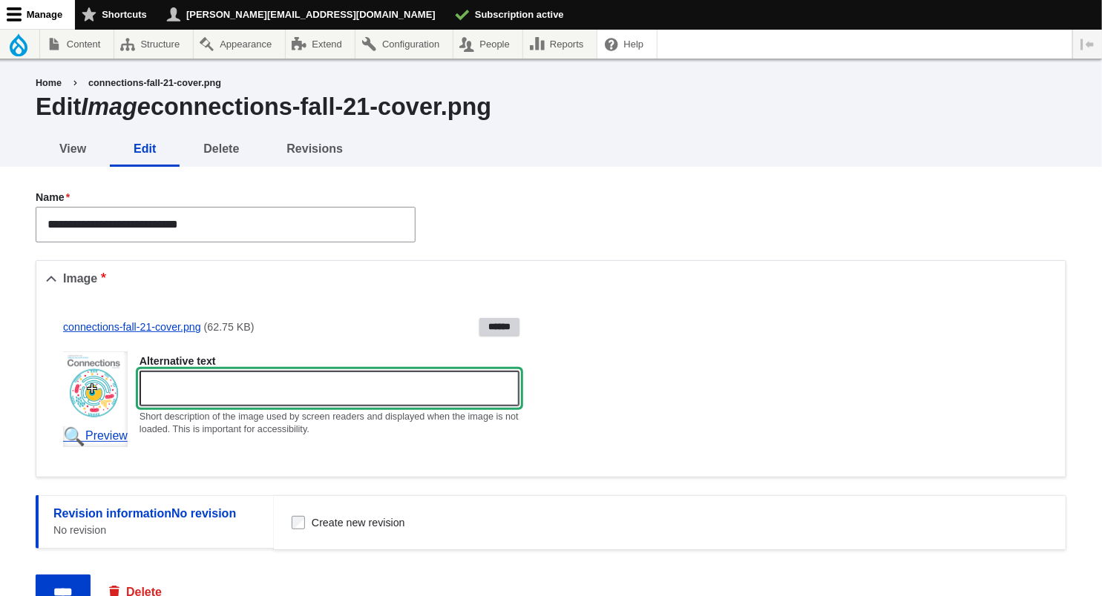
click at [256, 386] on input "Alternative text" at bounding box center [329, 389] width 380 height 36
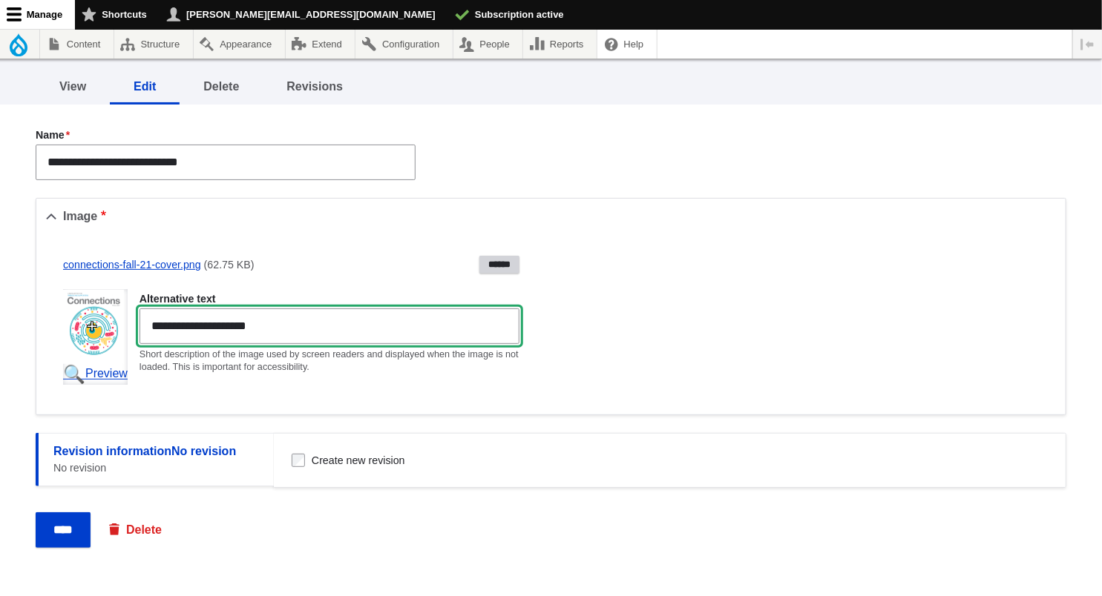
scroll to position [80, 0]
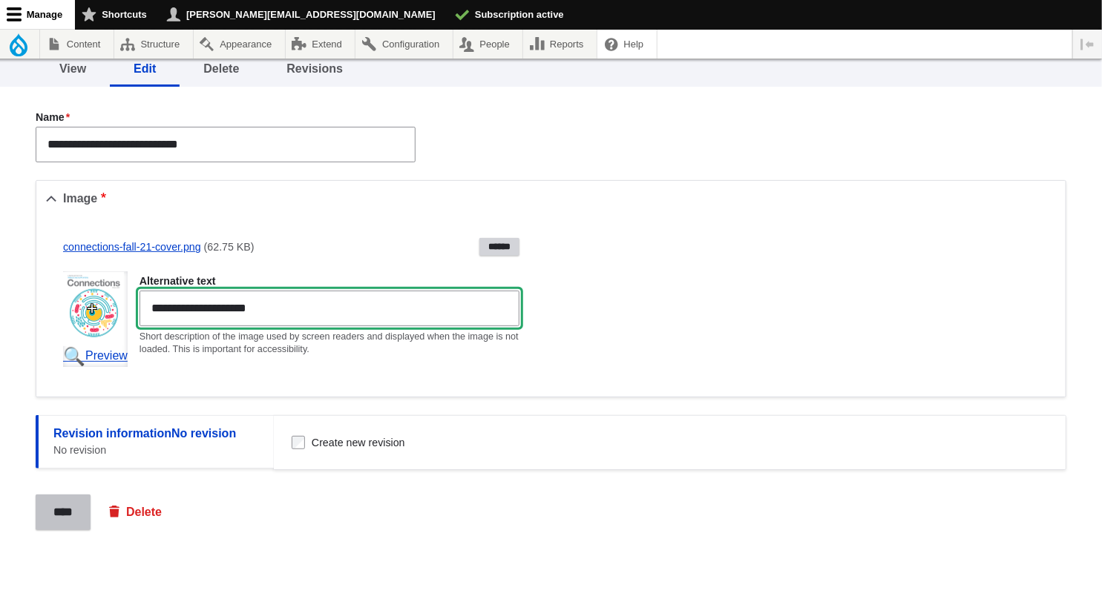
type input "**********"
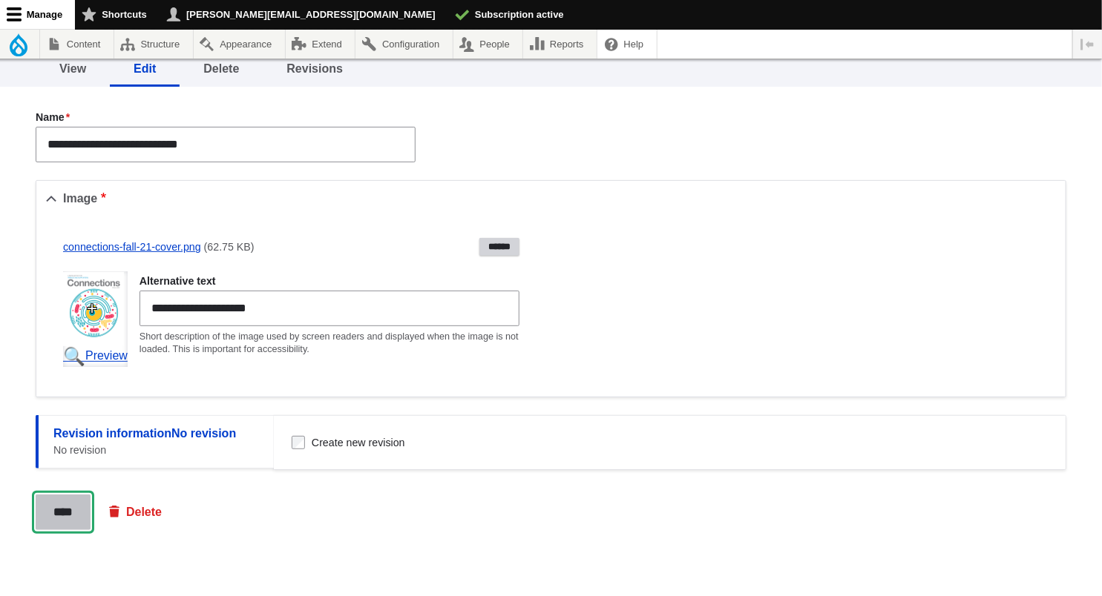
click at [68, 513] on input "****" at bounding box center [63, 513] width 55 height 36
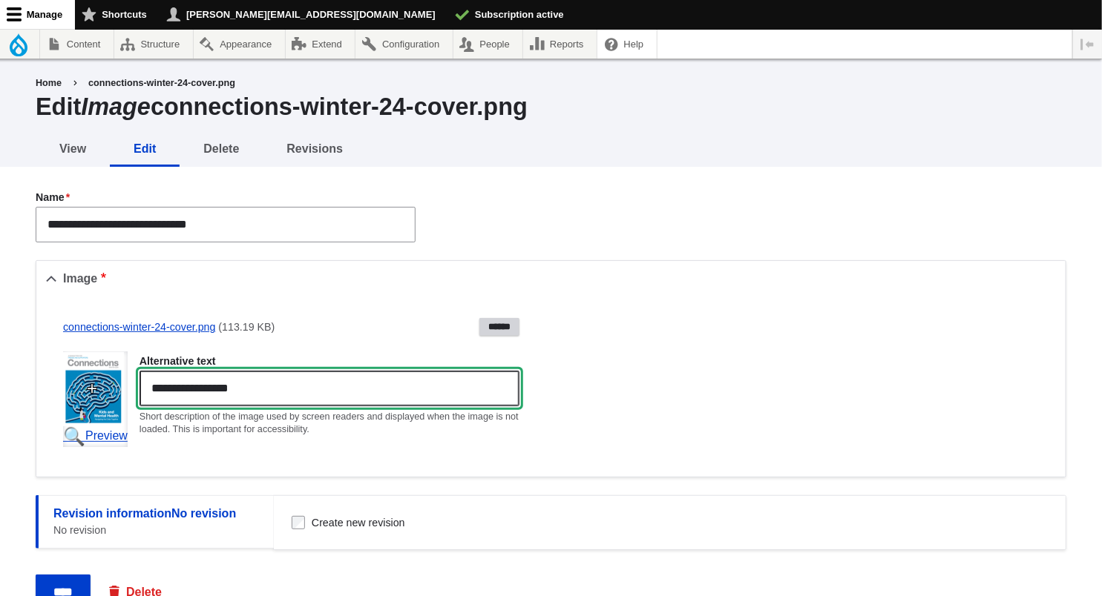
click at [149, 389] on input "**********" at bounding box center [329, 389] width 380 height 36
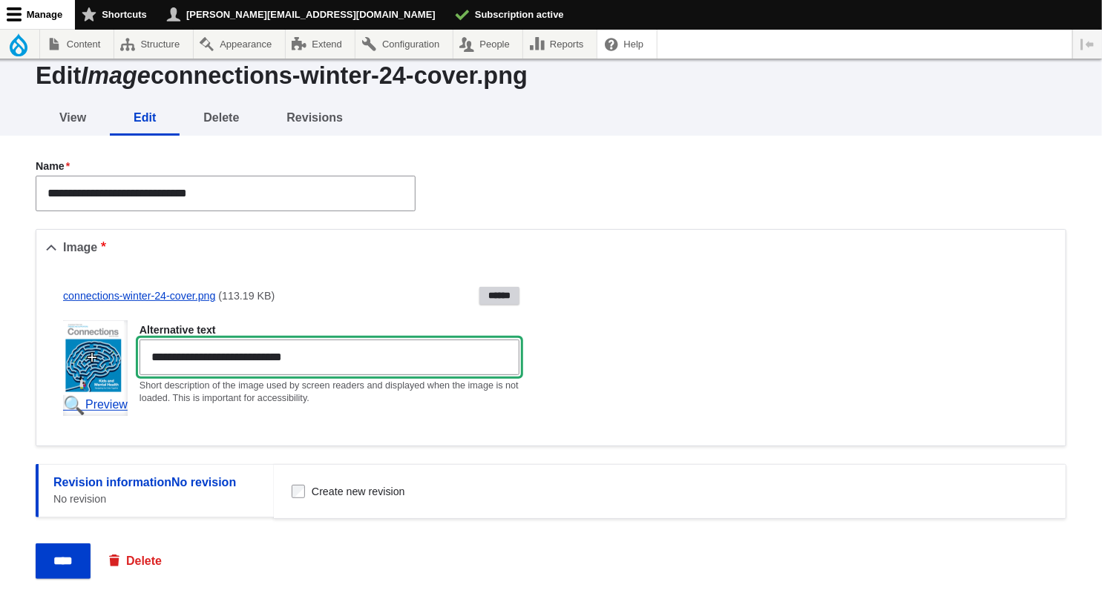
scroll to position [58, 0]
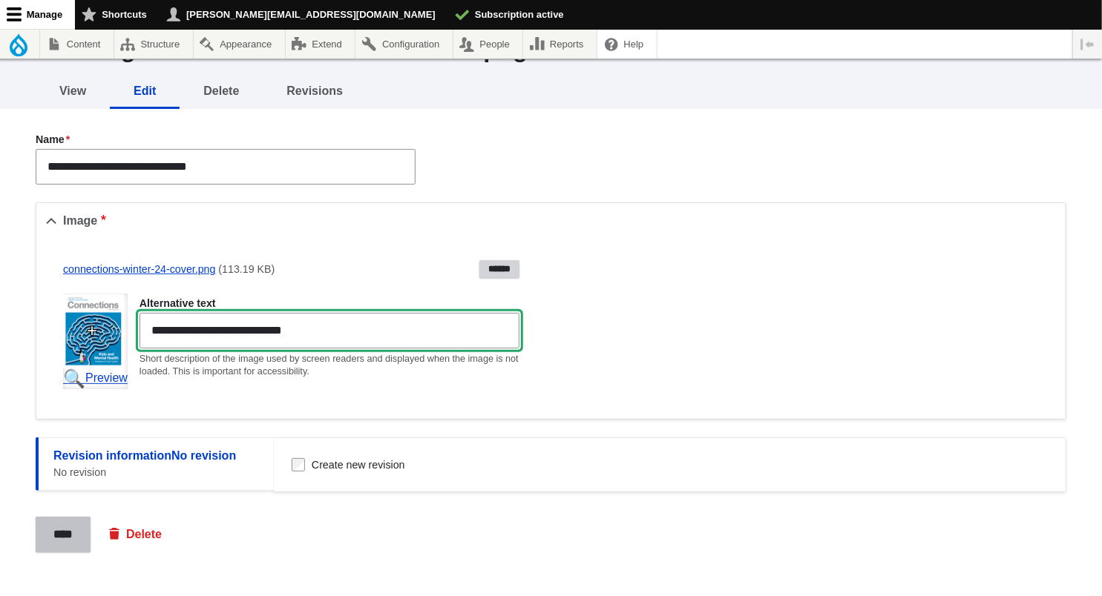
type input "**********"
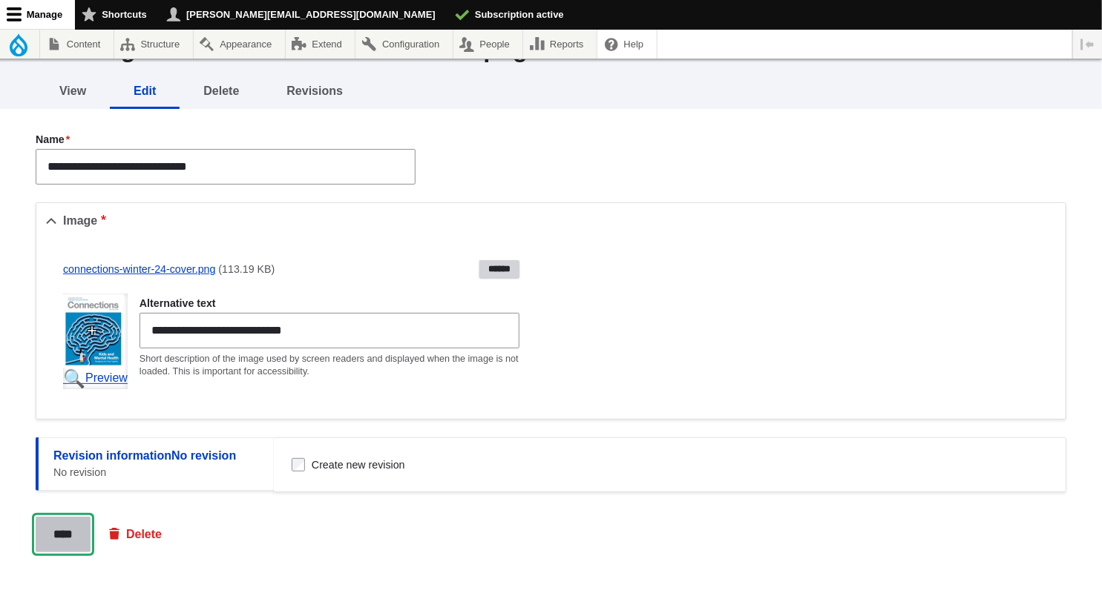
click at [68, 532] on input "****" at bounding box center [63, 535] width 55 height 36
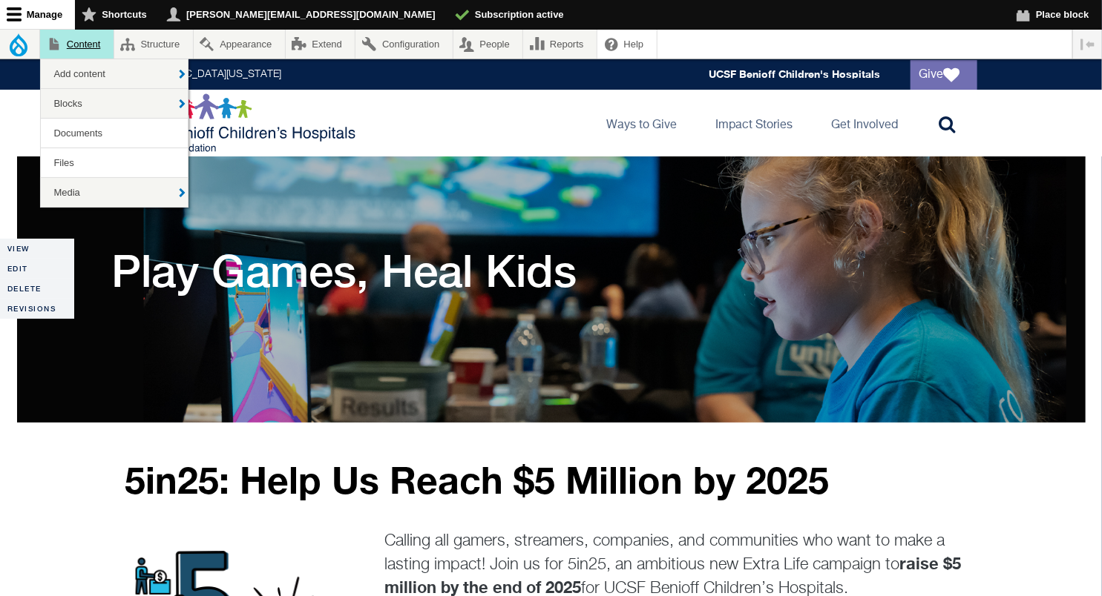
click at [74, 40] on link "Content" at bounding box center [76, 44] width 73 height 29
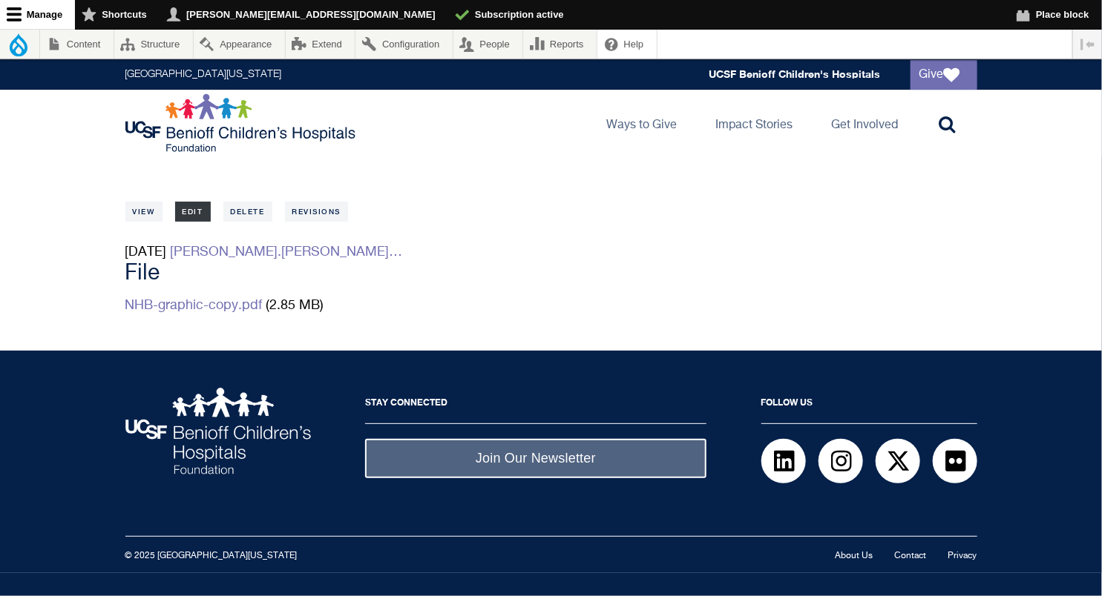
click at [197, 211] on link "Edit" at bounding box center [193, 212] width 36 height 20
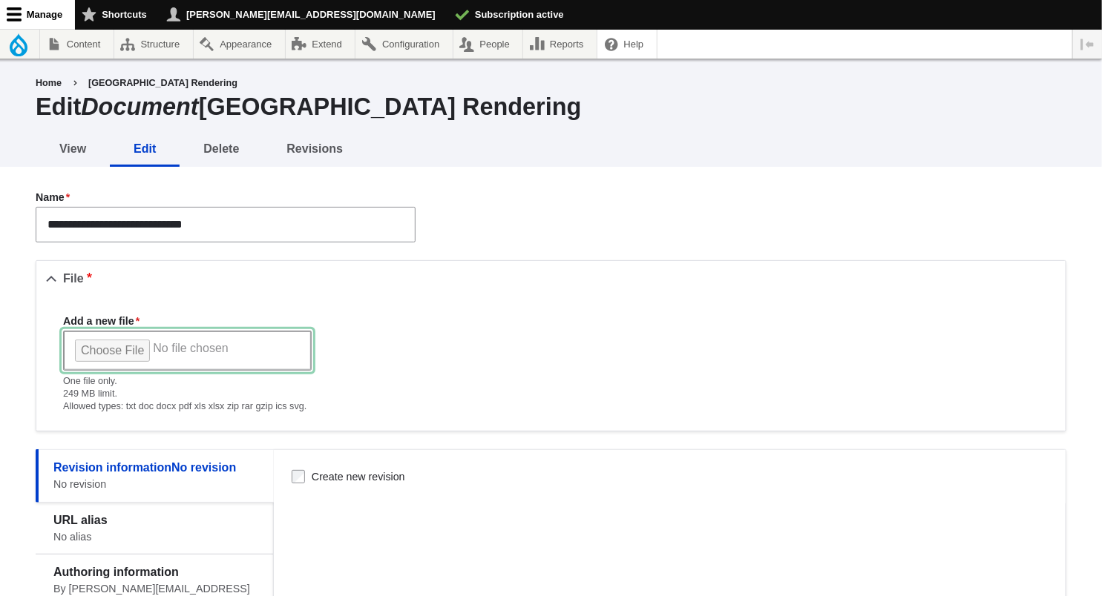
click at [105, 352] on input "Add a new file" at bounding box center [187, 351] width 248 height 40
type input "**********"
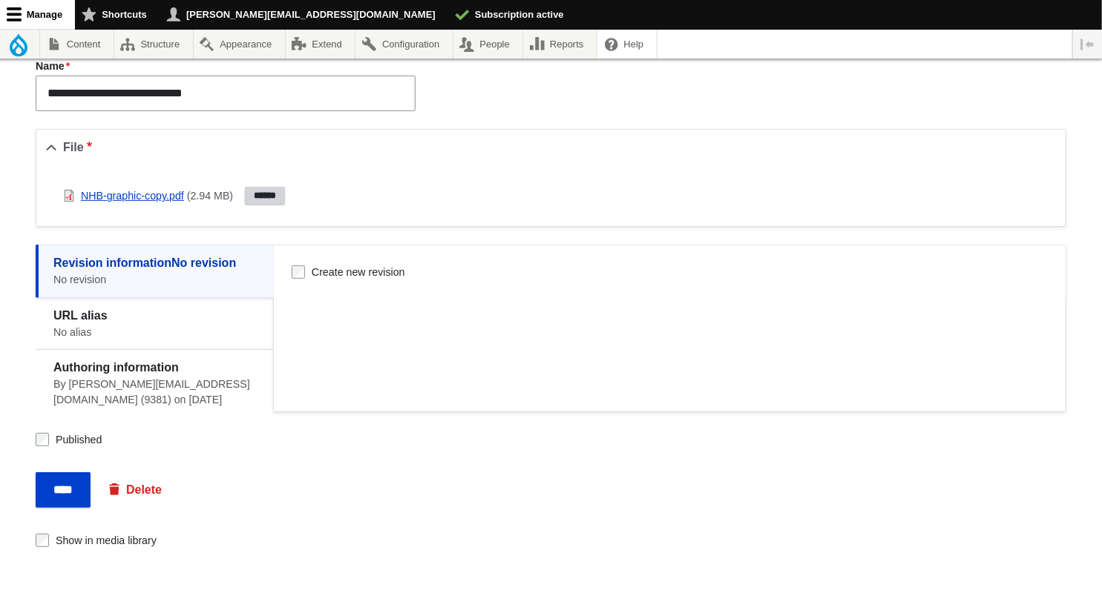
scroll to position [160, 0]
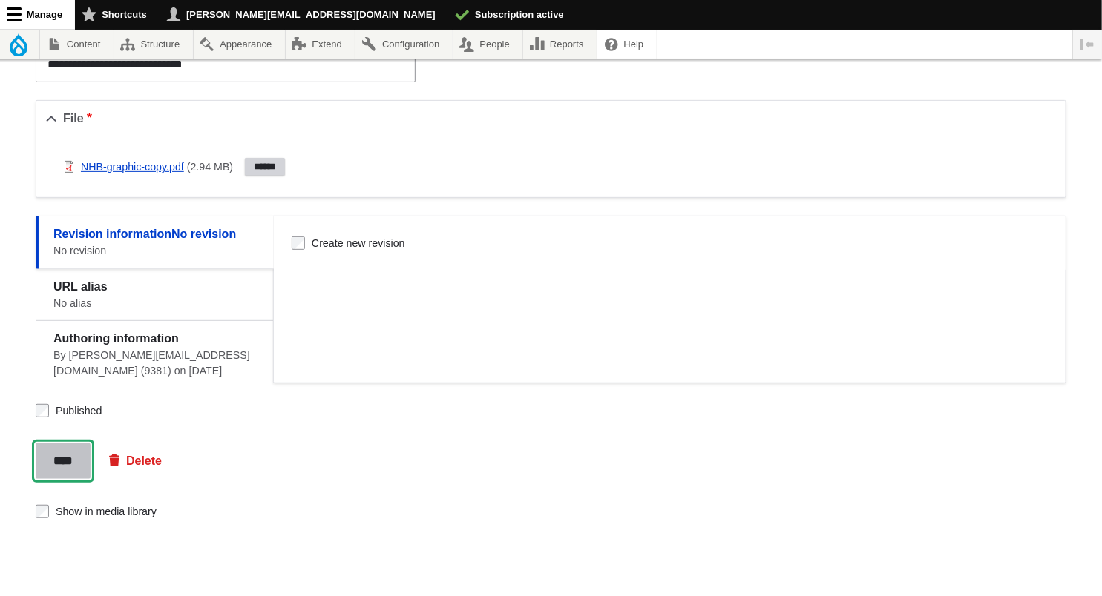
click at [60, 463] on input "****" at bounding box center [63, 462] width 55 height 36
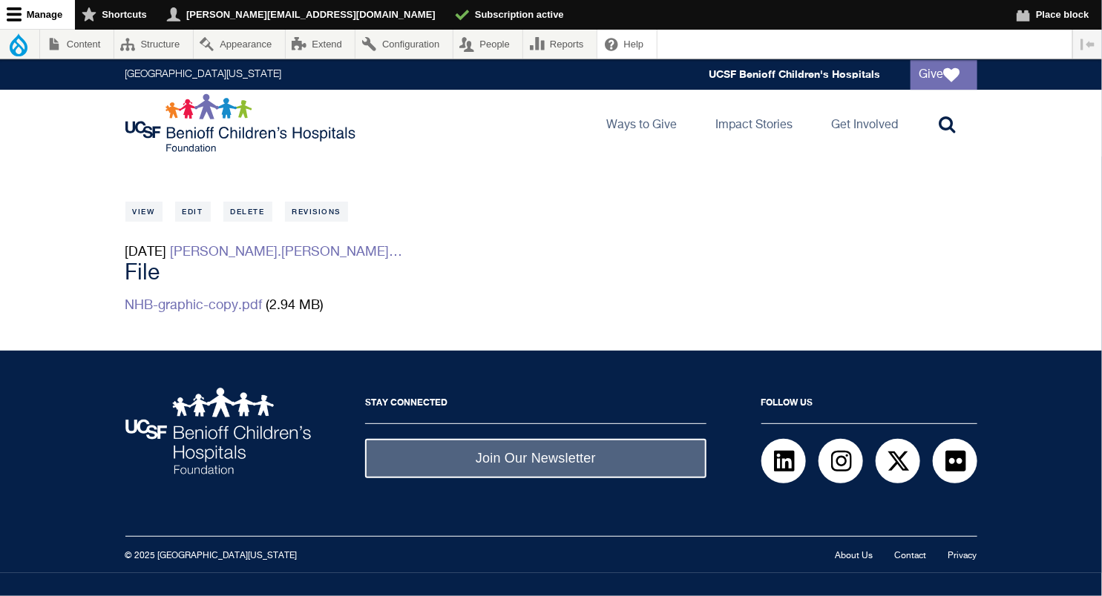
click at [151, 200] on ul "View Edit Delete Revisions" at bounding box center [551, 207] width 852 height 29
click at [151, 214] on link "View" at bounding box center [143, 212] width 37 height 20
click at [194, 304] on link "NHB-graphic-copy.pdf" at bounding box center [193, 305] width 137 height 13
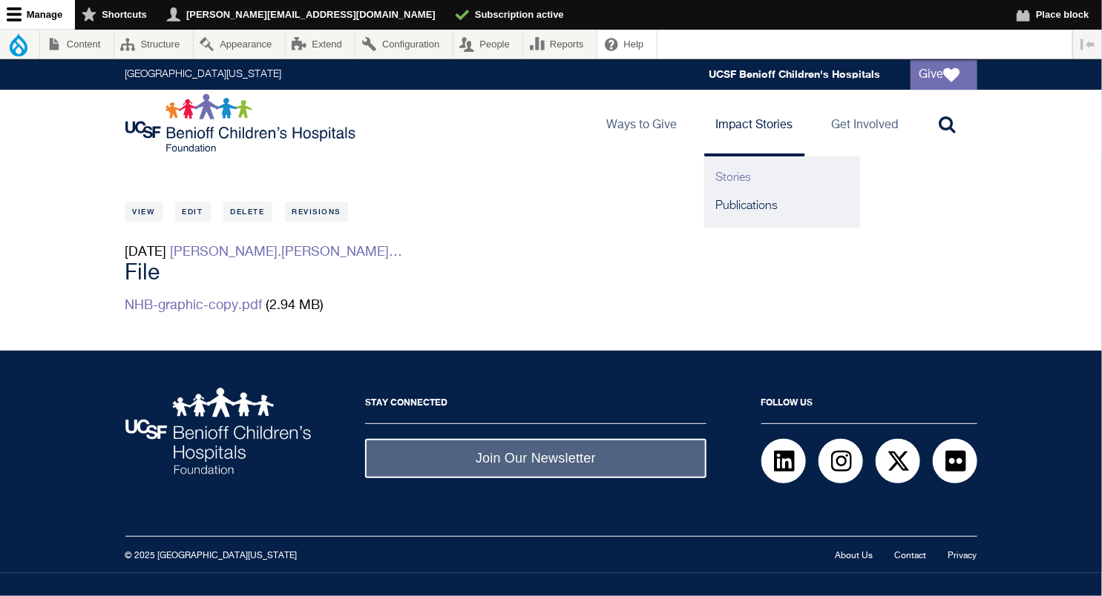
click at [739, 165] on link "Stories" at bounding box center [782, 178] width 156 height 28
click at [728, 177] on link "Stories" at bounding box center [782, 178] width 156 height 28
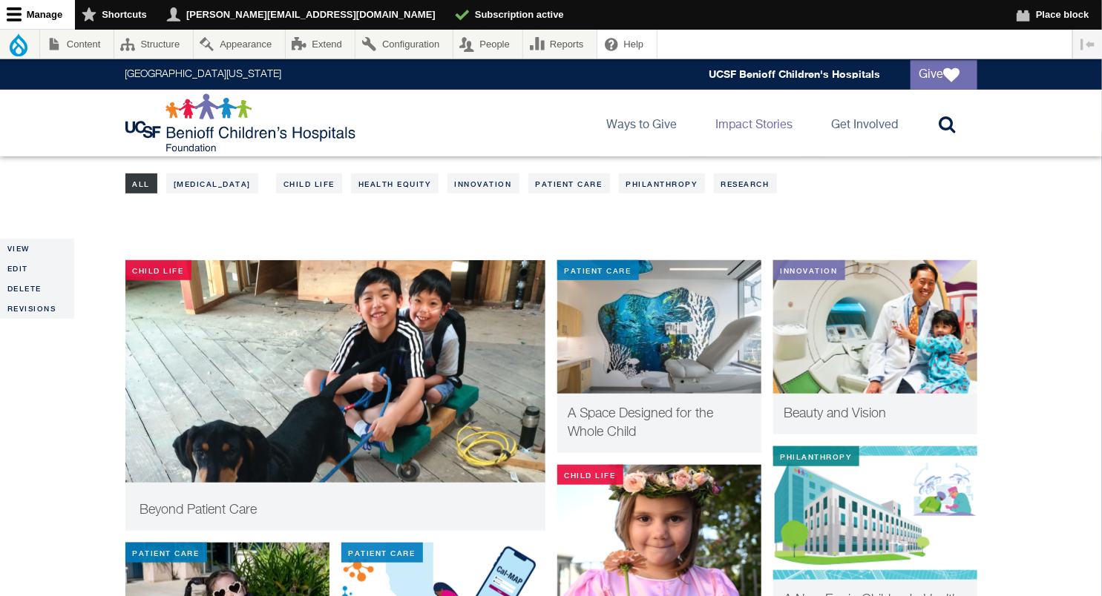
scroll to position [375, 0]
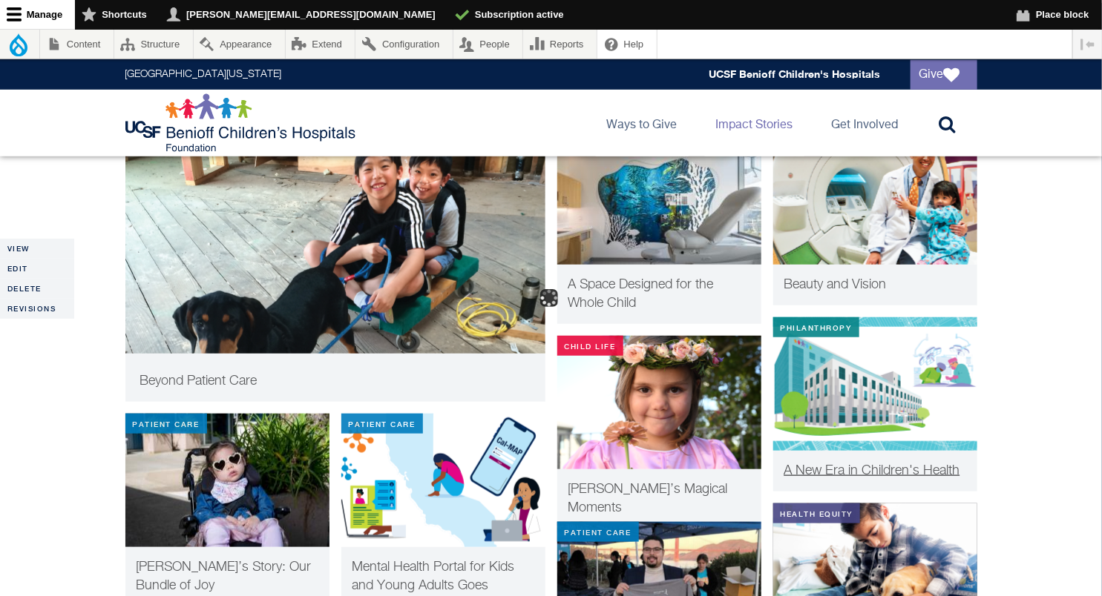
click at [811, 476] on span "A New Era in Children's Health" at bounding box center [872, 470] width 176 height 13
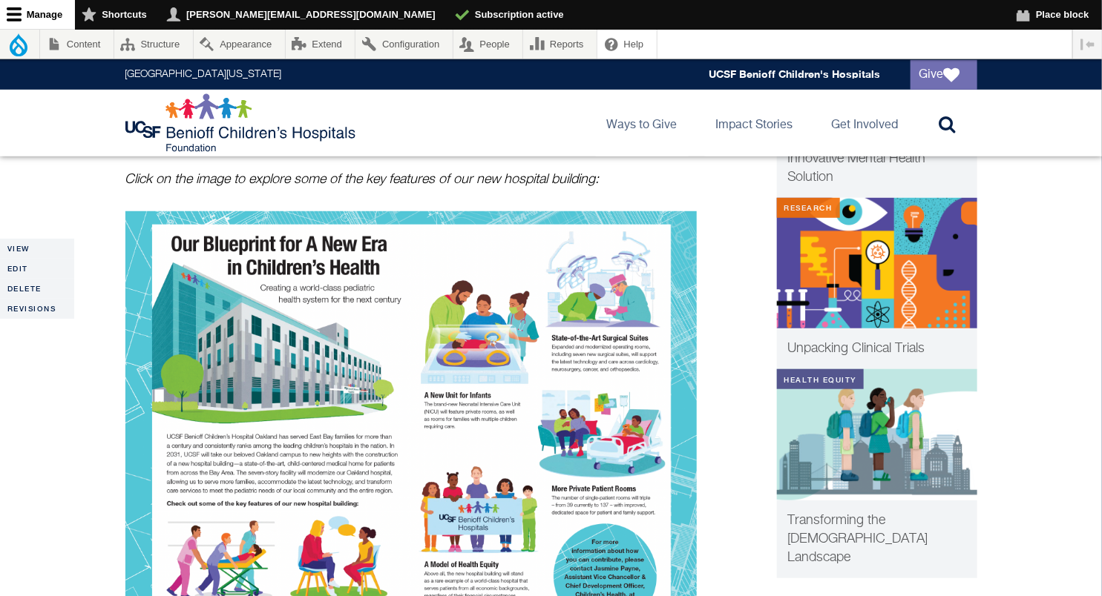
scroll to position [361, 0]
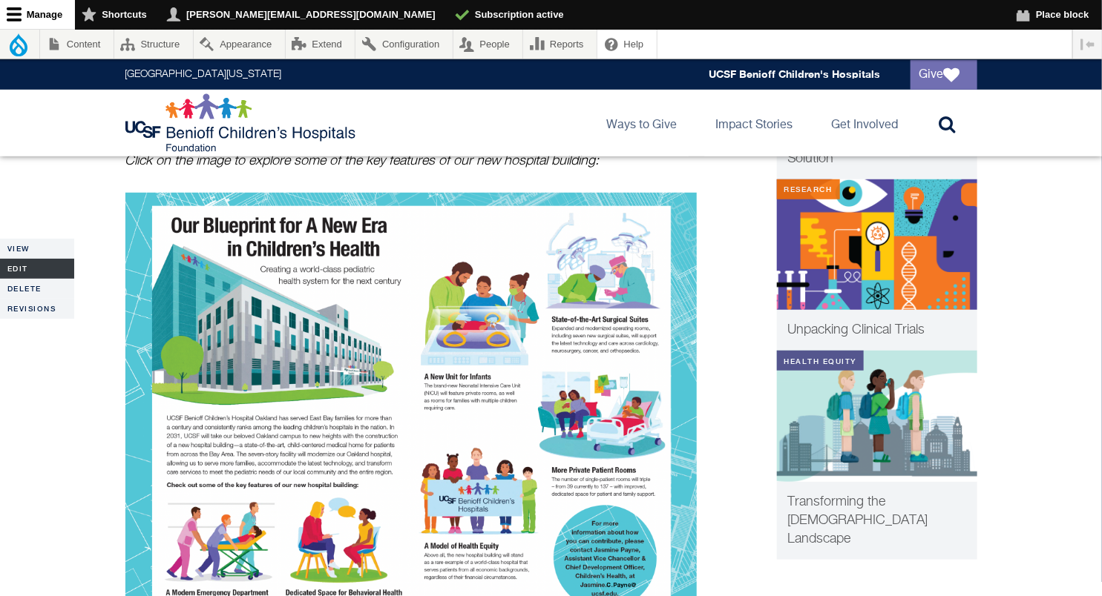
click at [31, 272] on link "Edit" at bounding box center [37, 269] width 74 height 20
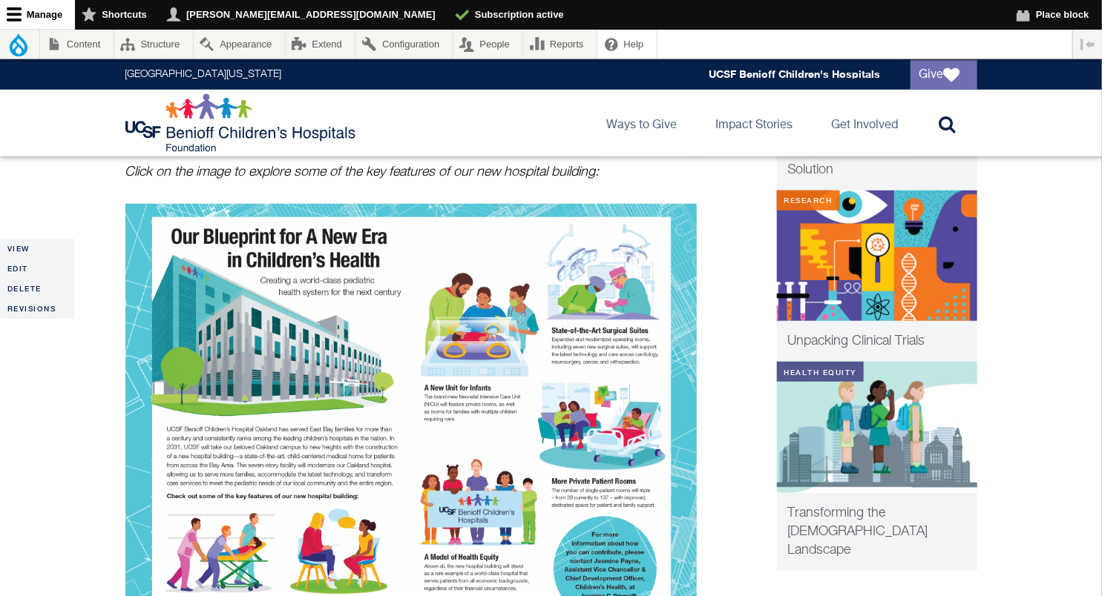
scroll to position [441, 0]
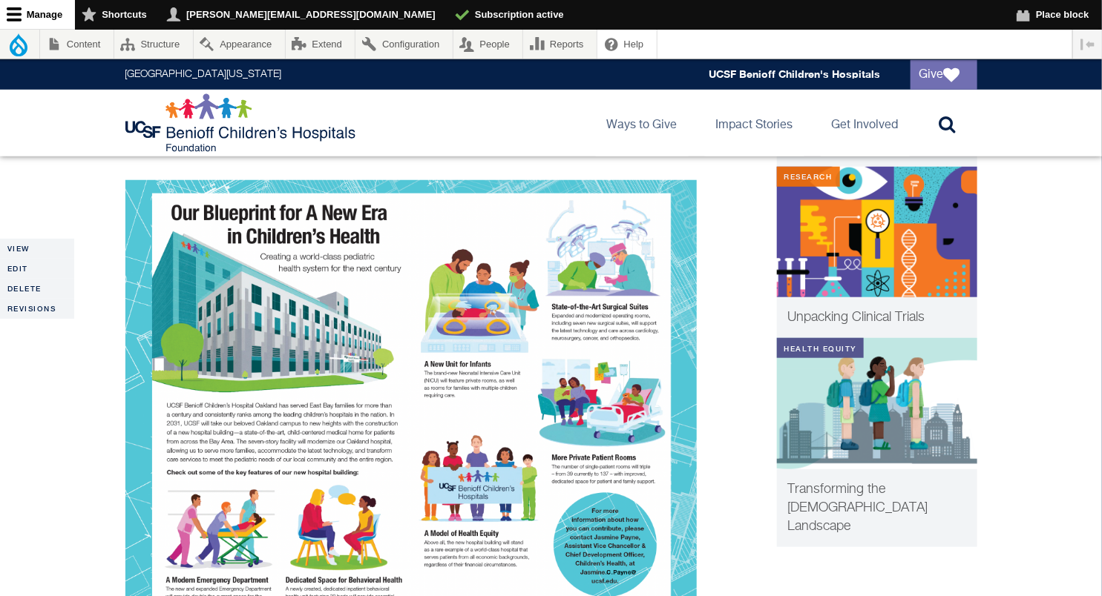
click at [590, 431] on img at bounding box center [410, 409] width 571 height 458
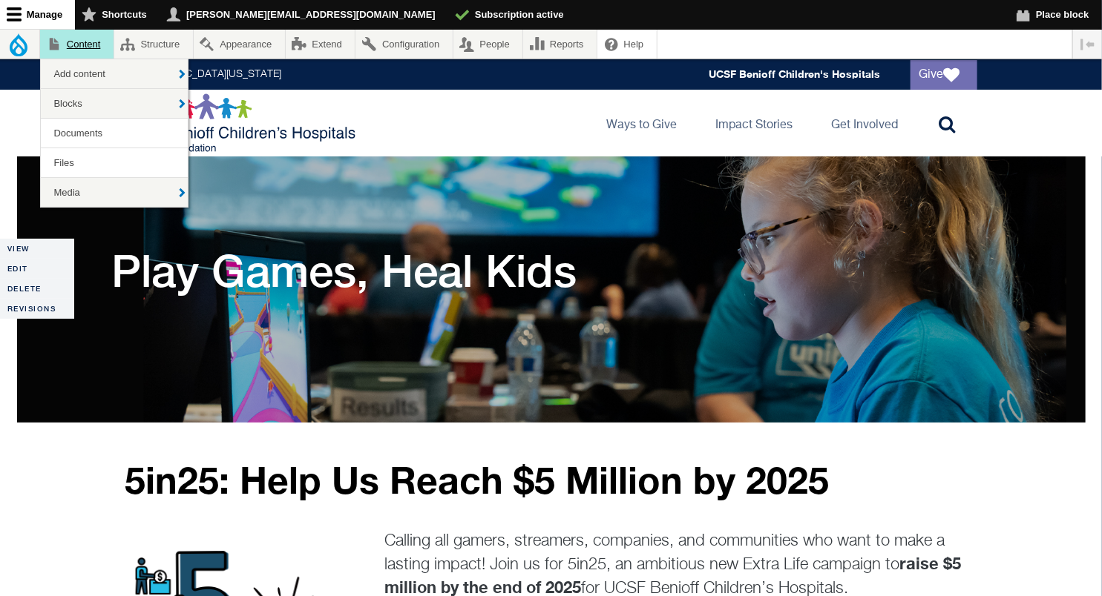
click at [66, 41] on link "Content" at bounding box center [76, 44] width 73 height 29
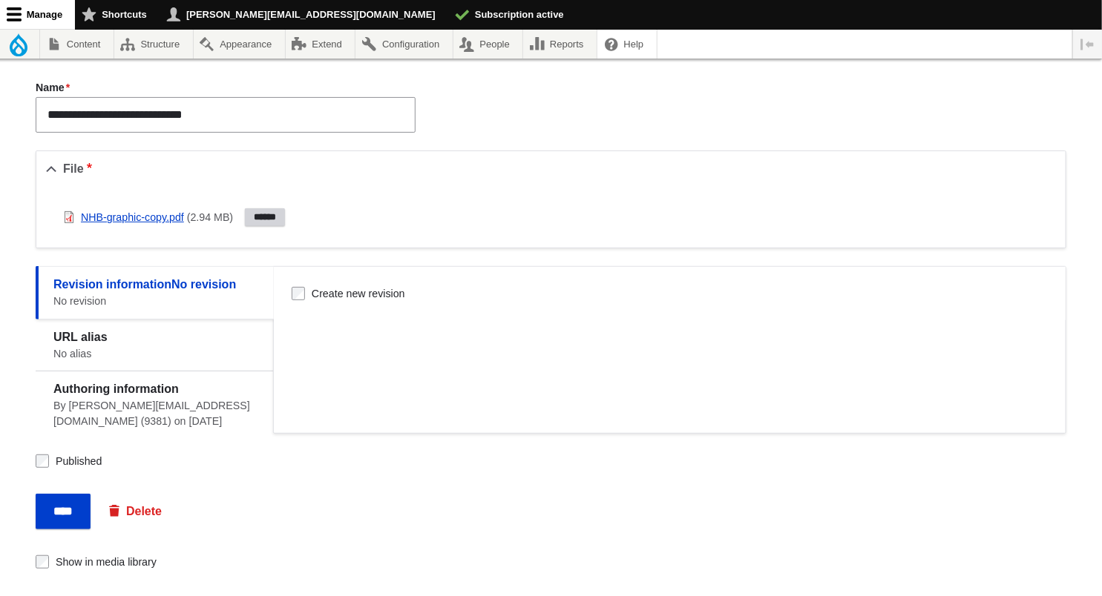
scroll to position [111, 0]
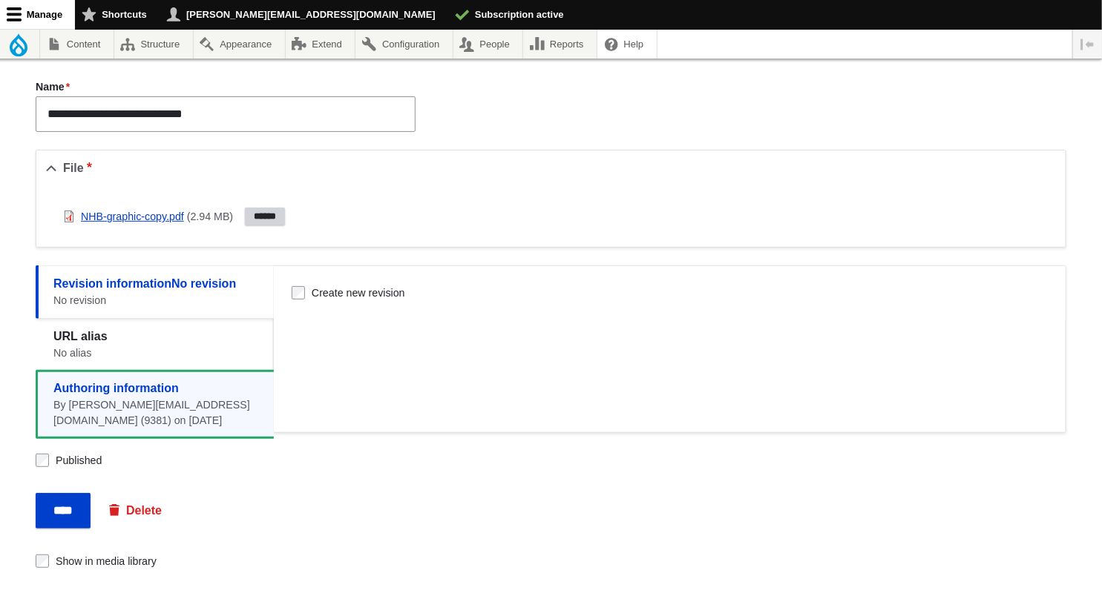
click at [125, 389] on strong "Authoring information" at bounding box center [115, 388] width 125 height 13
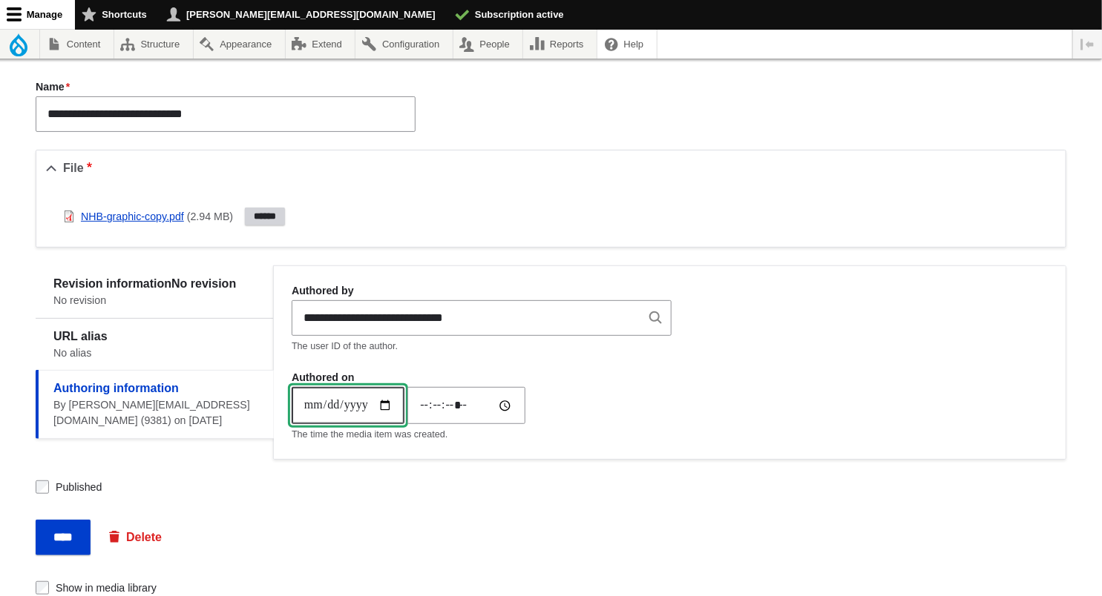
click at [315, 405] on input "**********" at bounding box center [348, 405] width 113 height 37
type input "**********"
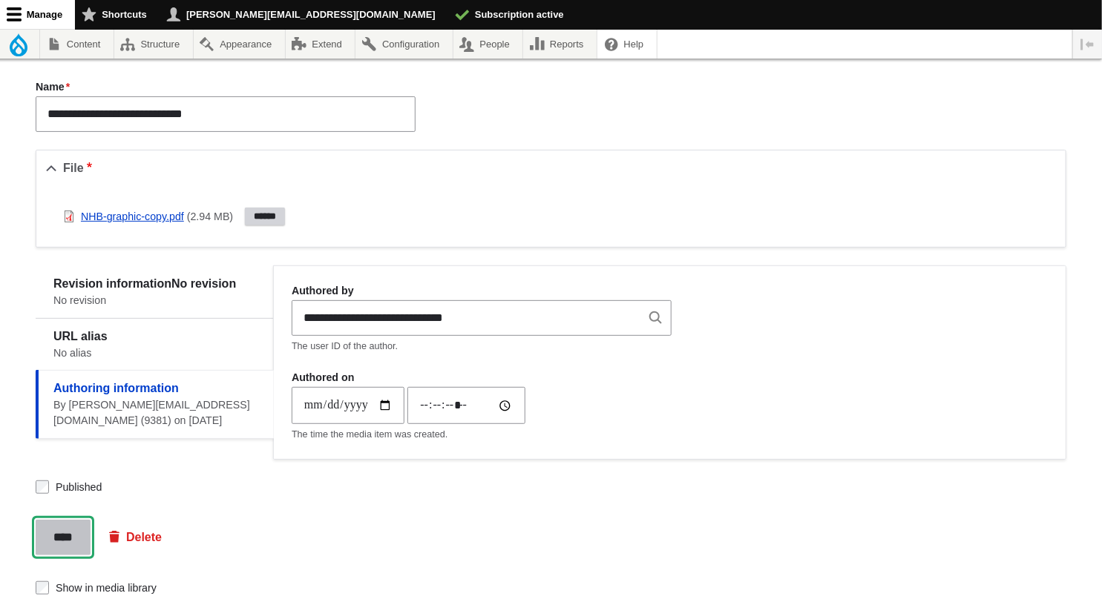
click at [70, 536] on input "****" at bounding box center [63, 538] width 55 height 36
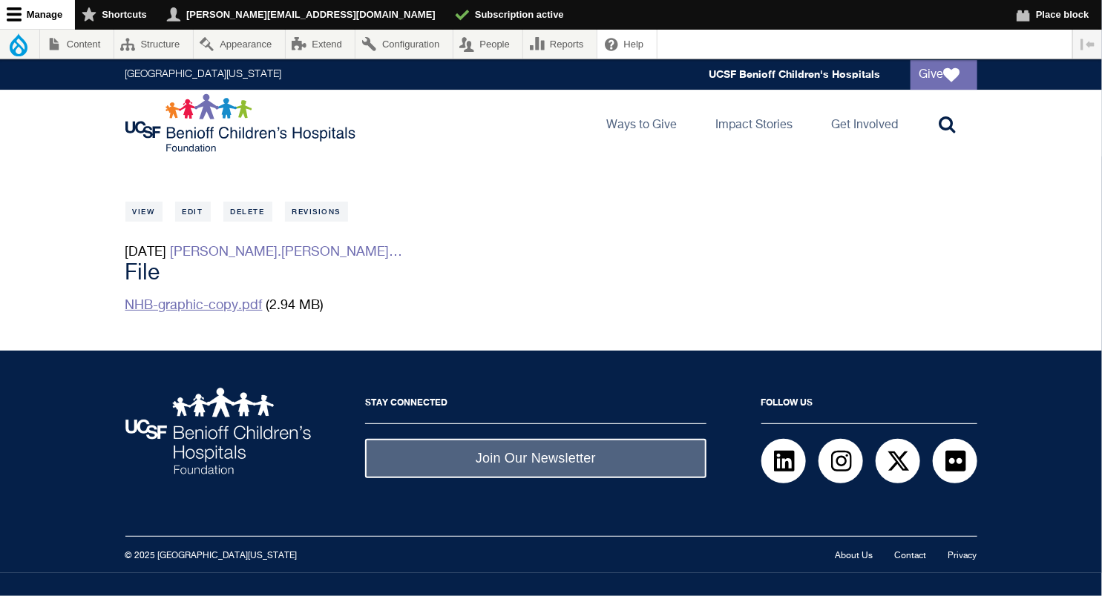
click at [230, 309] on link "NHB-graphic-copy.pdf" at bounding box center [193, 305] width 137 height 13
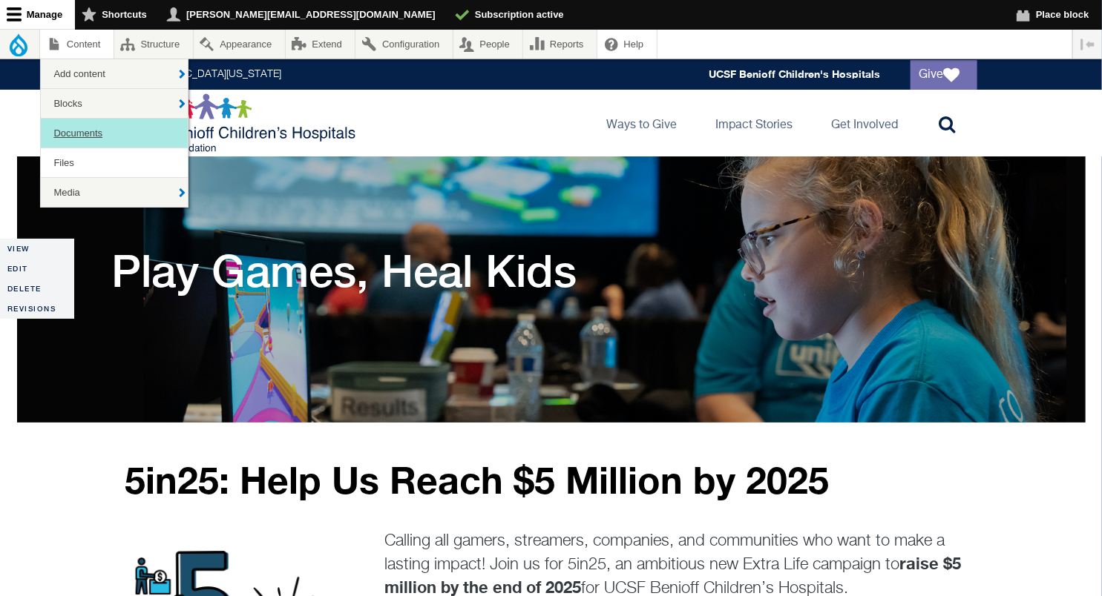
click at [75, 141] on link "Documents" at bounding box center [114, 133] width 147 height 29
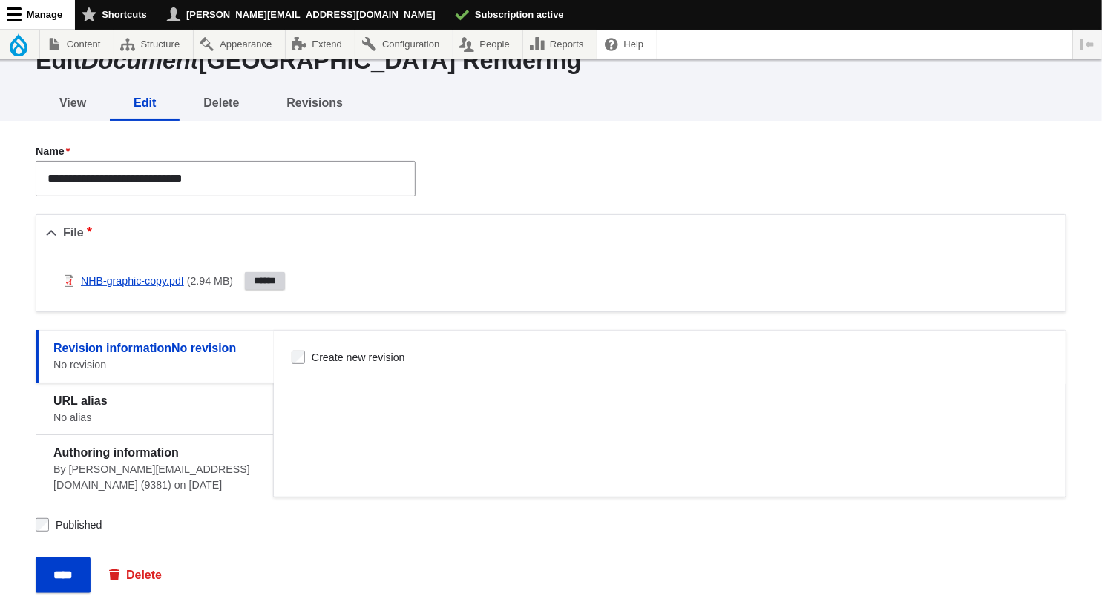
scroll to position [67, 0]
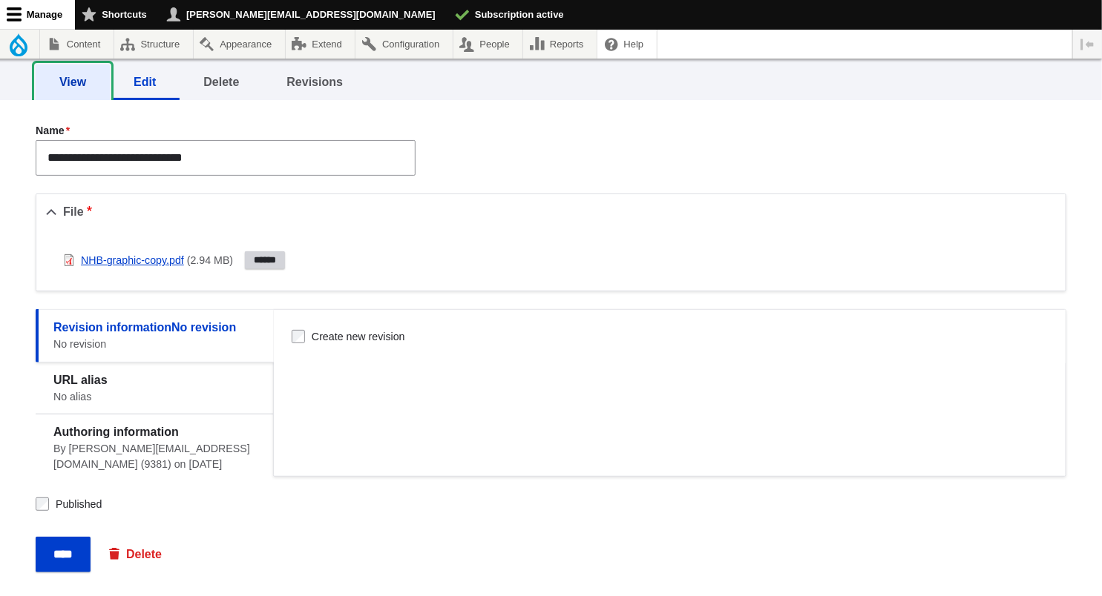
click at [78, 76] on link "View" at bounding box center [73, 83] width 74 height 36
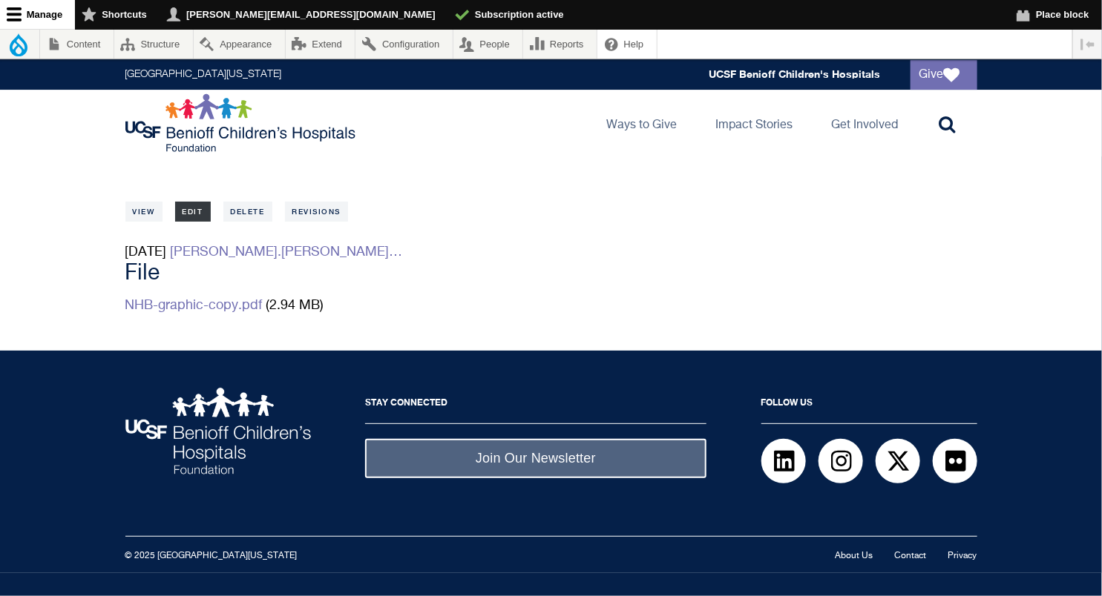
click at [197, 208] on link "Edit" at bounding box center [193, 212] width 36 height 20
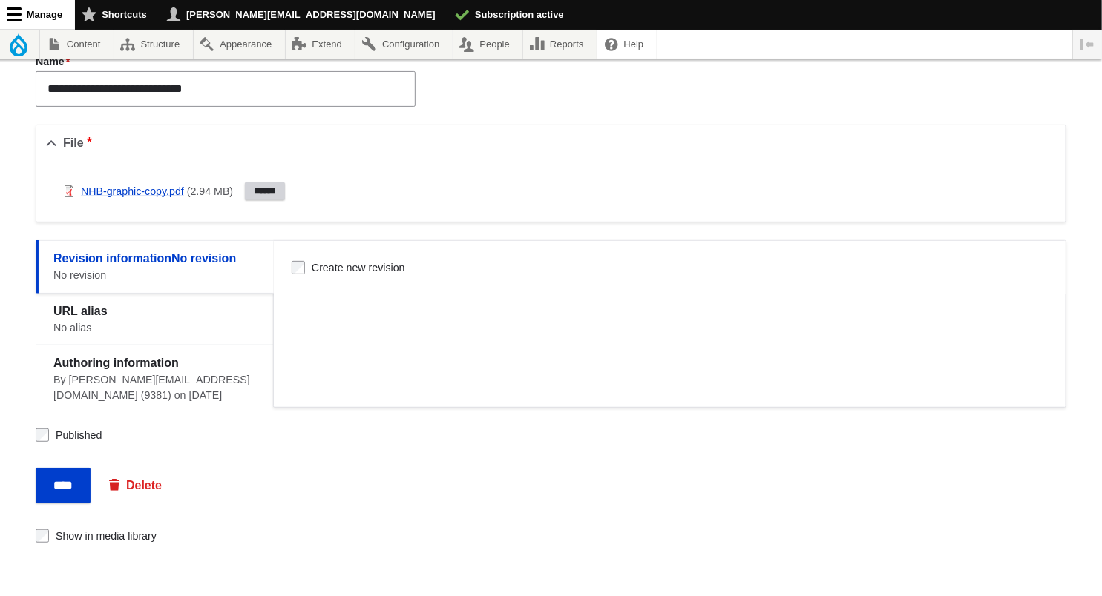
scroll to position [160, 0]
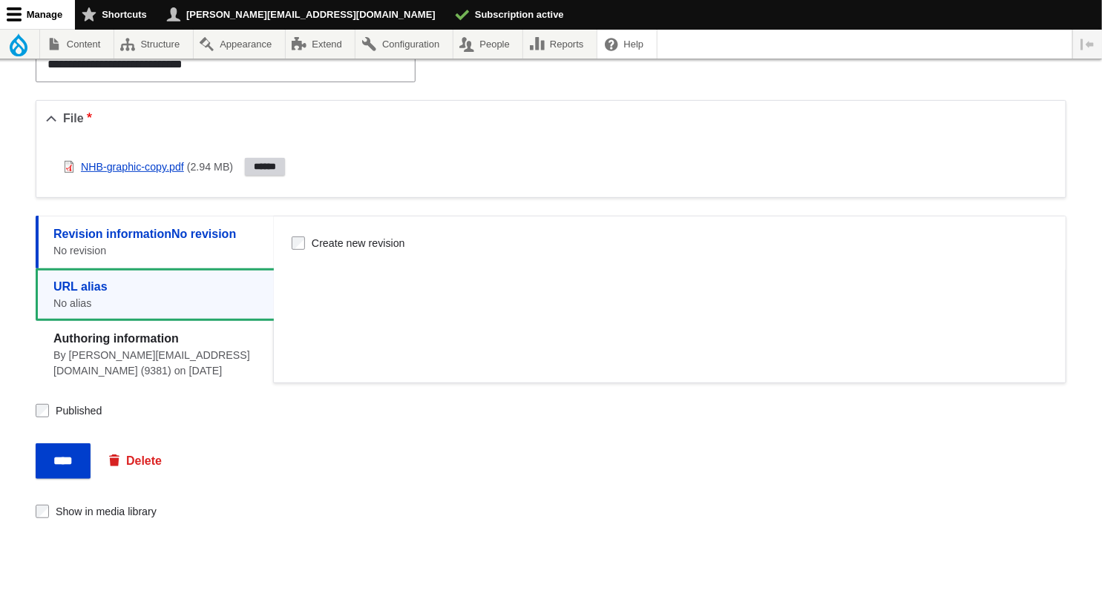
click at [97, 303] on span "No alias" at bounding box center [158, 304] width 211 height 16
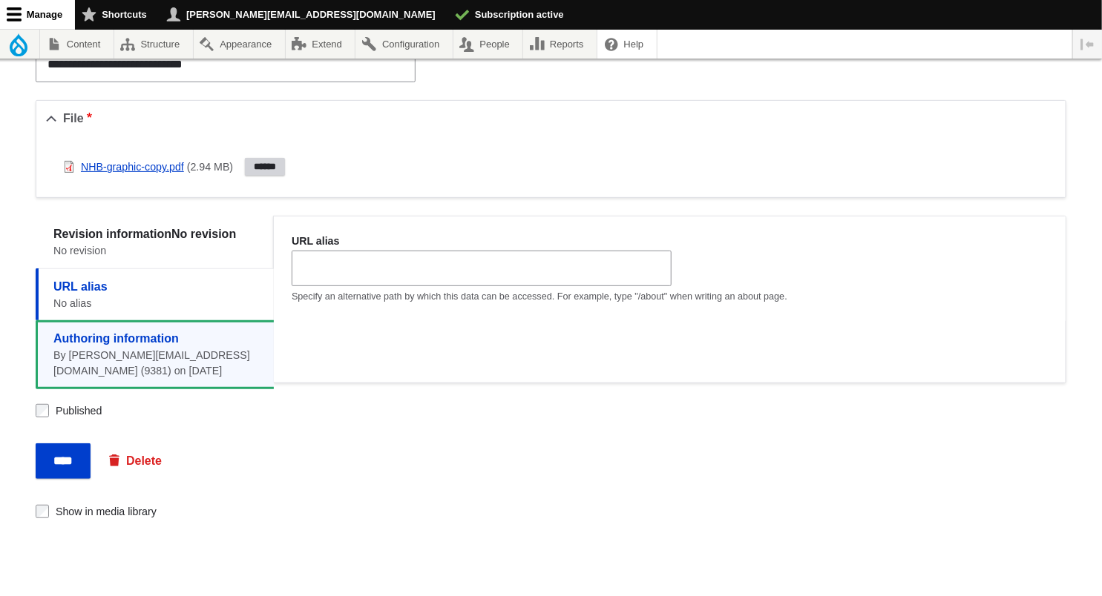
click at [99, 332] on strong "Authoring information" at bounding box center [115, 338] width 125 height 13
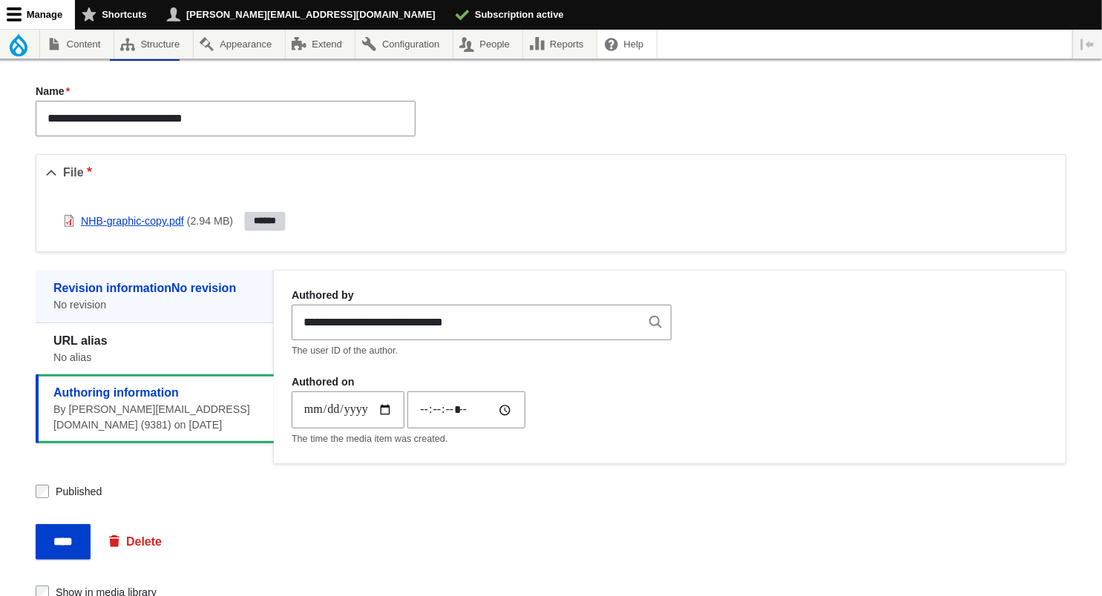
scroll to position [88, 0]
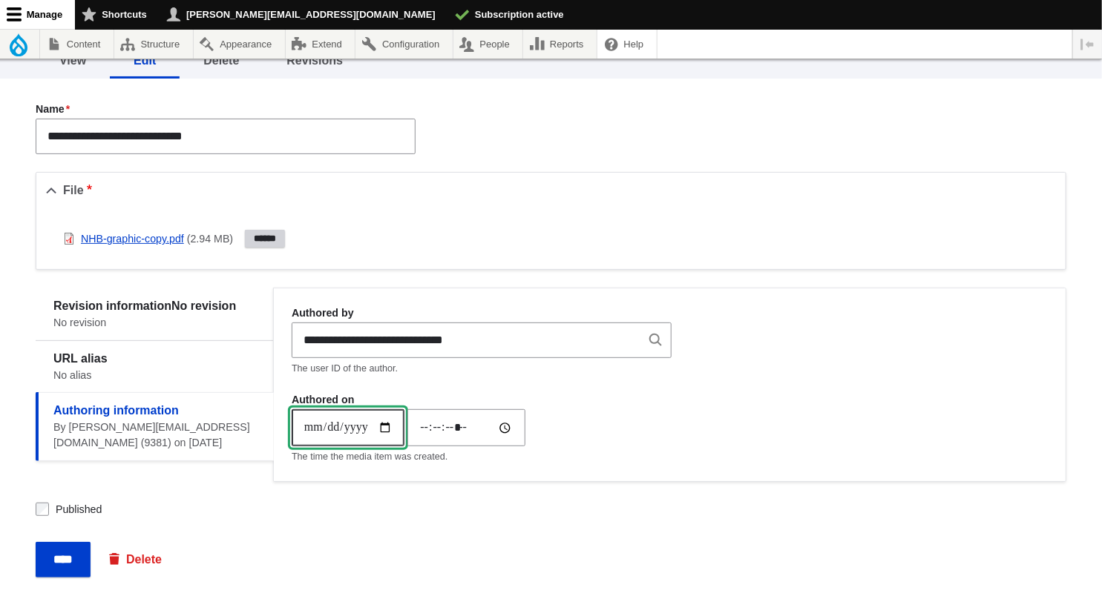
click at [335, 415] on input "**********" at bounding box center [348, 427] width 113 height 37
click at [340, 429] on input "**********" at bounding box center [348, 427] width 113 height 37
click at [313, 424] on input "**********" at bounding box center [348, 427] width 113 height 37
click at [378, 424] on input "**********" at bounding box center [348, 427] width 113 height 37
type input "**********"
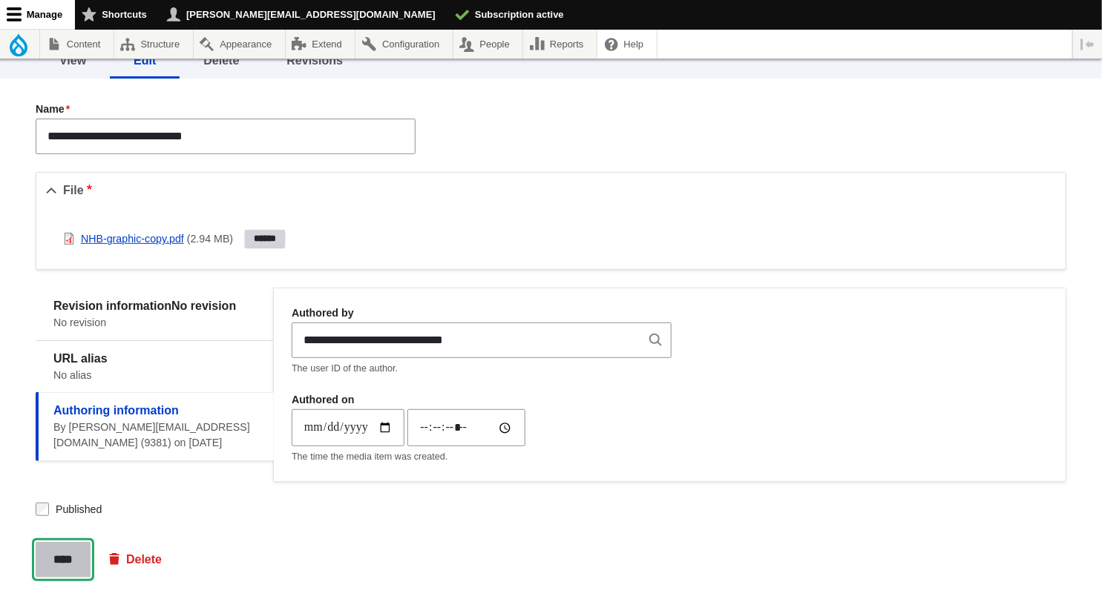
click at [67, 559] on input "****" at bounding box center [63, 560] width 55 height 36
